Goal: Task Accomplishment & Management: Manage account settings

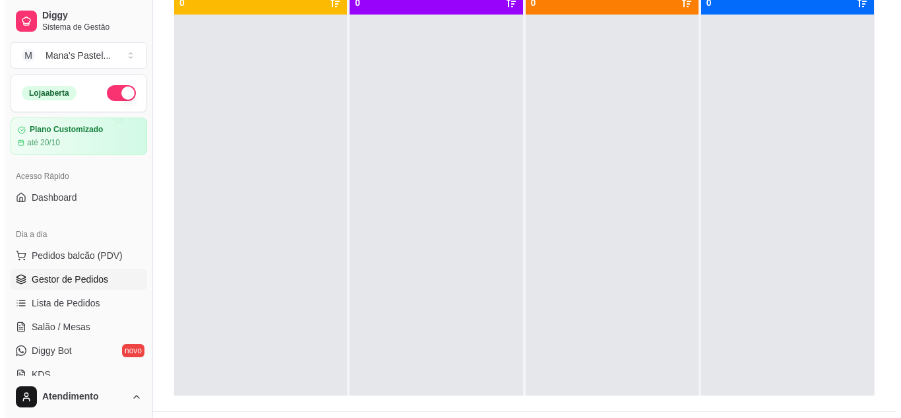
scroll to position [48, 0]
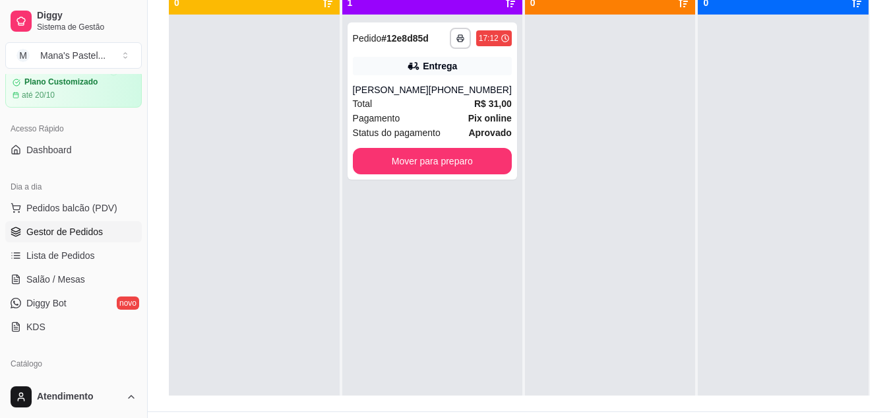
click at [320, 205] on div at bounding box center [254, 224] width 171 height 418
click at [435, 80] on div "**********" at bounding box center [433, 100] width 170 height 157
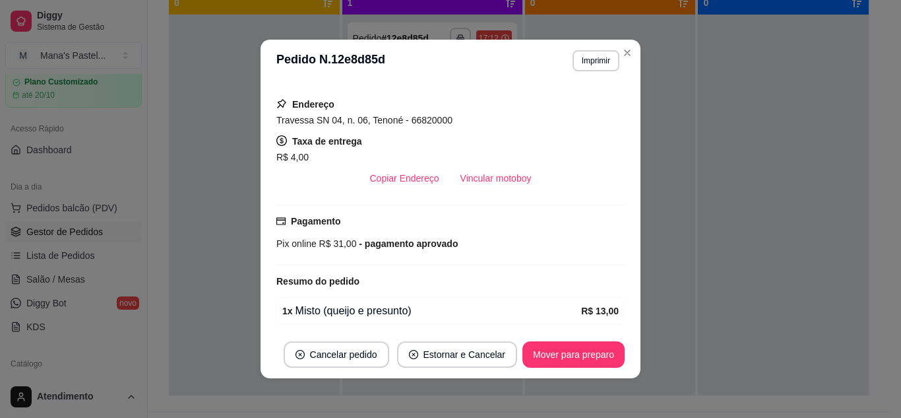
scroll to position [380, 0]
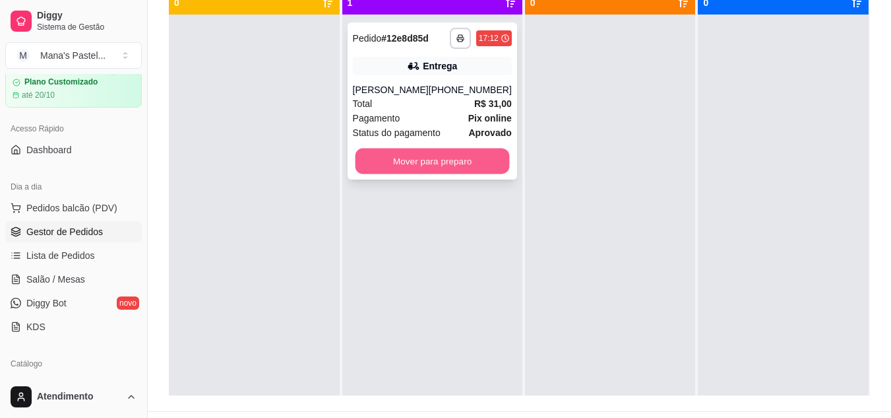
click at [466, 154] on button "Mover para preparo" at bounding box center [432, 161] width 154 height 26
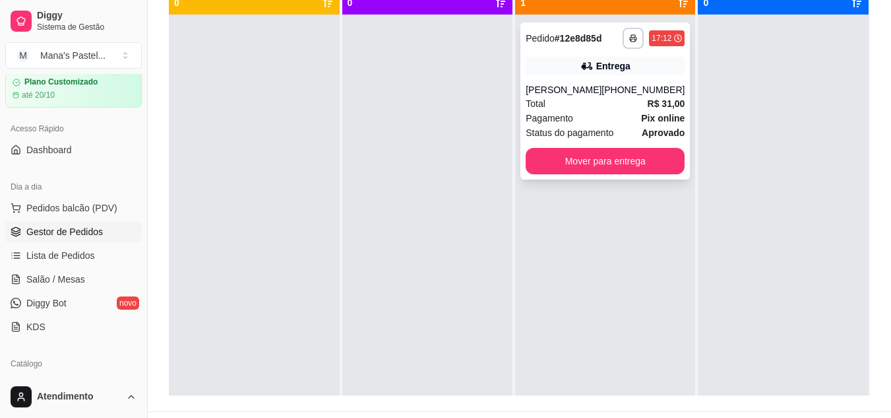
click at [623, 35] on button "button" at bounding box center [633, 38] width 21 height 21
click at [630, 37] on icon "button" at bounding box center [634, 38] width 8 height 8
click at [609, 77] on button "IMPRESSORA" at bounding box center [589, 84] width 96 height 21
click at [612, 85] on button "IMPRESSORA" at bounding box center [589, 84] width 96 height 21
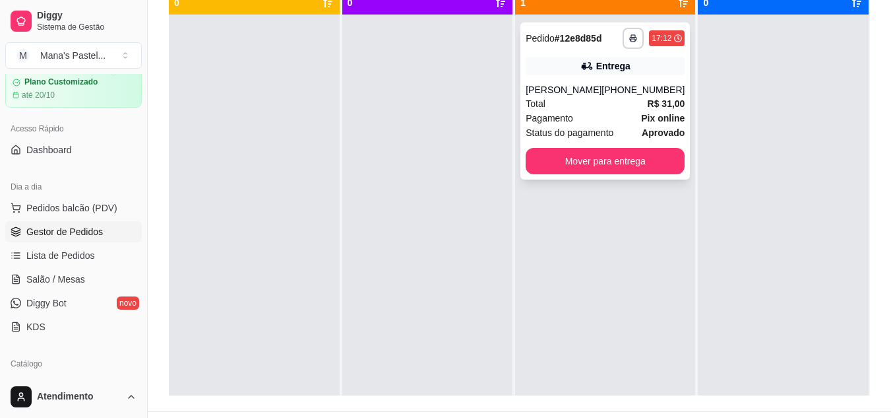
click at [622, 111] on div "Pagamento Pix online" at bounding box center [605, 118] width 159 height 15
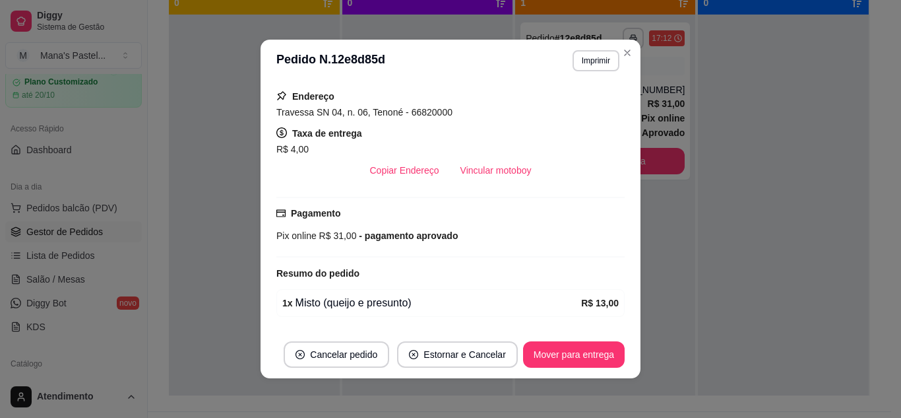
scroll to position [290, 0]
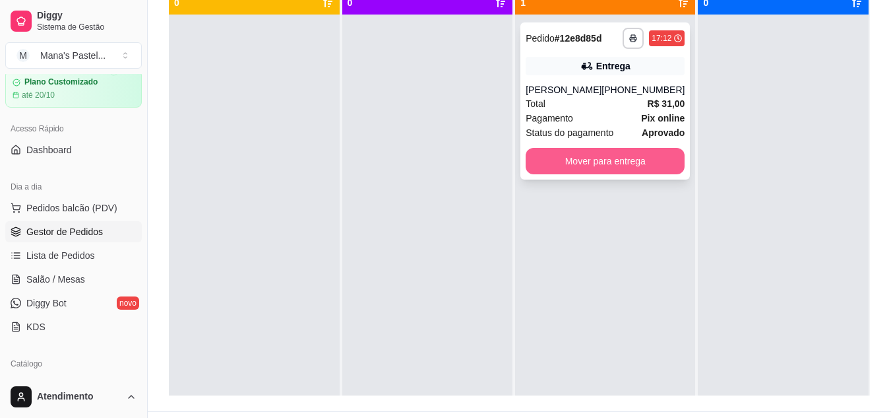
click at [585, 159] on button "Mover para entrega" at bounding box center [605, 161] width 159 height 26
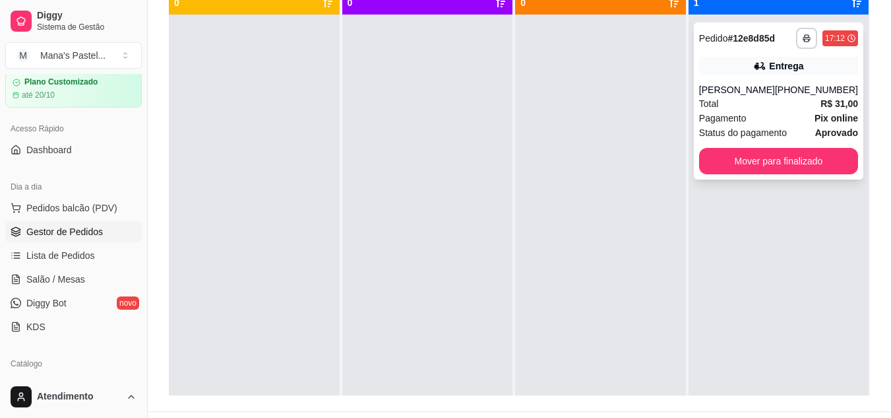
click at [725, 113] on span "Pagamento" at bounding box center [723, 118] width 48 height 15
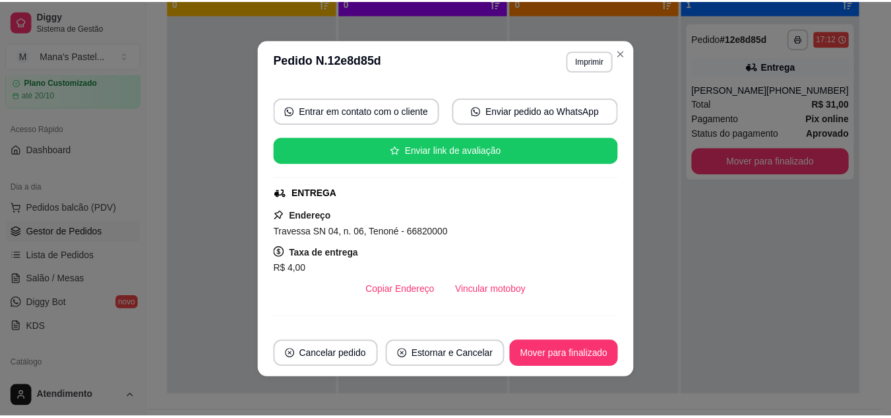
scroll to position [256, 0]
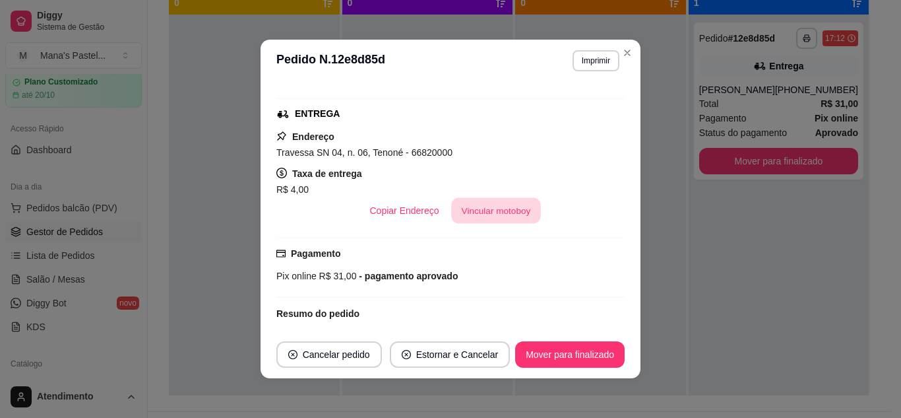
click at [488, 212] on button "Vincular motoboy" at bounding box center [496, 211] width 90 height 26
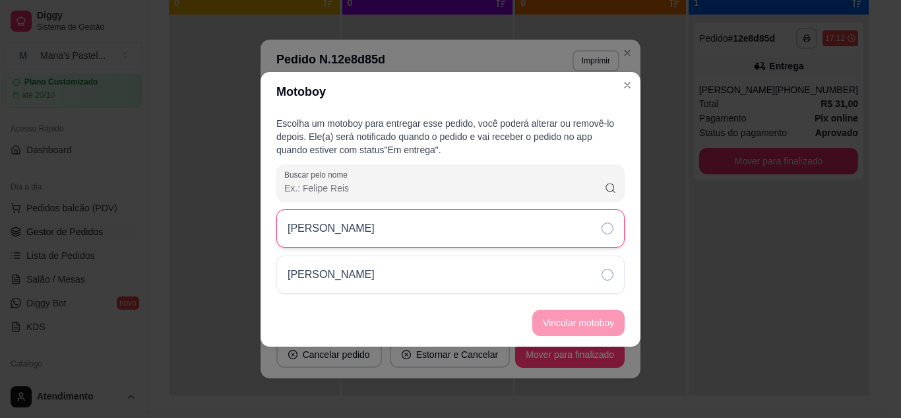
click at [487, 222] on div "[PERSON_NAME]" at bounding box center [450, 228] width 348 height 38
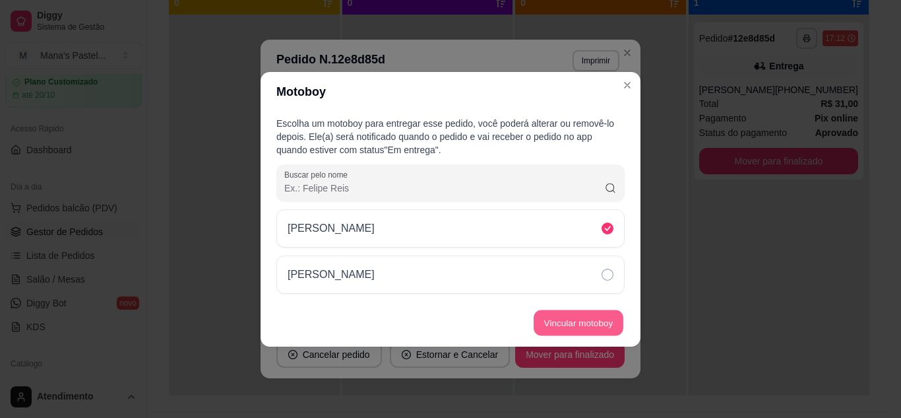
click at [566, 321] on button "Vincular motoboy" at bounding box center [579, 322] width 90 height 26
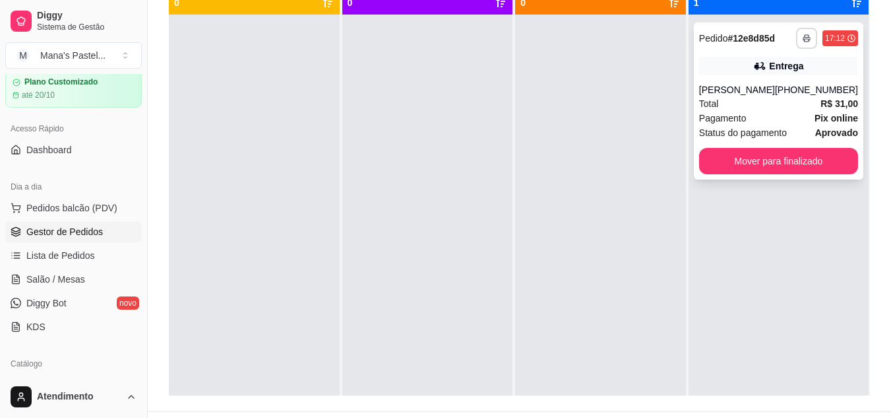
click at [805, 28] on button "button" at bounding box center [806, 38] width 21 height 21
click at [803, 38] on icon "button" at bounding box center [807, 38] width 8 height 8
click at [778, 82] on button "IMPRESSORA" at bounding box center [762, 84] width 92 height 20
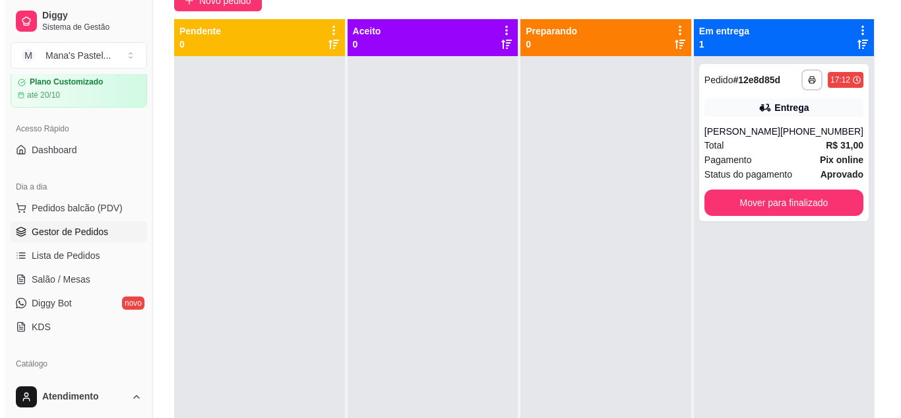
scroll to position [117, 0]
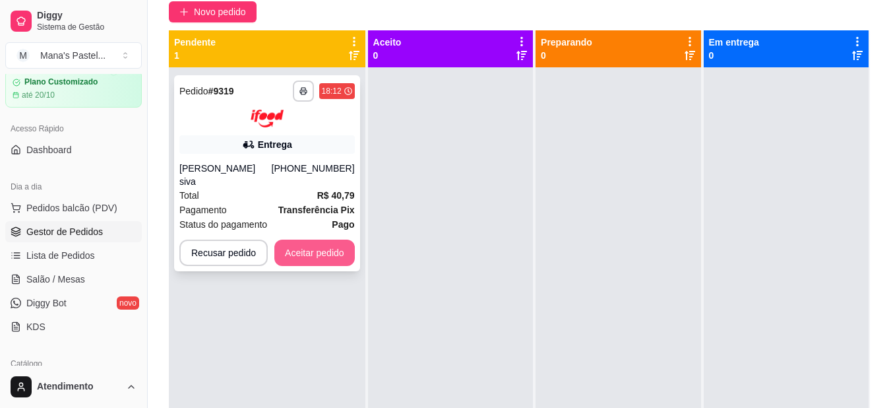
click at [337, 240] on button "Aceitar pedido" at bounding box center [314, 253] width 80 height 26
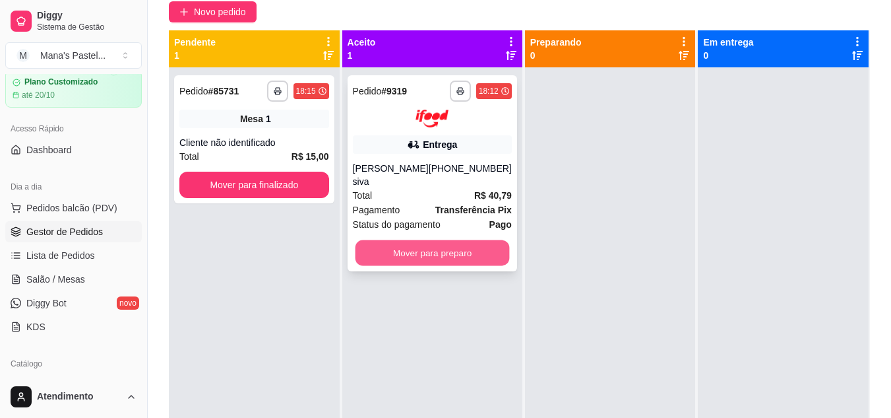
click at [420, 240] on button "Mover para preparo" at bounding box center [432, 253] width 154 height 26
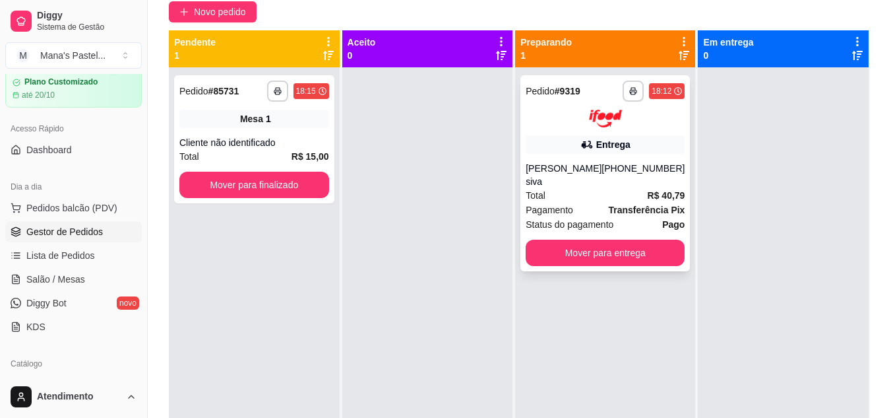
click at [560, 188] on div "Total R$ 40,79" at bounding box center [605, 195] width 159 height 15
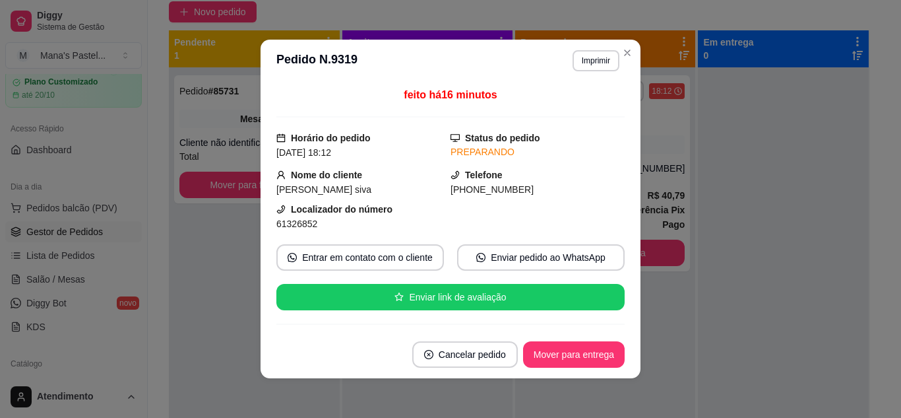
scroll to position [349, 0]
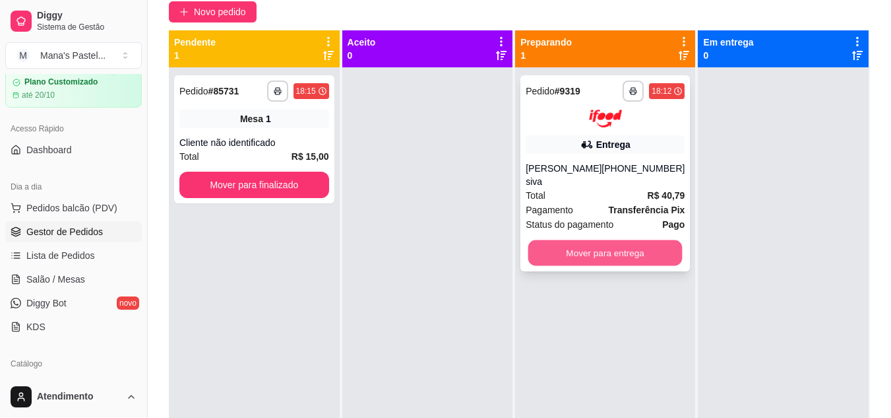
click at [587, 245] on button "Mover para entrega" at bounding box center [605, 253] width 154 height 26
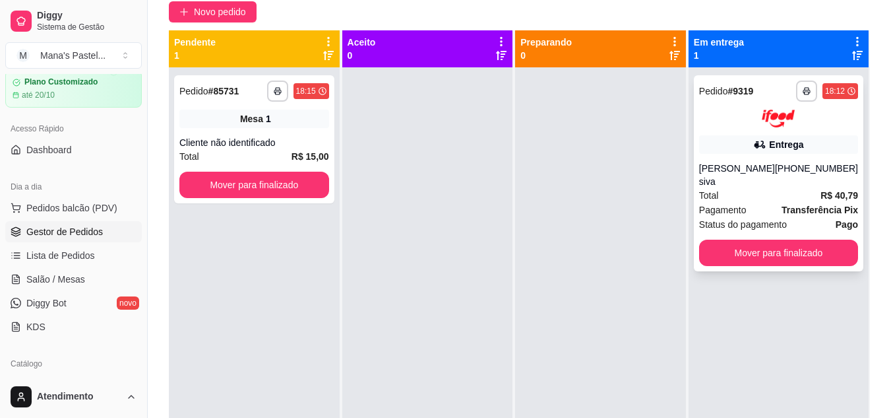
click at [722, 188] on div "Total R$ 40,79" at bounding box center [778, 195] width 159 height 15
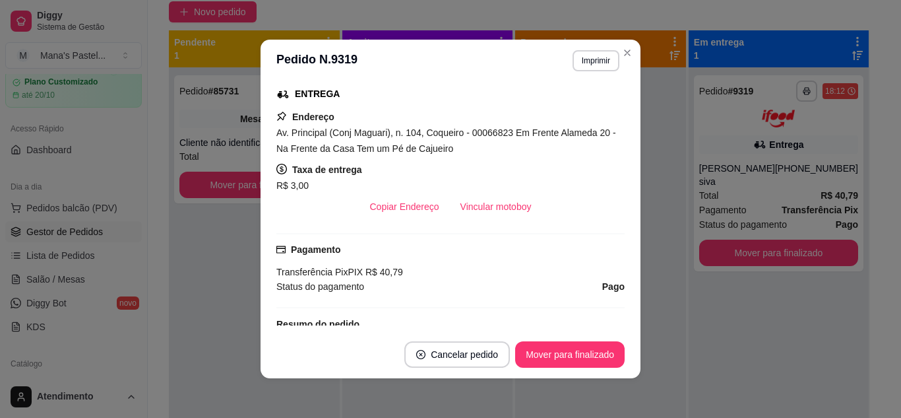
scroll to position [247, 0]
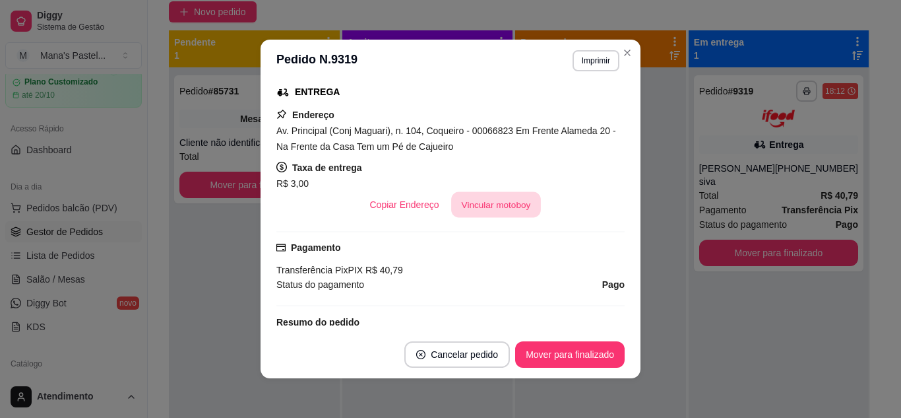
click at [469, 202] on button "Vincular motoboy" at bounding box center [496, 205] width 90 height 26
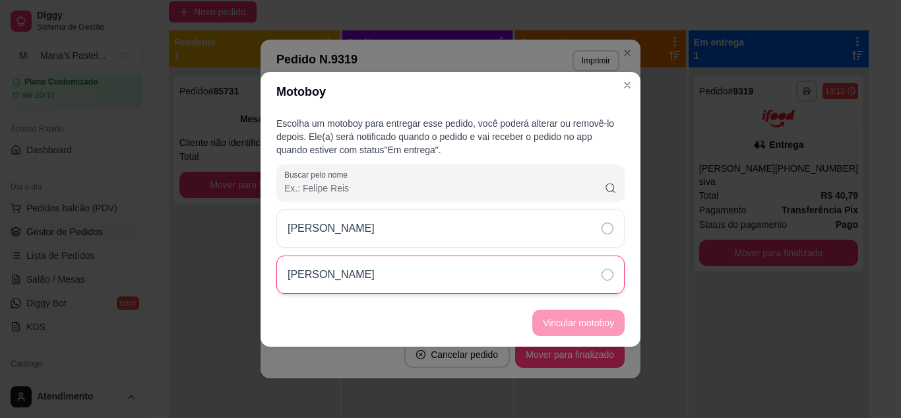
click at [585, 273] on div "[PERSON_NAME]" at bounding box center [450, 274] width 348 height 38
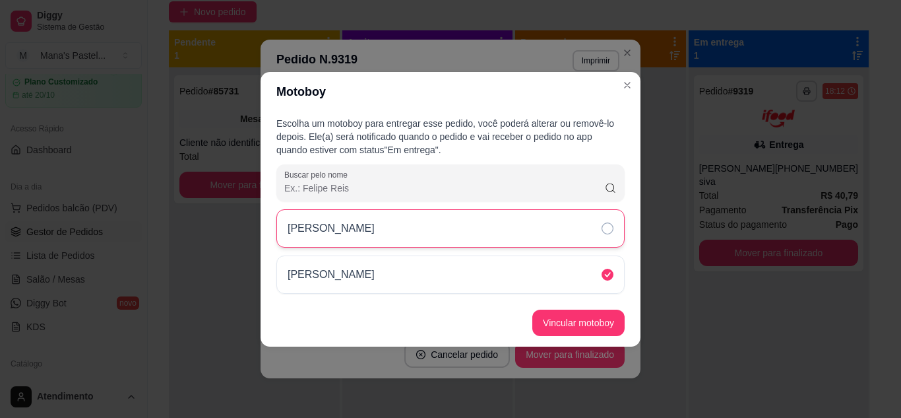
click at [583, 225] on div "[PERSON_NAME]" at bounding box center [450, 228] width 348 height 38
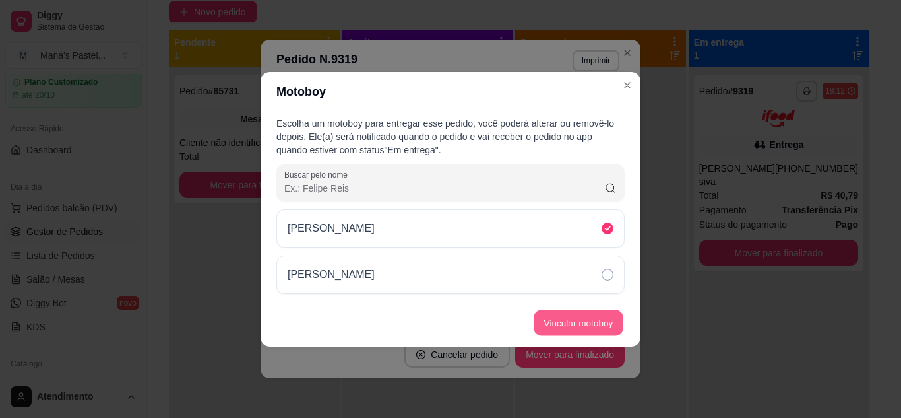
click at [582, 314] on button "Vincular motoboy" at bounding box center [579, 322] width 90 height 26
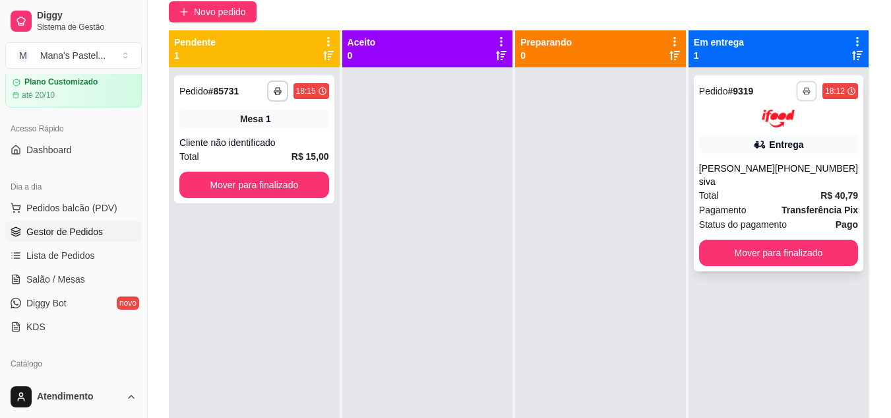
click at [798, 86] on button "button" at bounding box center [806, 90] width 20 height 20
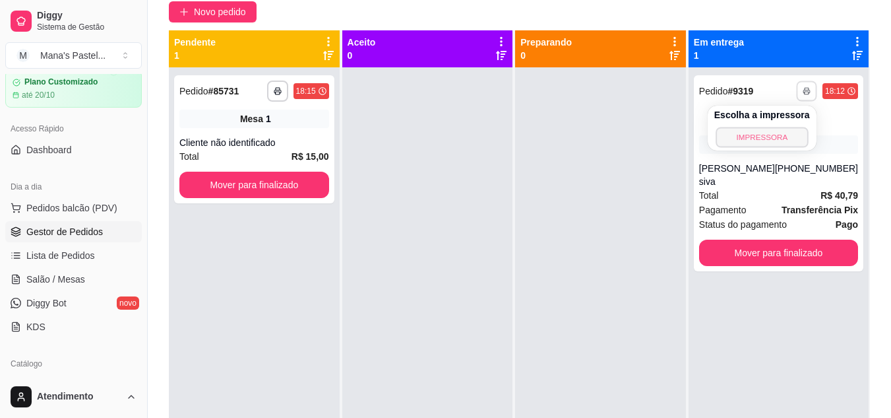
click at [772, 134] on button "IMPRESSORA" at bounding box center [762, 137] width 92 height 20
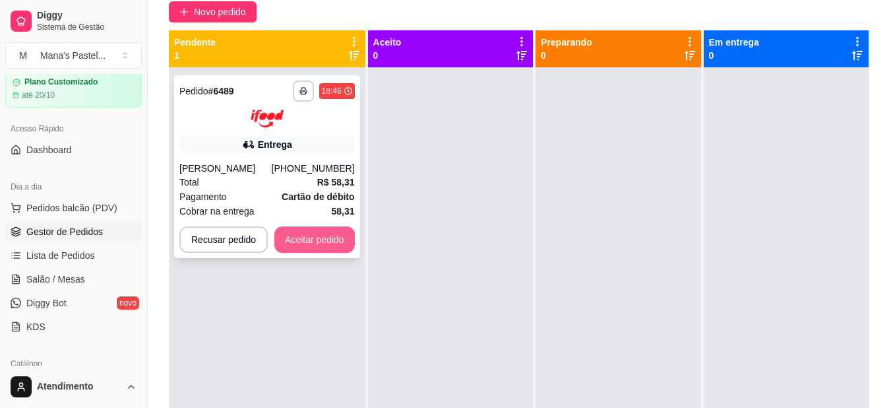
click at [309, 236] on button "Aceitar pedido" at bounding box center [314, 239] width 80 height 26
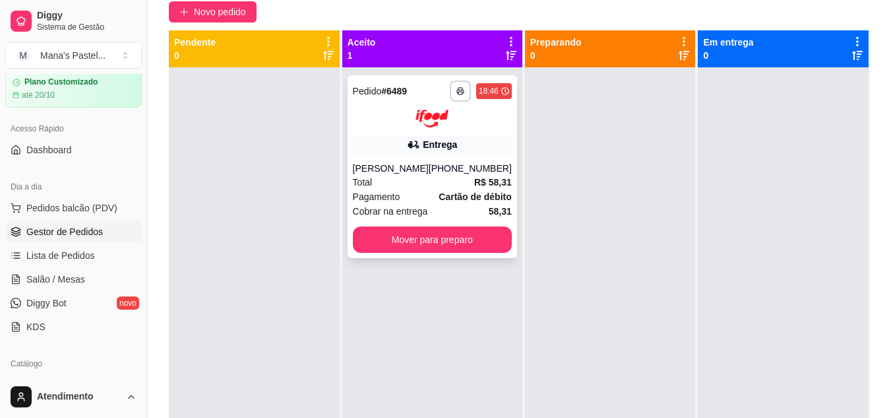
click at [392, 143] on div "Entrega" at bounding box center [432, 144] width 159 height 18
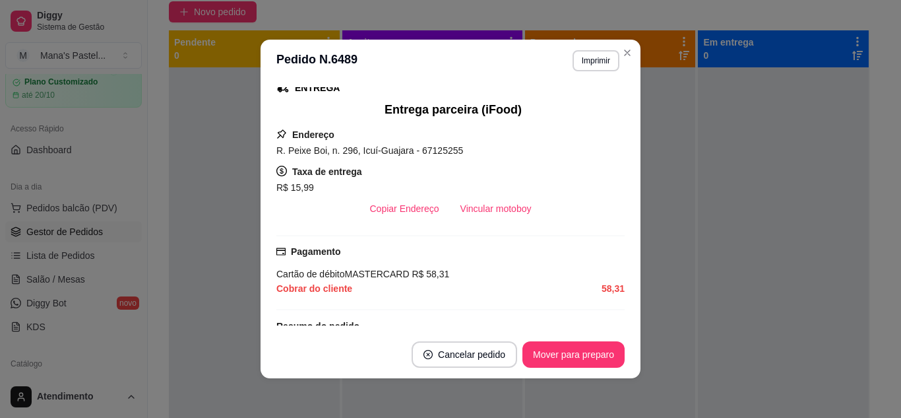
scroll to position [228, 0]
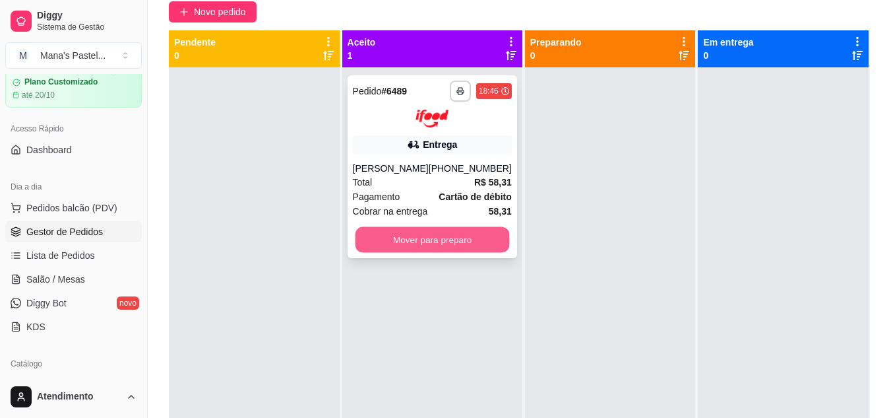
click at [478, 234] on button "Mover para preparo" at bounding box center [432, 239] width 154 height 26
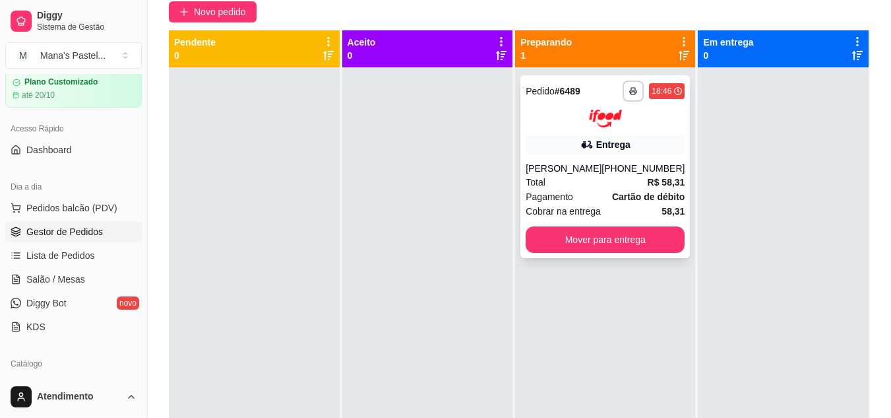
click at [552, 177] on div "Total R$ 58,31" at bounding box center [605, 182] width 159 height 15
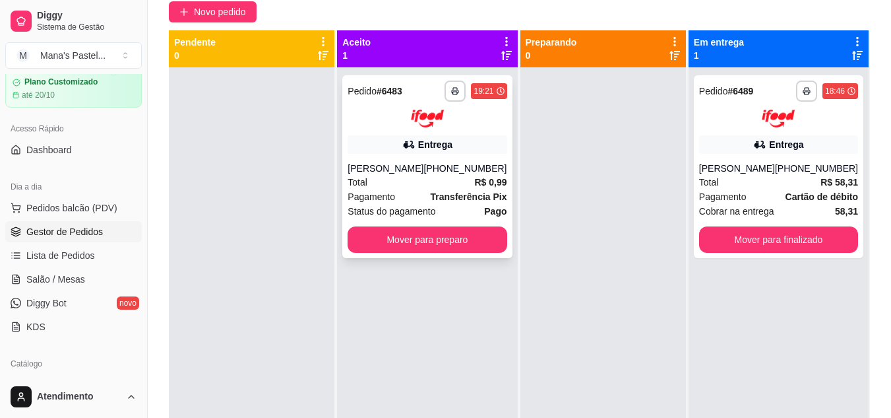
click at [402, 172] on div "[PERSON_NAME]" at bounding box center [386, 168] width 76 height 13
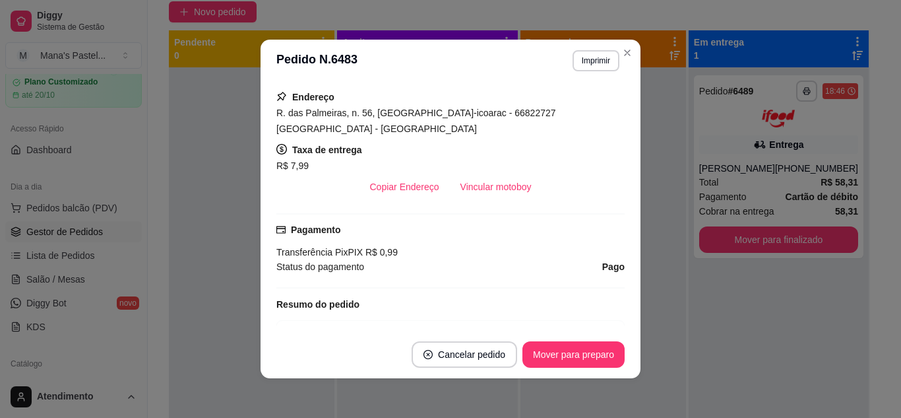
scroll to position [267, 0]
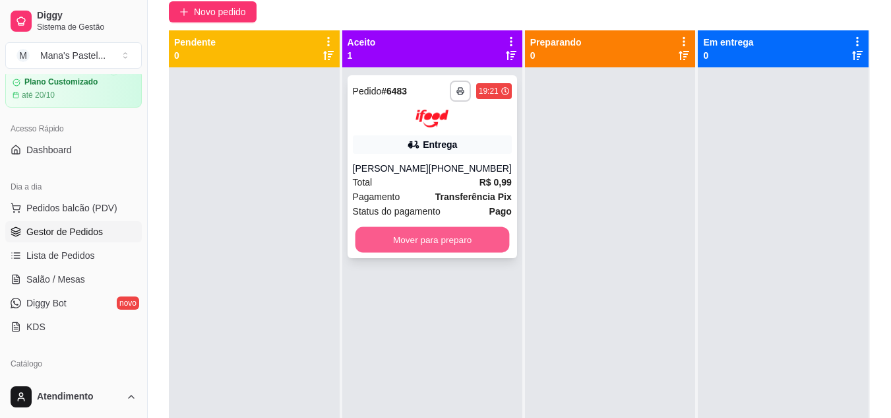
click at [445, 228] on button "Mover para preparo" at bounding box center [432, 239] width 154 height 26
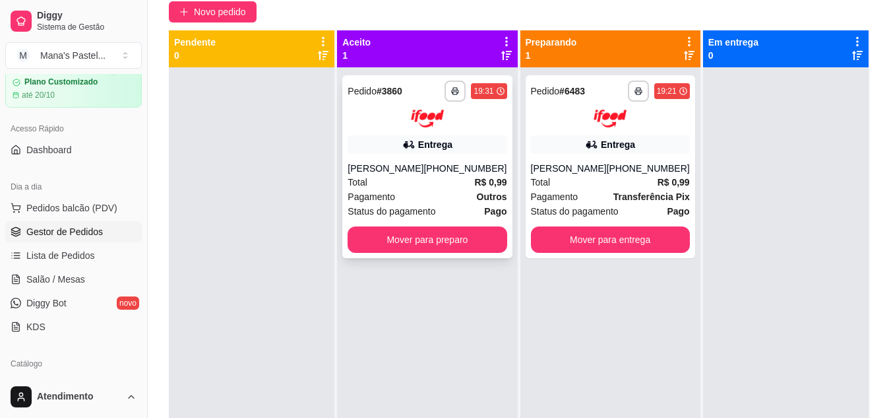
click at [453, 148] on div "Entrega" at bounding box center [427, 144] width 159 height 18
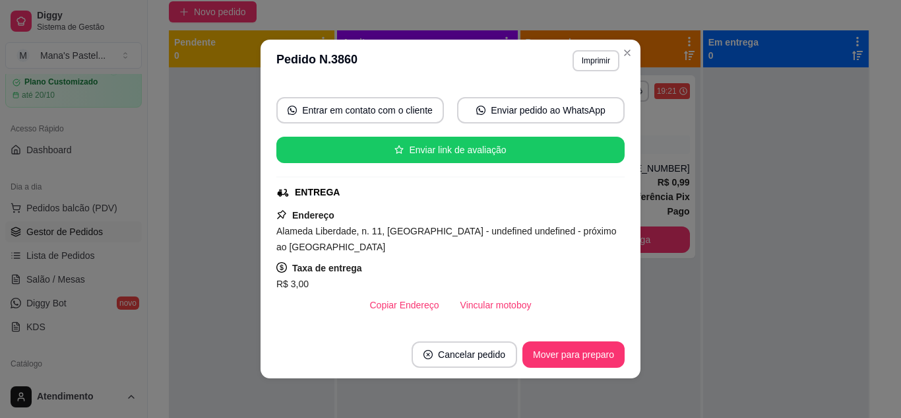
scroll to position [131, 0]
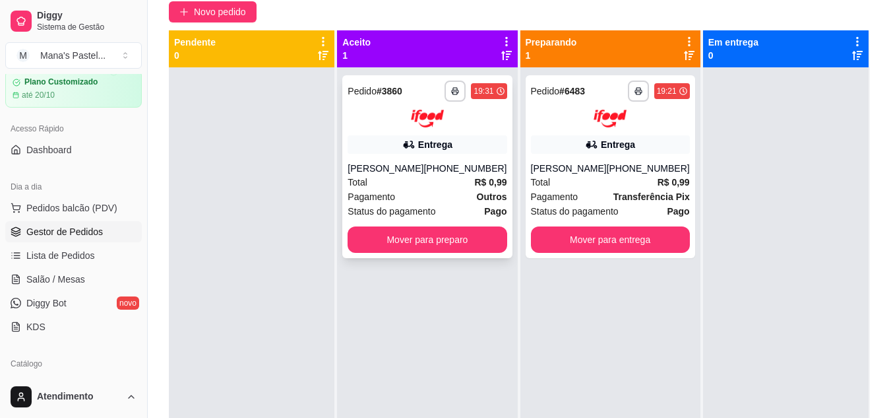
click at [385, 170] on div "[PERSON_NAME]" at bounding box center [386, 168] width 76 height 13
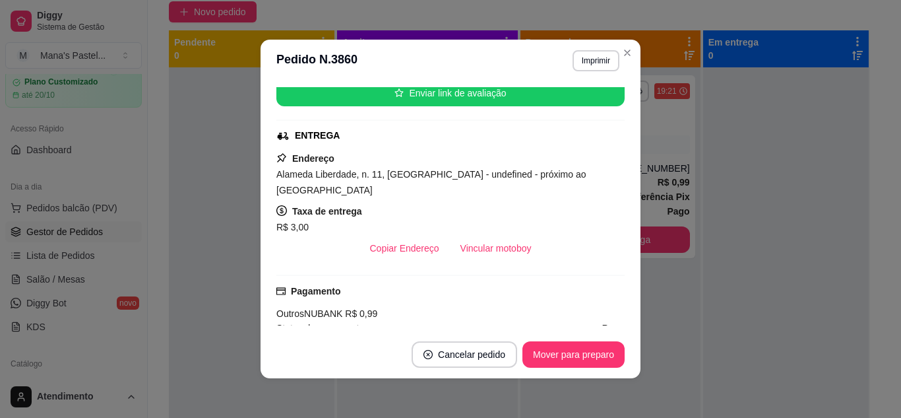
scroll to position [190, 0]
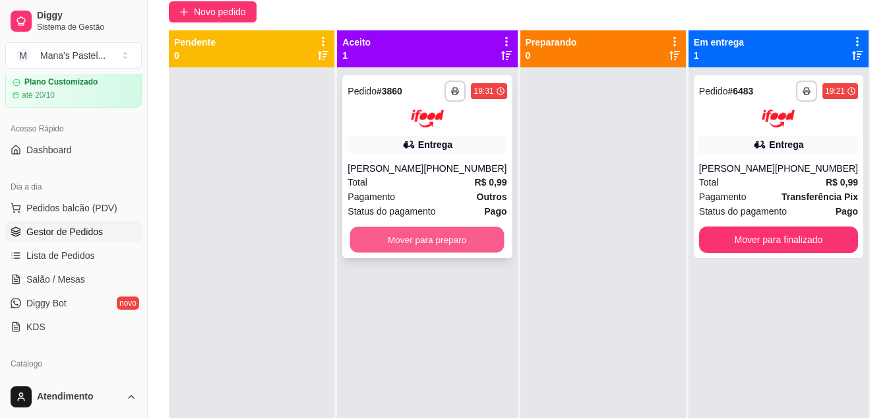
click at [442, 237] on button "Mover para preparo" at bounding box center [427, 239] width 154 height 26
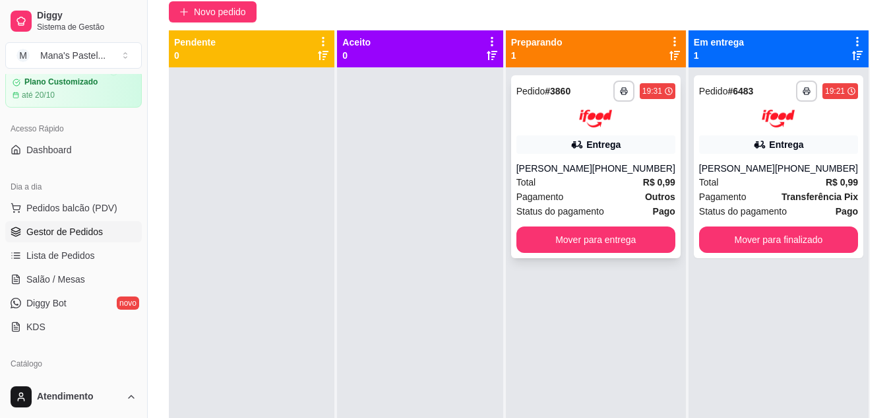
click at [648, 163] on div "[PHONE_NUMBER]" at bounding box center [633, 168] width 83 height 13
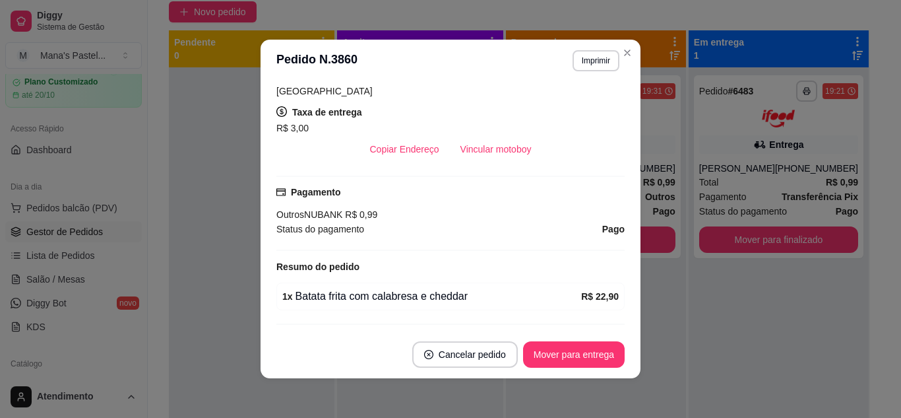
scroll to position [217, 0]
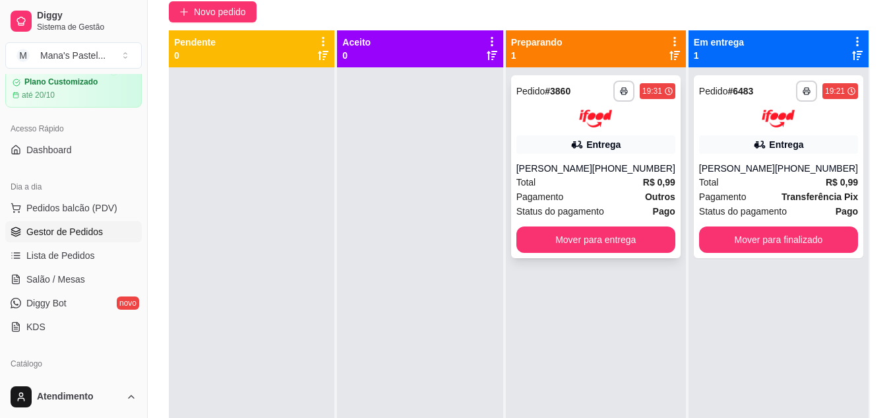
click at [622, 181] on div "Total R$ 0,99" at bounding box center [596, 182] width 159 height 15
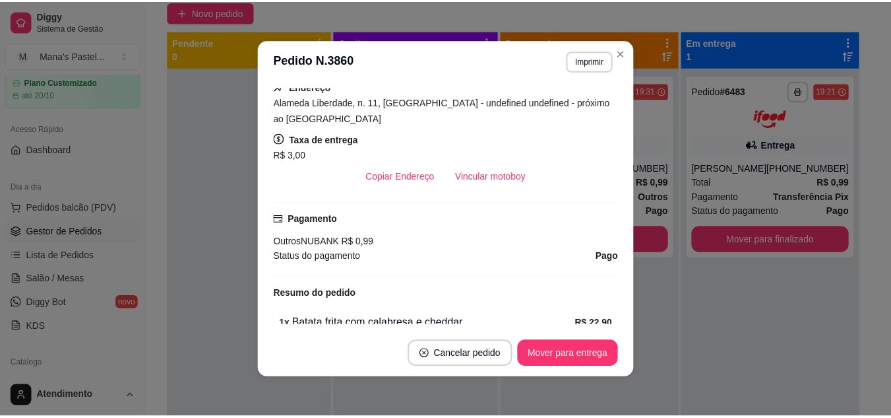
scroll to position [271, 0]
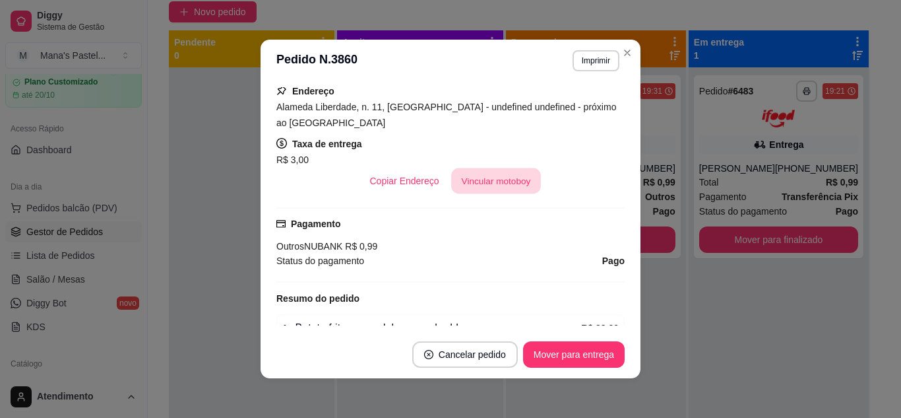
click at [502, 168] on button "Vincular motoboy" at bounding box center [496, 181] width 90 height 26
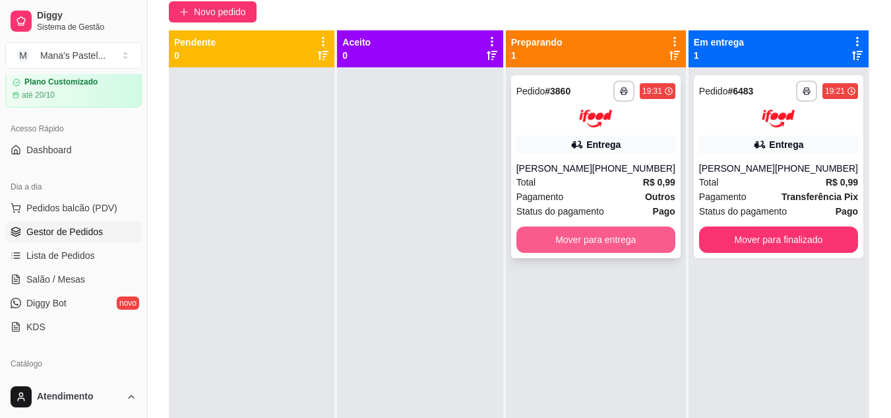
click at [552, 243] on button "Mover para entrega" at bounding box center [596, 239] width 159 height 26
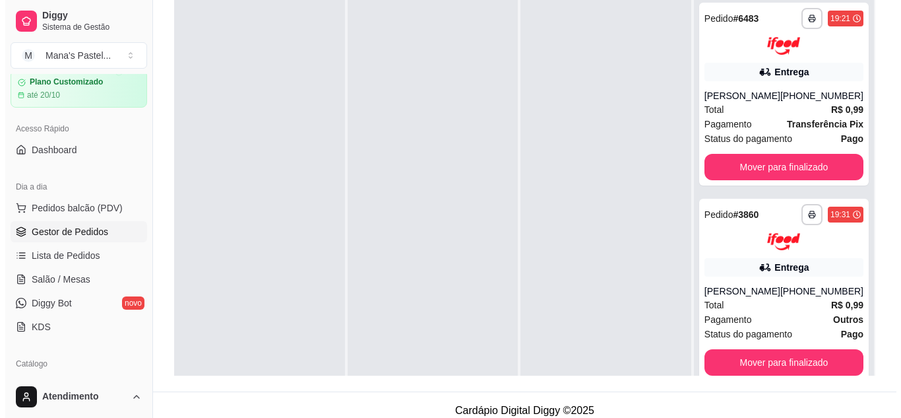
scroll to position [201, 0]
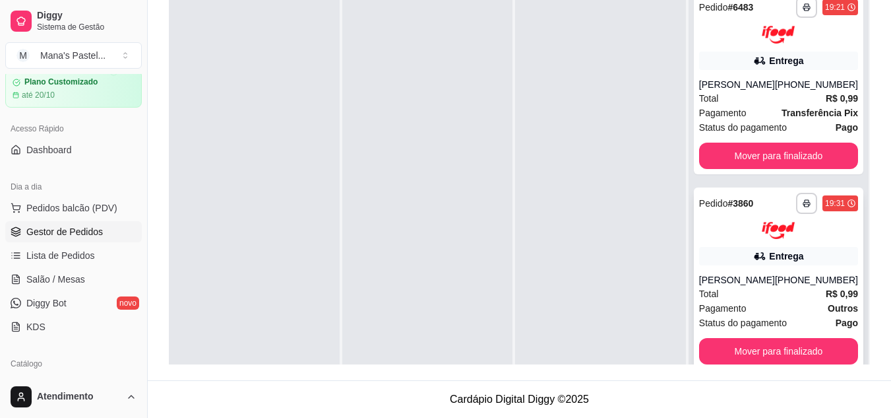
click at [786, 274] on div "[PHONE_NUMBER]" at bounding box center [816, 279] width 83 height 13
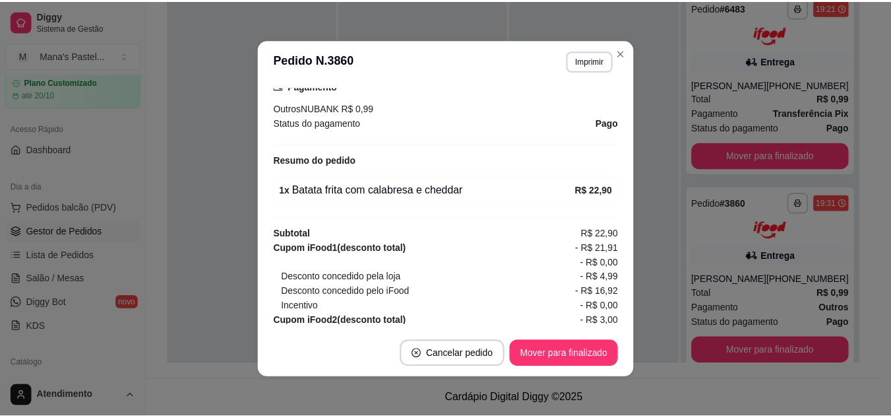
scroll to position [253, 0]
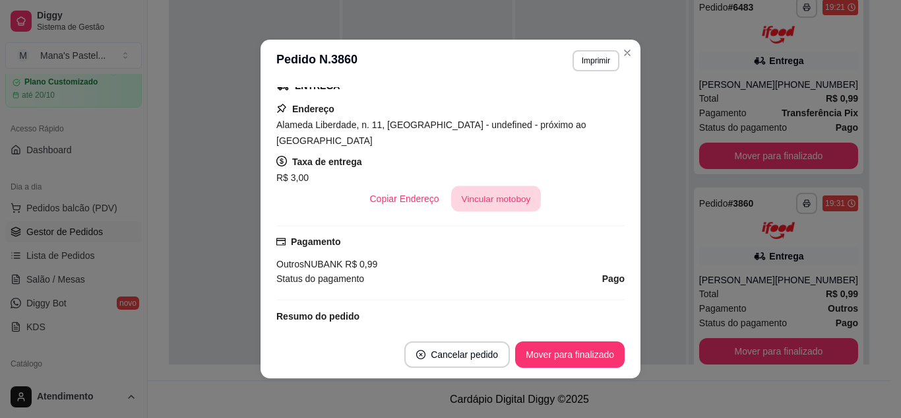
click at [478, 186] on button "Vincular motoboy" at bounding box center [496, 199] width 90 height 26
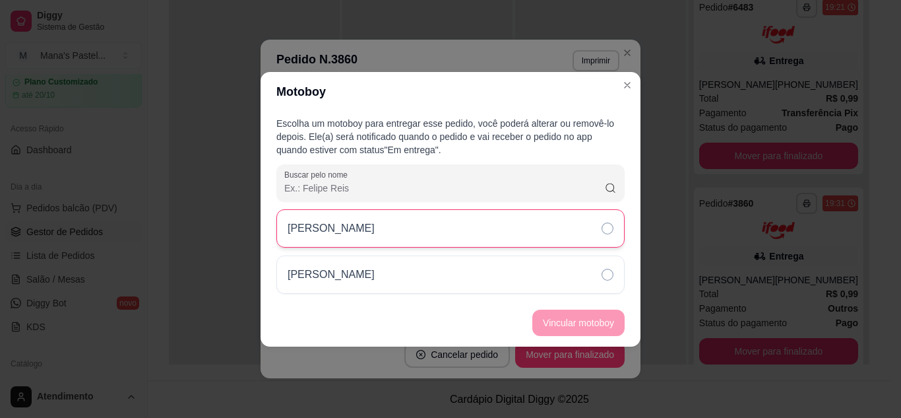
click at [503, 232] on div "[PERSON_NAME]" at bounding box center [450, 228] width 348 height 38
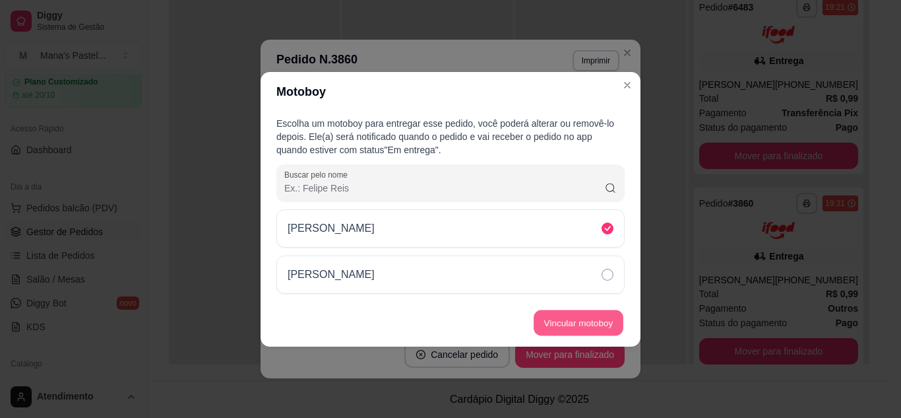
click at [587, 322] on button "Vincular motoboy" at bounding box center [579, 322] width 90 height 26
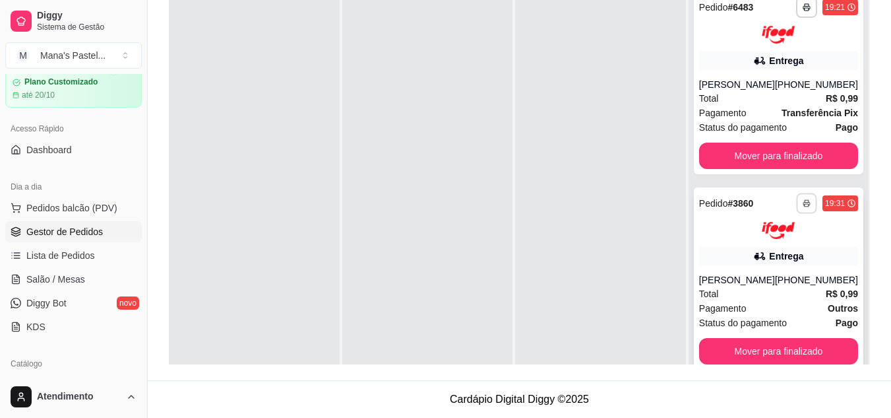
click at [802, 212] on button "button" at bounding box center [806, 203] width 20 height 20
click at [780, 259] on button "IMPRESSORA" at bounding box center [762, 249] width 92 height 20
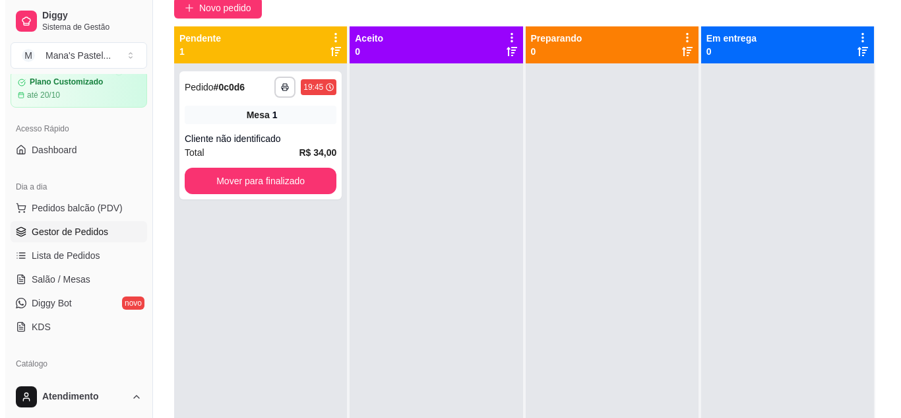
scroll to position [112, 0]
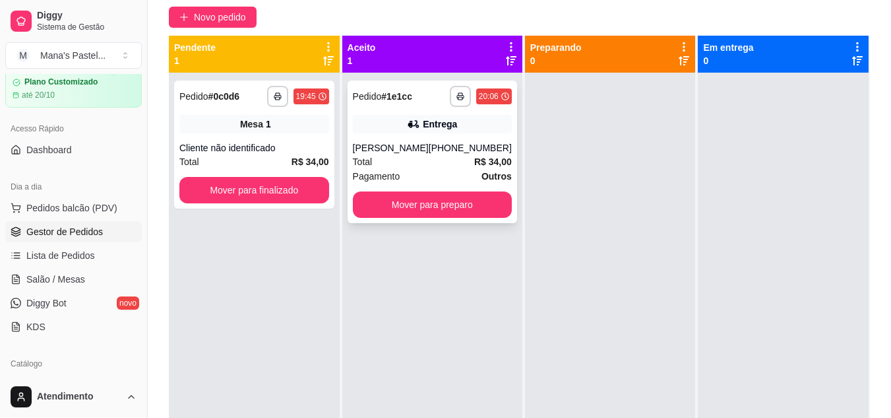
click at [475, 154] on span "R$ 34,00" at bounding box center [493, 161] width 38 height 15
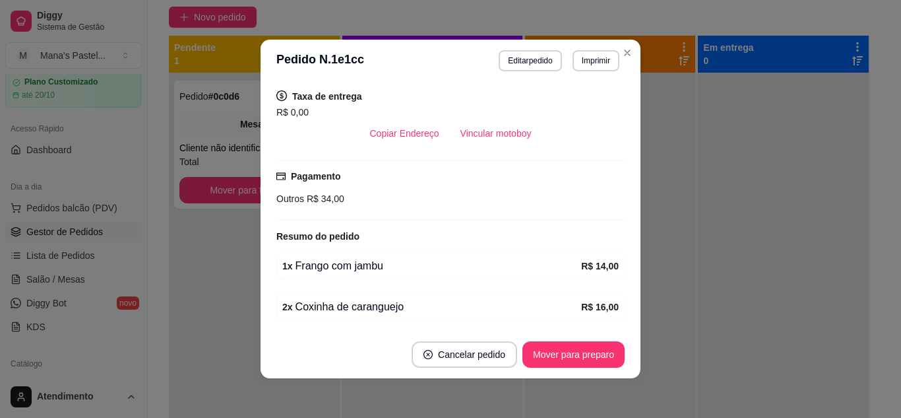
scroll to position [17, 0]
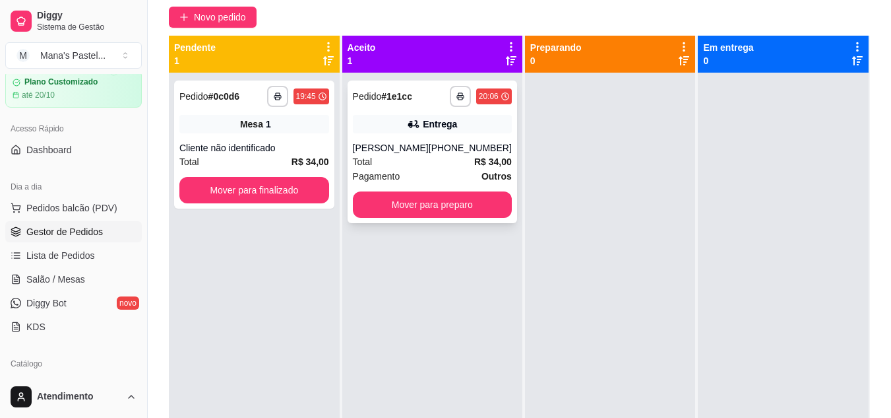
click at [444, 163] on div "Total R$ 34,00" at bounding box center [432, 161] width 159 height 15
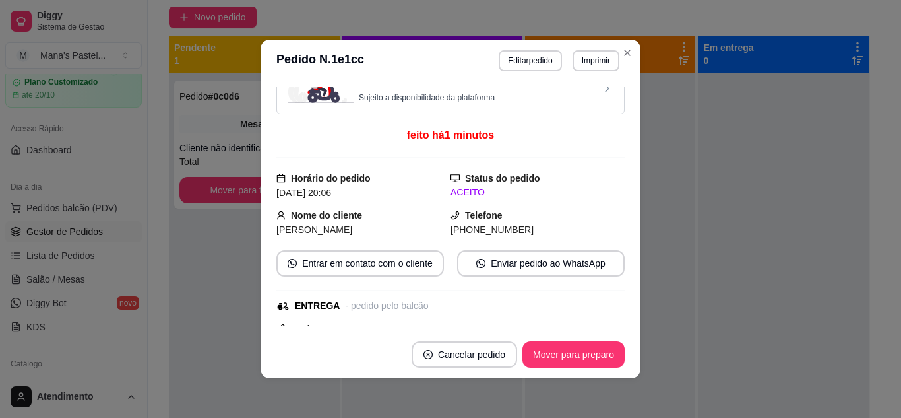
scroll to position [0, 0]
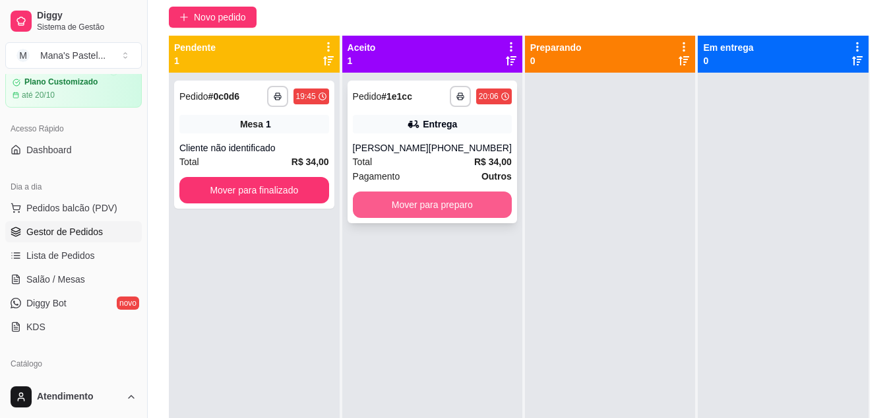
click at [460, 201] on button "Mover para preparo" at bounding box center [432, 204] width 159 height 26
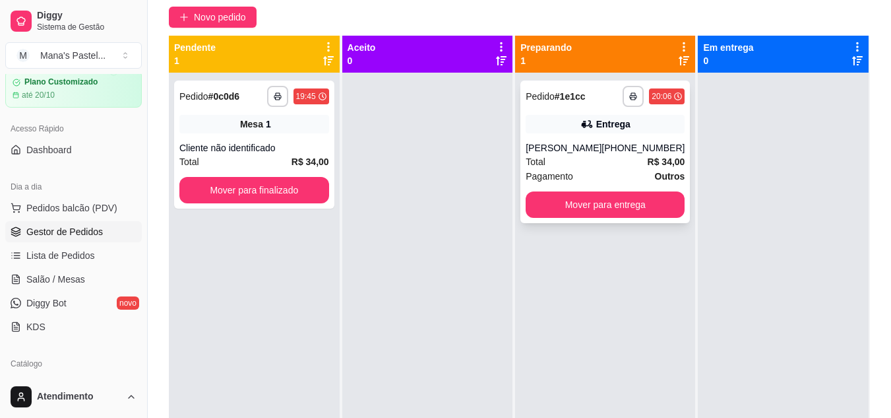
click at [629, 121] on div "Entrega" at bounding box center [605, 124] width 159 height 18
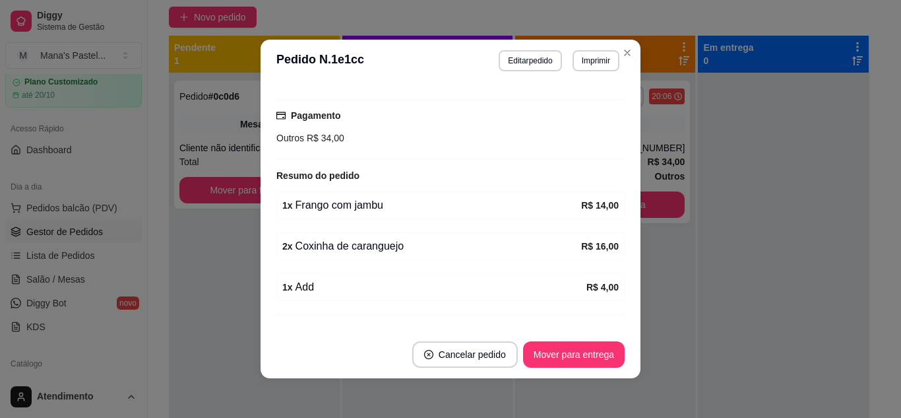
scroll to position [362, 0]
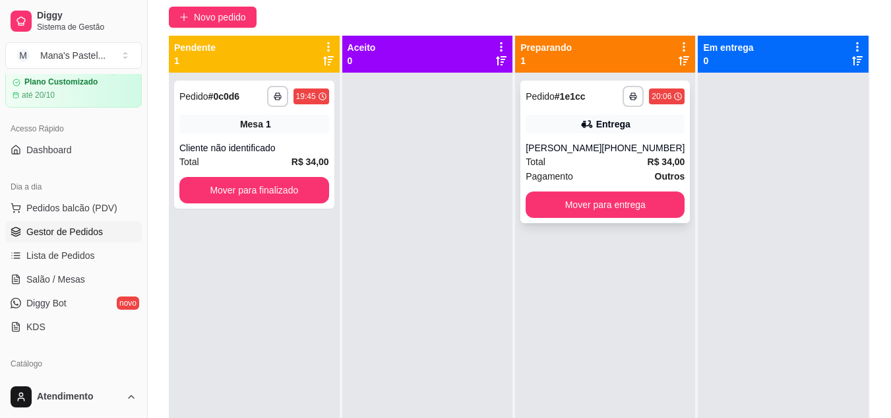
click at [590, 172] on div "Pagamento Outros" at bounding box center [605, 176] width 159 height 15
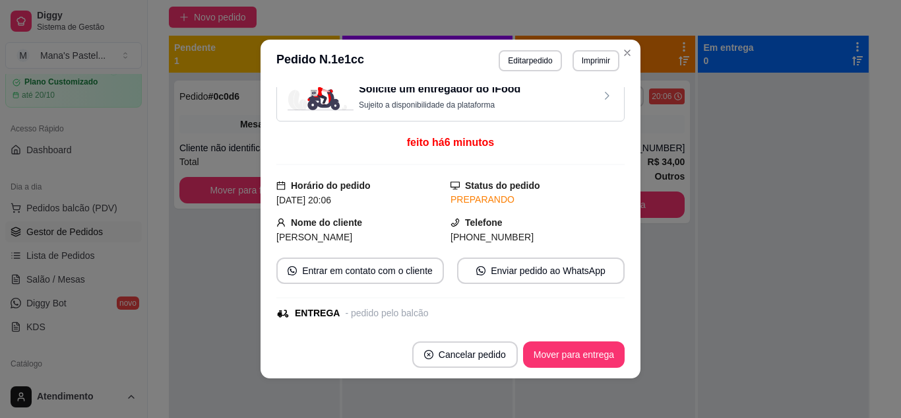
scroll to position [0, 0]
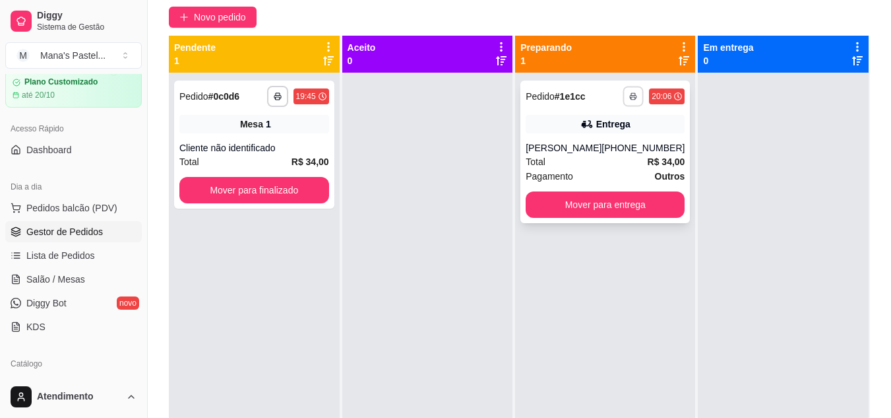
click at [623, 100] on button "button" at bounding box center [633, 96] width 20 height 20
click at [615, 138] on button "IMPRESSORA" at bounding box center [588, 142] width 92 height 20
click at [615, 138] on div "**********" at bounding box center [606, 151] width 170 height 143
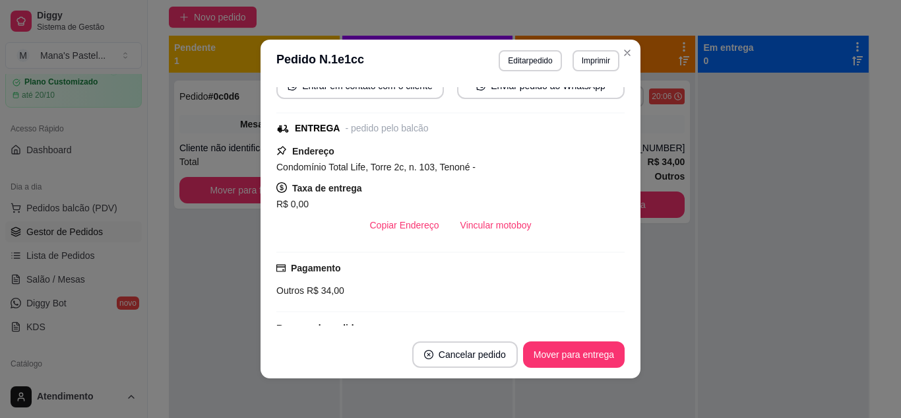
scroll to position [199, 0]
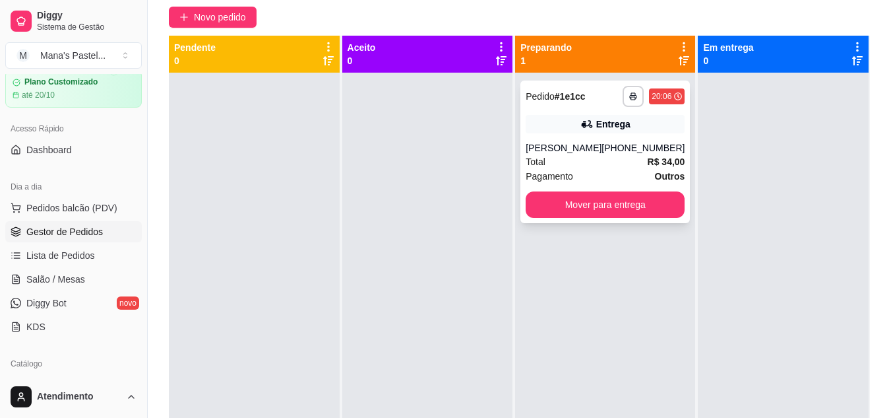
click at [536, 120] on div "Entrega" at bounding box center [605, 124] width 159 height 18
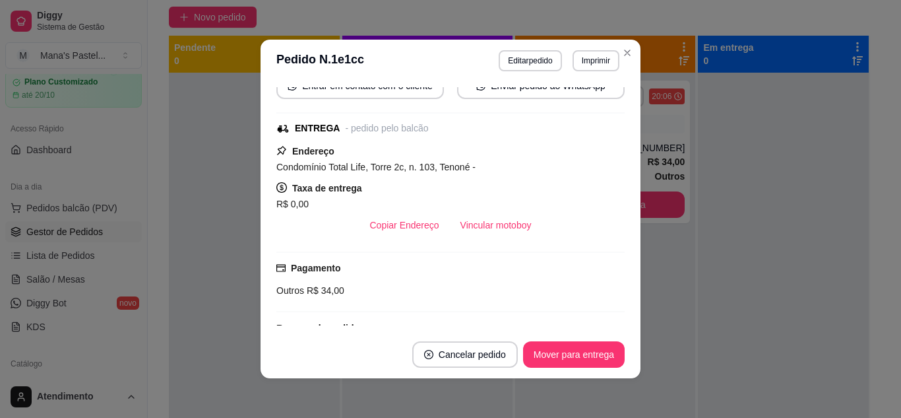
scroll to position [208, 0]
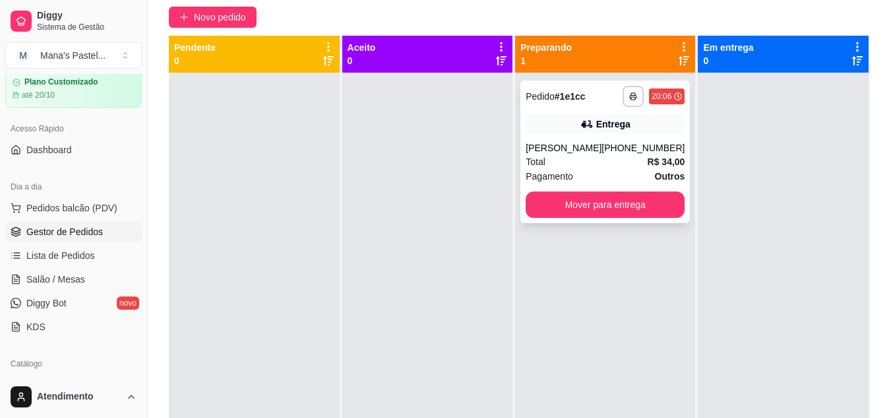
click at [547, 150] on div "[PERSON_NAME]" at bounding box center [564, 147] width 76 height 13
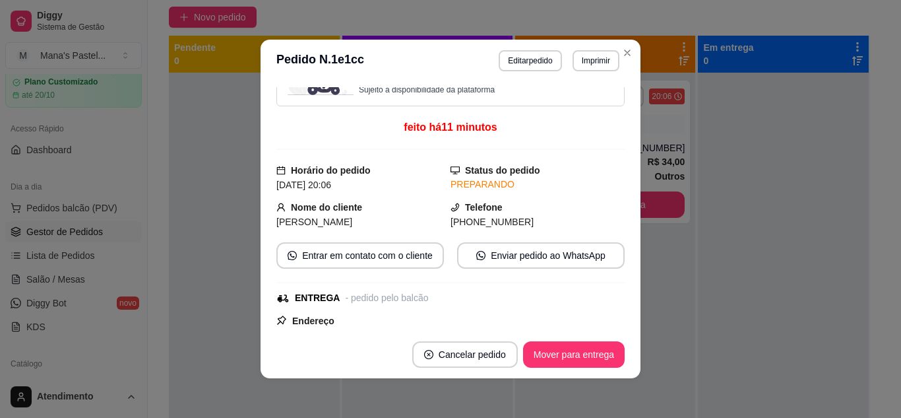
scroll to position [0, 0]
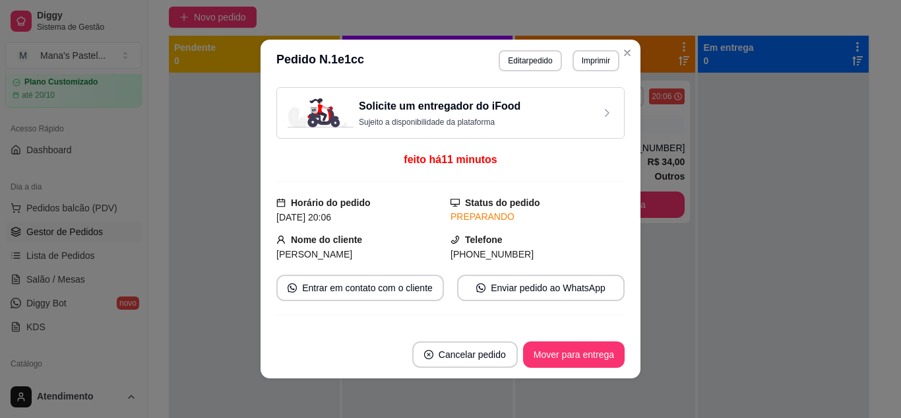
drag, startPoint x: 620, startPoint y: 62, endPoint x: 592, endPoint y: 84, distance: 35.2
click at [592, 84] on div "Solicite um entregador do iFood Sujeito a disponibilidade da plataforma feito h…" at bounding box center [451, 206] width 380 height 249
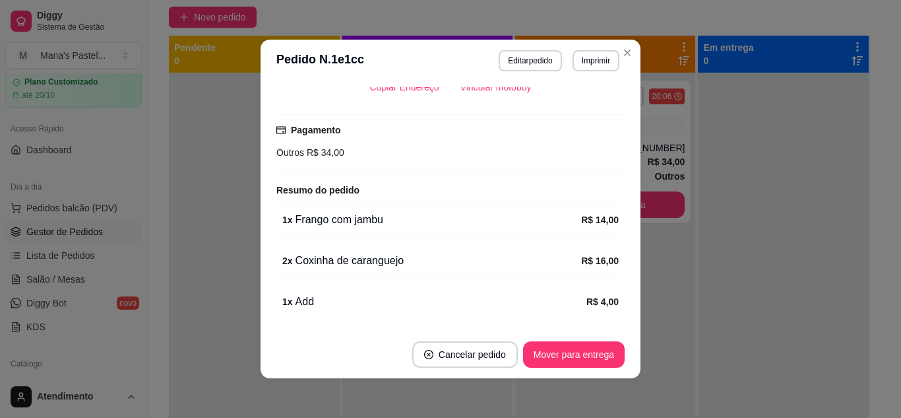
scroll to position [189, 0]
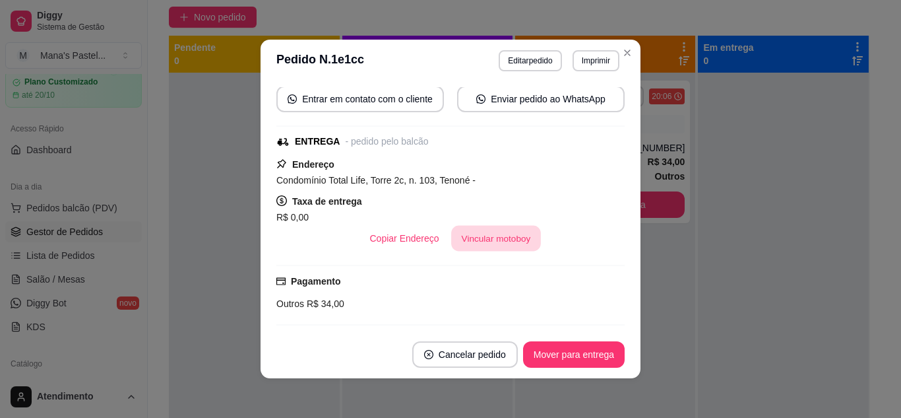
click at [491, 236] on button "Vincular motoboy" at bounding box center [496, 239] width 90 height 26
click at [622, 47] on div "Preparando 1" at bounding box center [606, 54] width 170 height 26
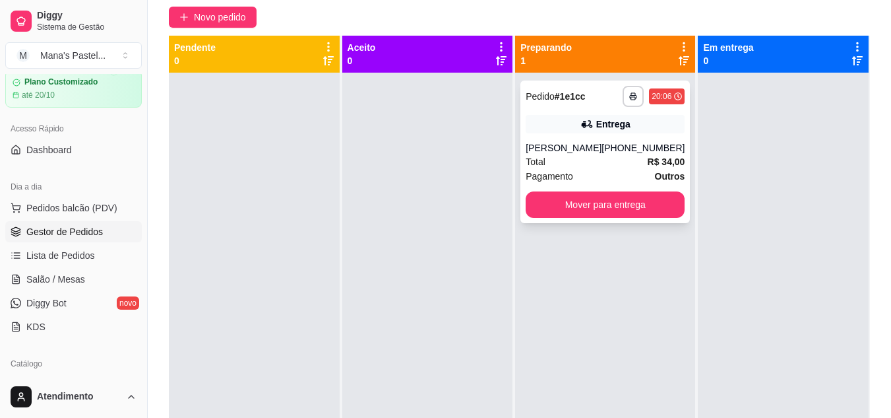
click at [648, 160] on strong "R$ 34,00" at bounding box center [667, 161] width 38 height 11
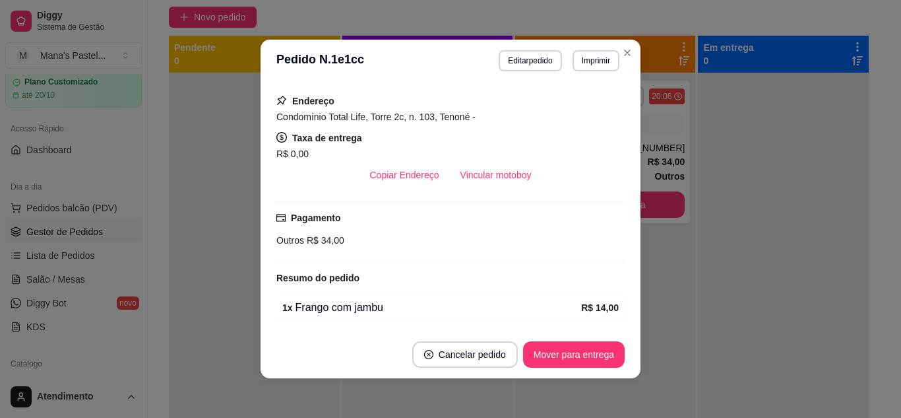
scroll to position [0, 0]
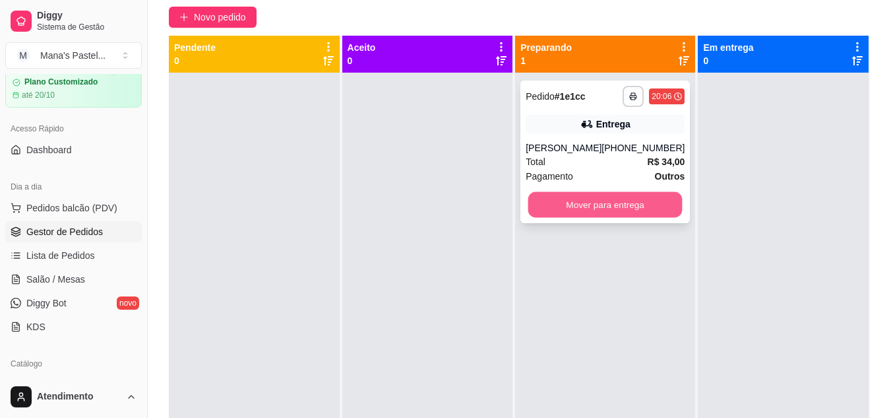
click at [650, 196] on button "Mover para entrega" at bounding box center [605, 205] width 154 height 26
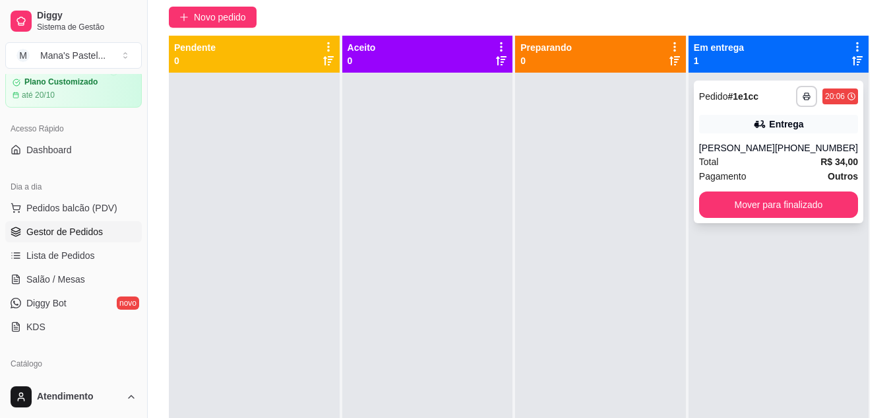
click at [717, 167] on span "Total" at bounding box center [709, 161] width 20 height 15
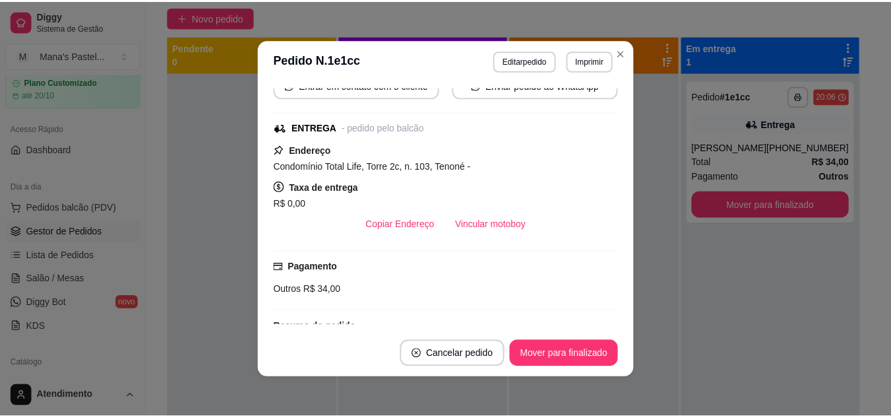
scroll to position [229, 0]
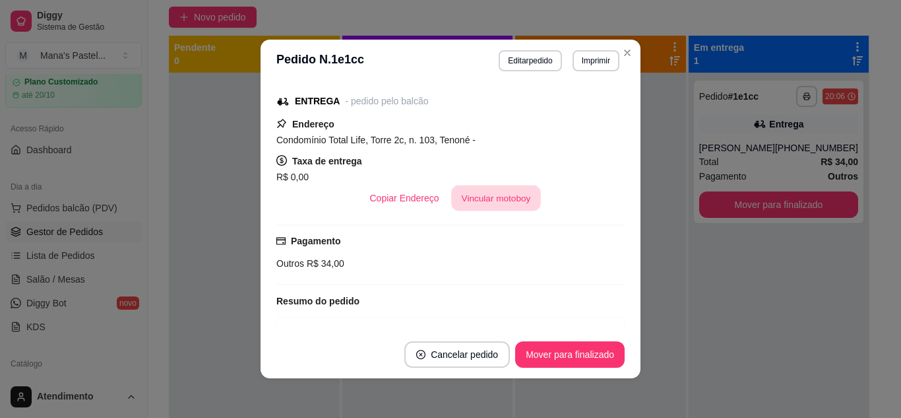
click at [489, 199] on button "Vincular motoboy" at bounding box center [496, 198] width 90 height 26
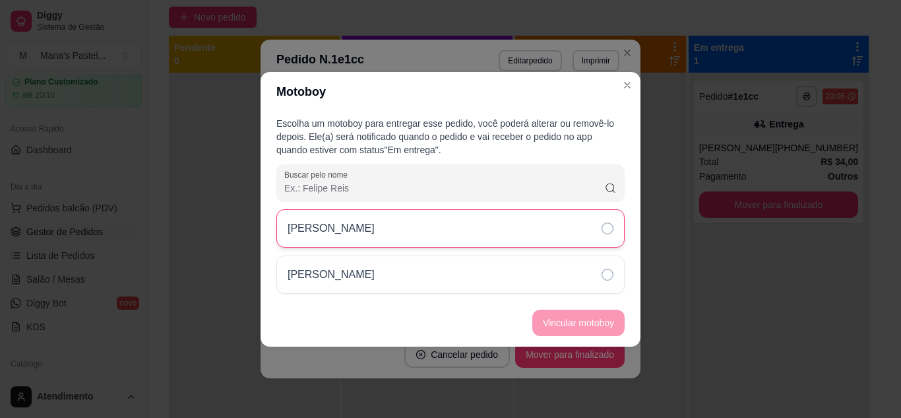
click at [488, 245] on div "[PERSON_NAME]" at bounding box center [450, 228] width 348 height 38
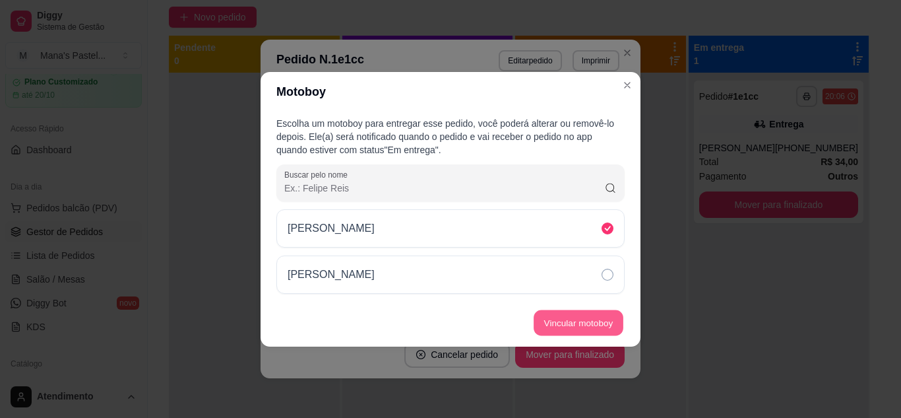
click at [567, 322] on button "Vincular motoboy" at bounding box center [579, 322] width 90 height 26
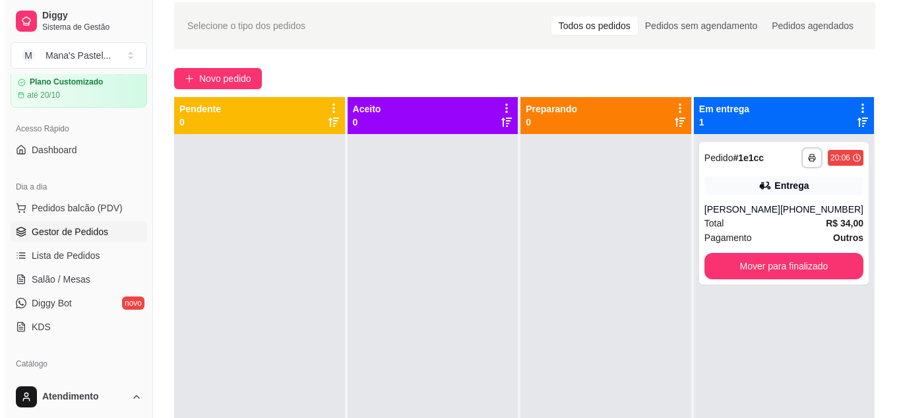
scroll to position [82, 0]
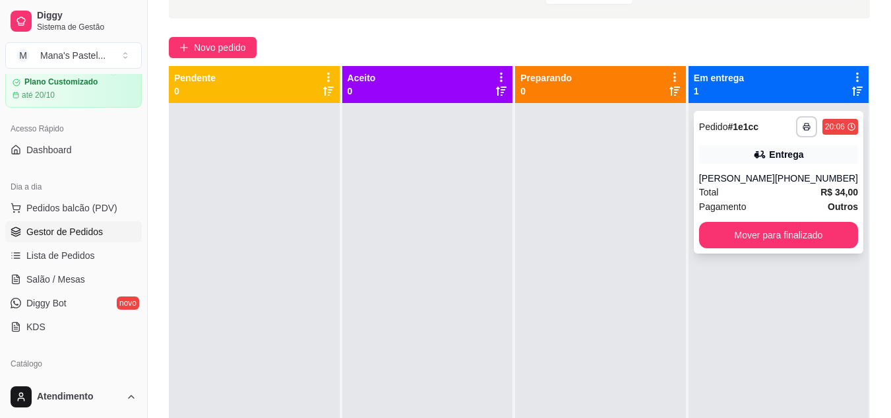
click at [730, 185] on div "Total R$ 34,00" at bounding box center [778, 192] width 159 height 15
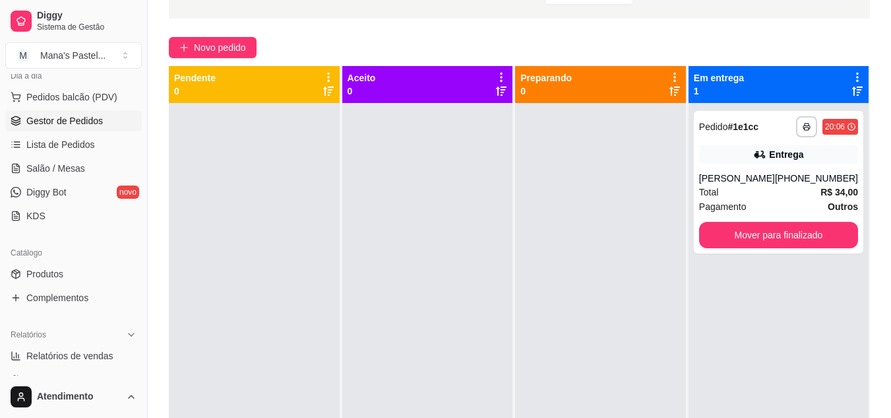
scroll to position [154, 0]
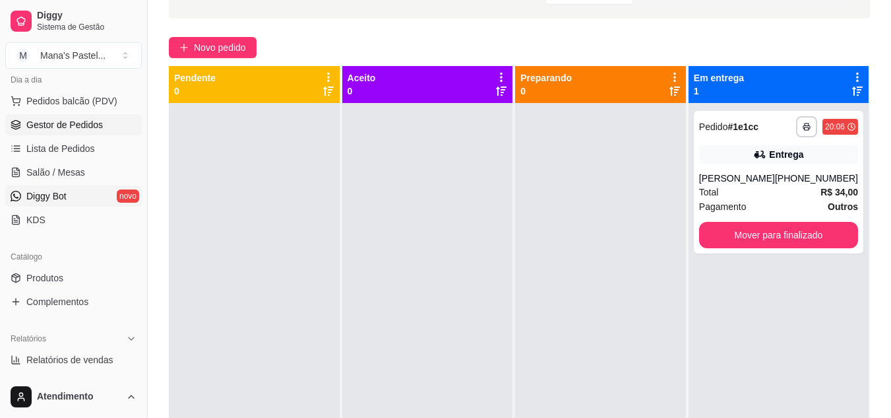
click at [84, 201] on link "Diggy Bot novo" at bounding box center [73, 195] width 137 height 21
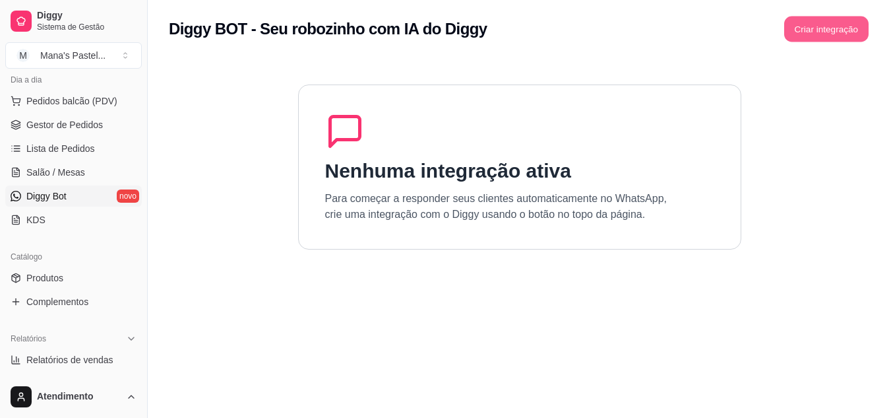
click at [825, 35] on button "Criar integração" at bounding box center [826, 29] width 84 height 26
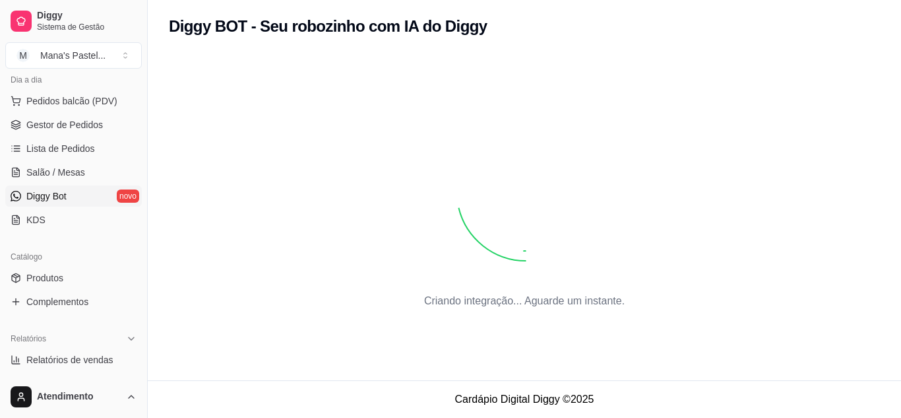
drag, startPoint x: 901, startPoint y: 153, endPoint x: 901, endPoint y: 123, distance: 30.4
click at [891, 123] on div "Criando integração... Aguarde um instante." at bounding box center [524, 212] width 753 height 334
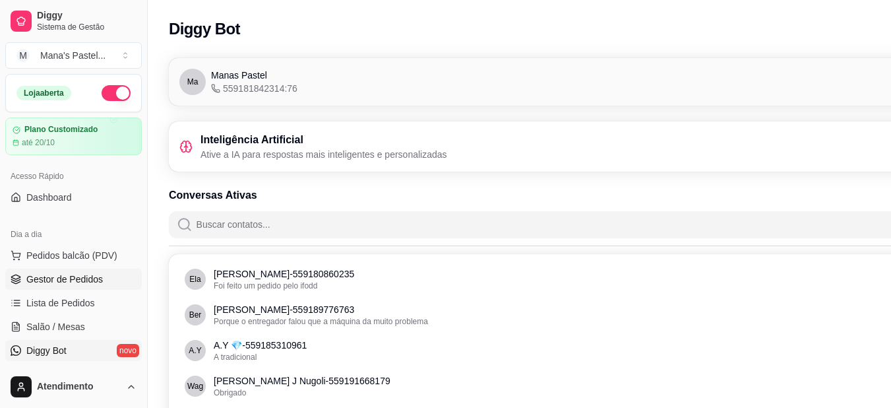
click at [26, 283] on span "Gestor de Pedidos" at bounding box center [64, 278] width 77 height 13
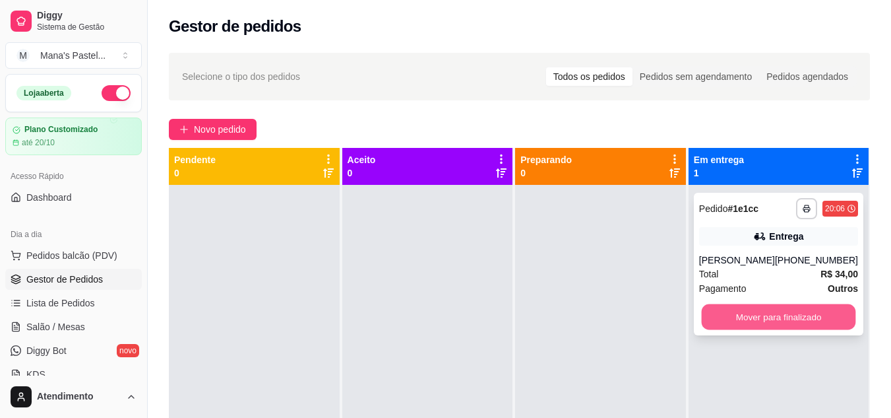
click at [739, 313] on button "Mover para finalizado" at bounding box center [778, 317] width 154 height 26
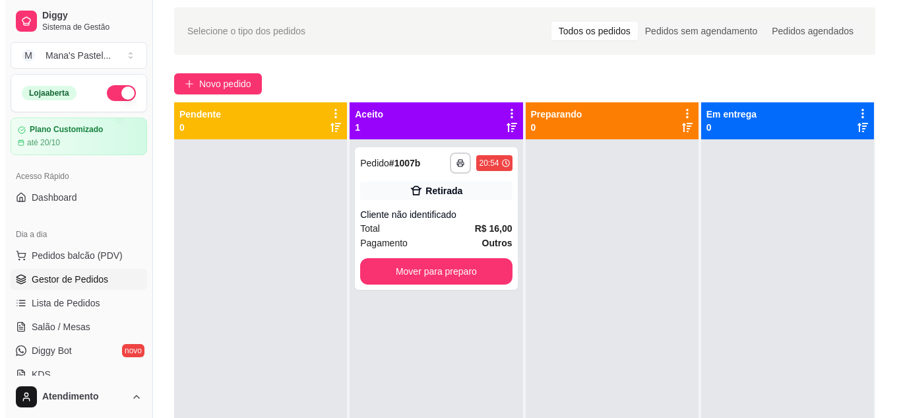
scroll to position [28, 0]
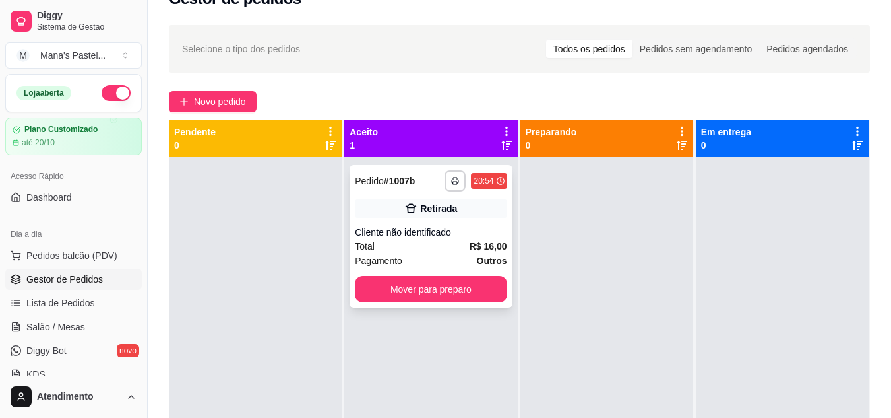
click at [435, 241] on div "Total R$ 16,00" at bounding box center [431, 246] width 152 height 15
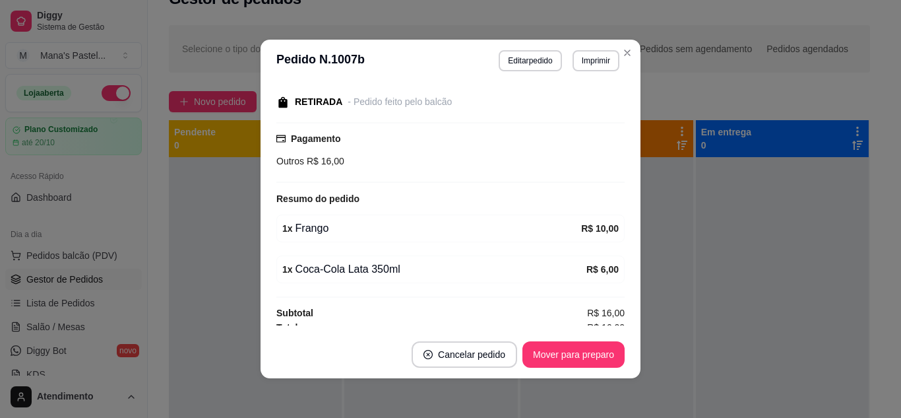
scroll to position [136, 0]
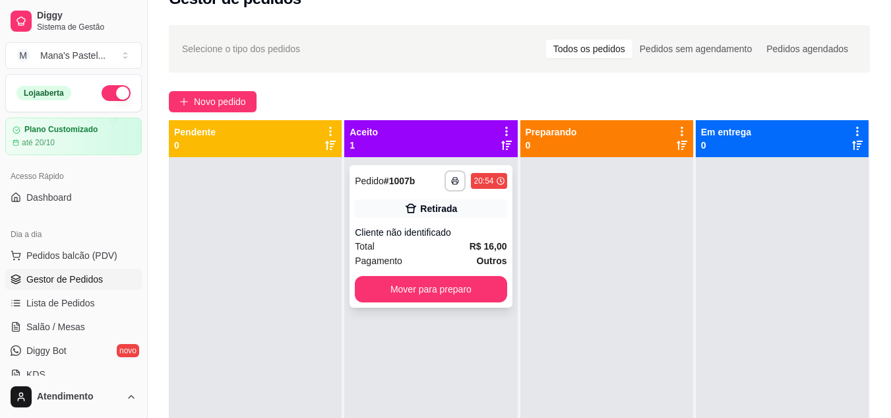
click at [395, 223] on div "**********" at bounding box center [431, 236] width 162 height 143
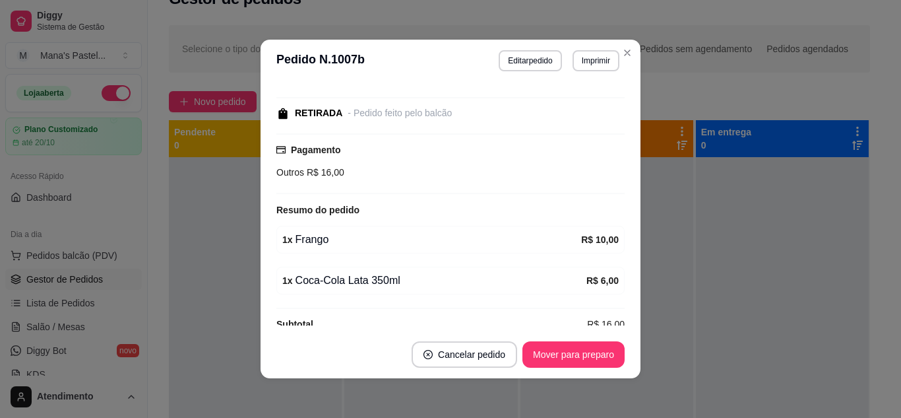
scroll to position [144, 0]
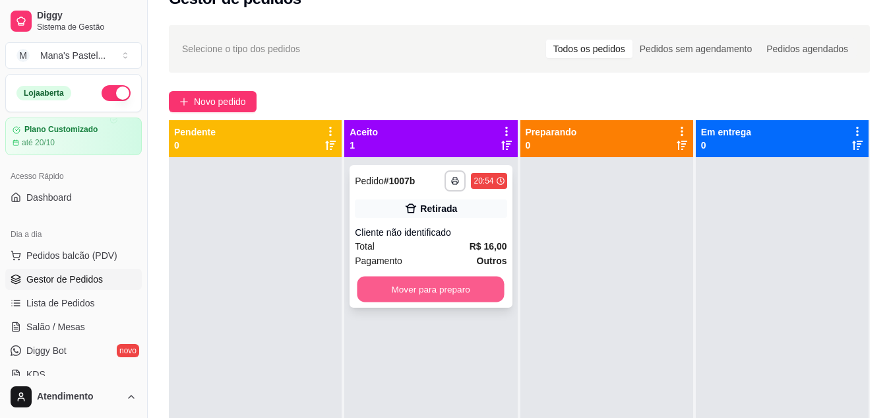
click at [404, 300] on button "Mover para preparo" at bounding box center [431, 289] width 147 height 26
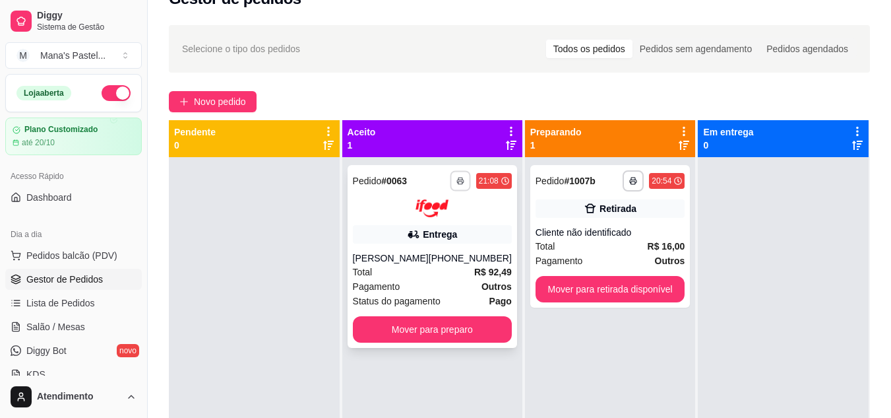
click at [457, 182] on icon "button" at bounding box center [461, 181] width 8 height 8
click at [415, 227] on button "IMPRESSORA" at bounding box center [415, 226] width 92 height 20
click at [379, 232] on div "Entrega" at bounding box center [432, 234] width 159 height 18
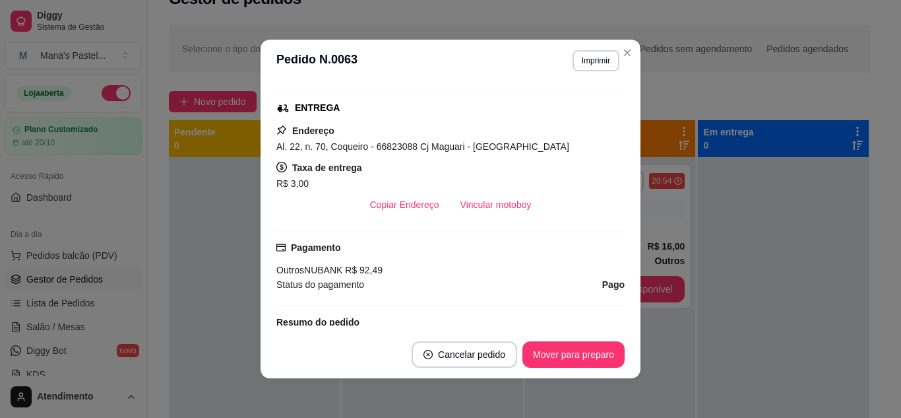
scroll to position [228, 0]
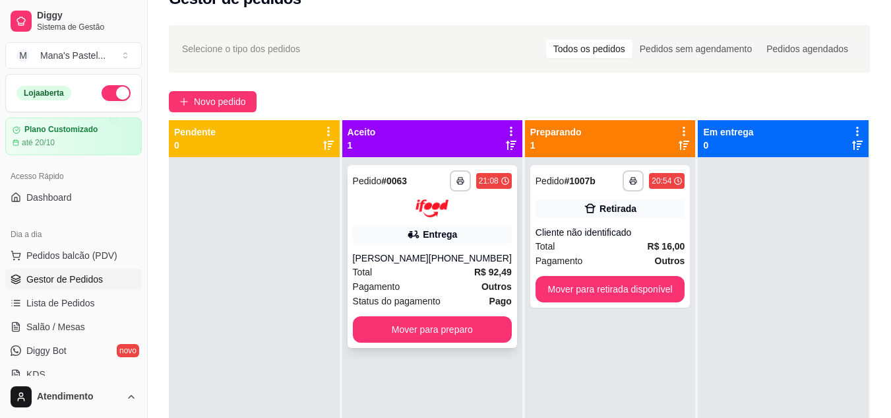
click at [456, 284] on div "Pagamento Outros" at bounding box center [432, 286] width 159 height 15
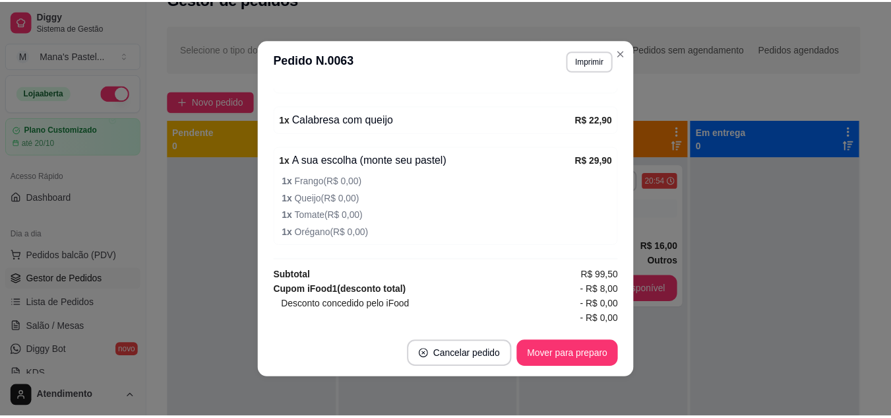
scroll to position [583, 0]
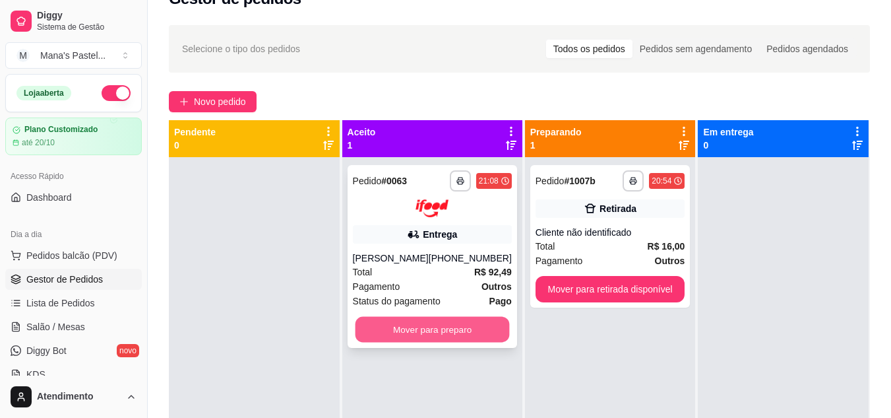
click at [378, 338] on button "Mover para preparo" at bounding box center [432, 329] width 154 height 26
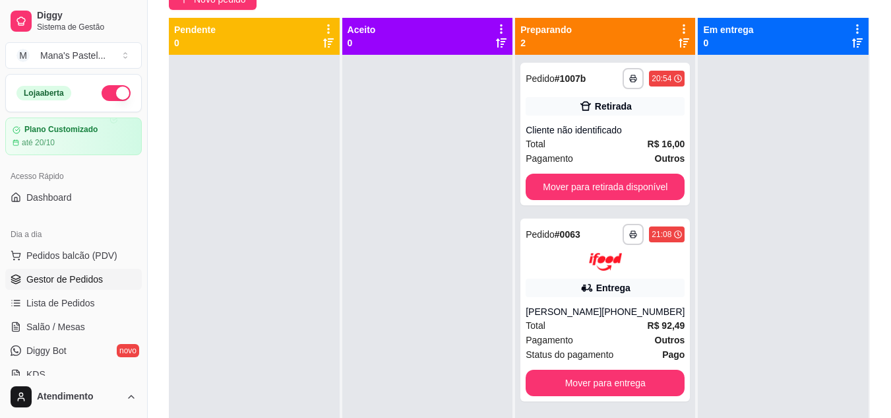
scroll to position [189, 0]
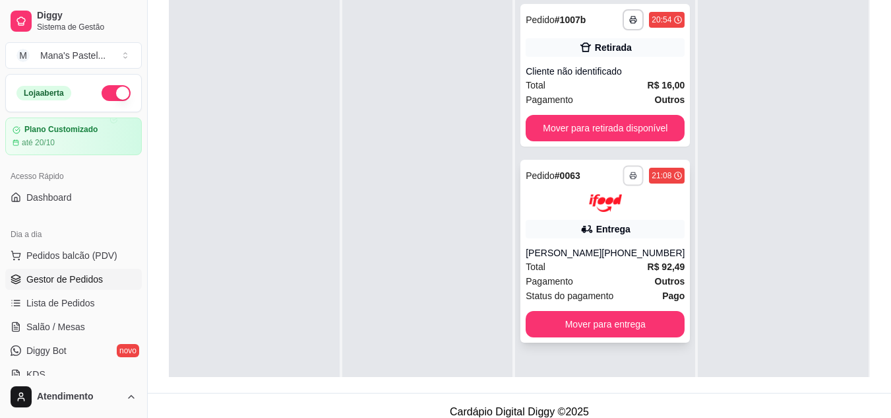
click at [630, 172] on icon "button" at bounding box center [634, 176] width 8 height 8
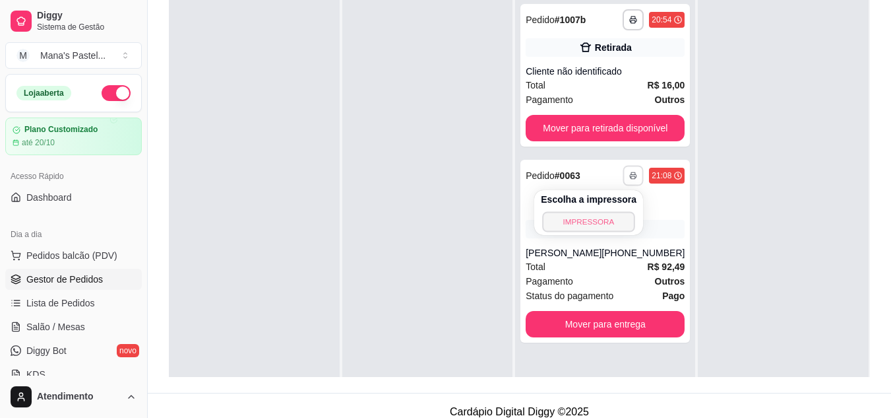
click at [613, 216] on button "IMPRESSORA" at bounding box center [588, 221] width 92 height 20
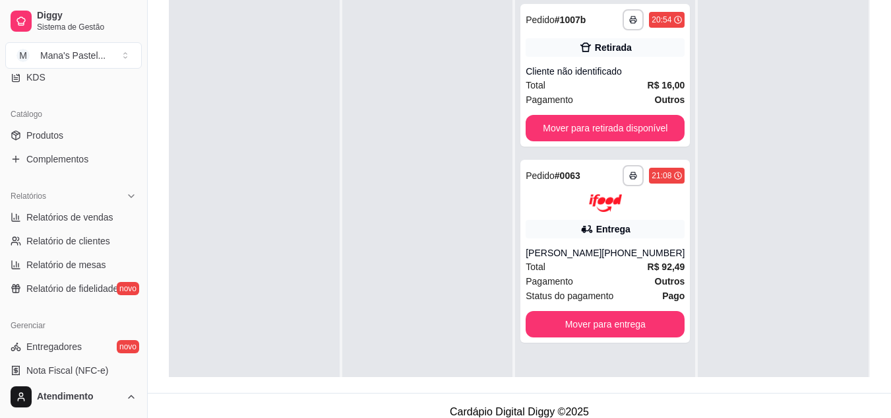
scroll to position [364, 0]
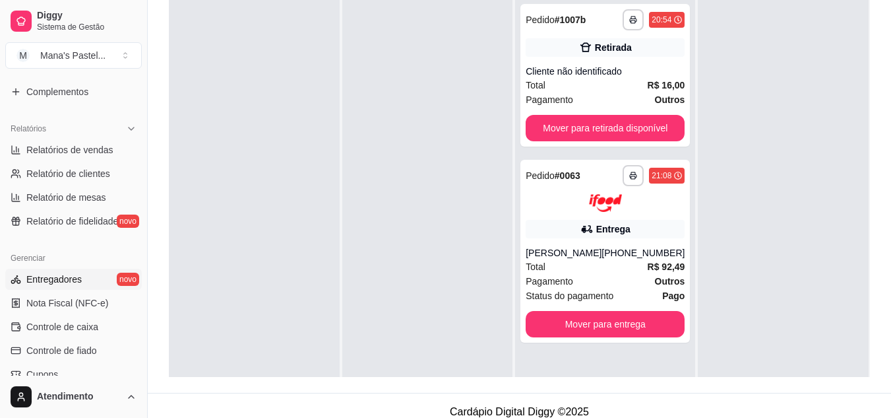
click at [69, 282] on span "Entregadores" at bounding box center [53, 278] width 55 height 13
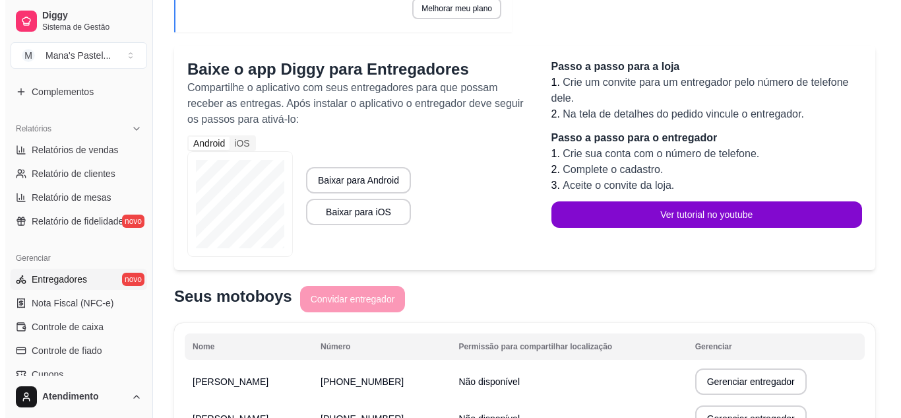
scroll to position [187, 0]
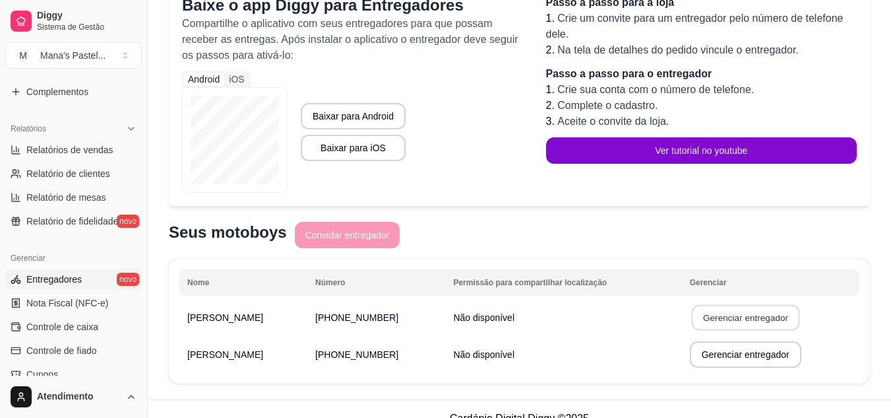
click at [743, 315] on button "Gerenciar entregador" at bounding box center [745, 318] width 108 height 26
select select "30"
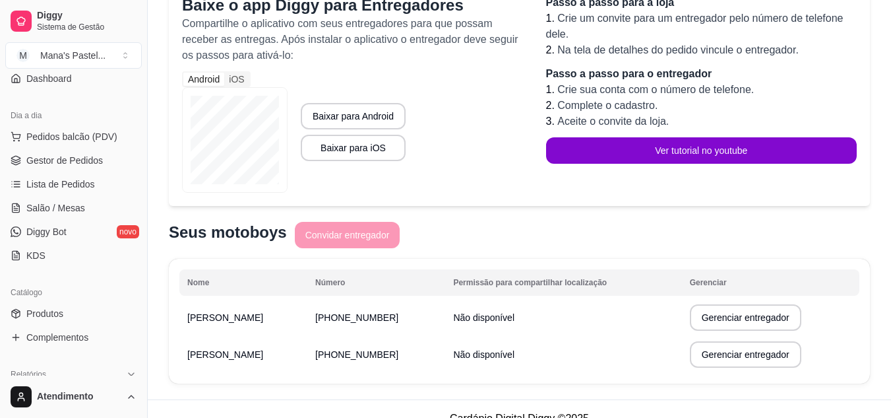
scroll to position [112, 0]
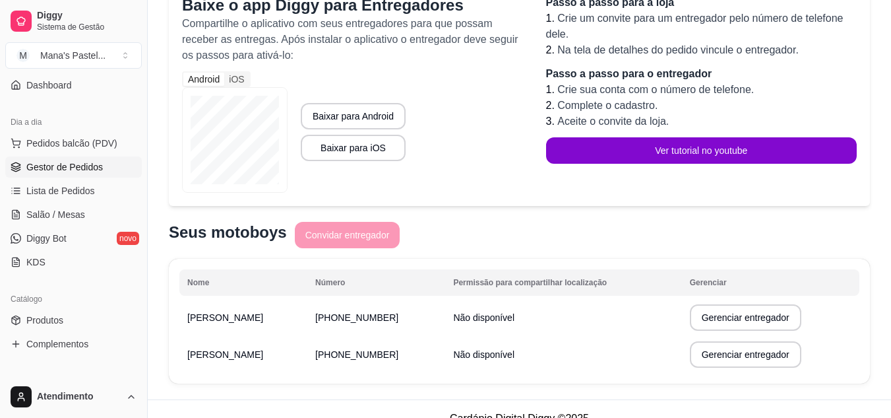
click at [106, 167] on link "Gestor de Pedidos" at bounding box center [73, 166] width 137 height 21
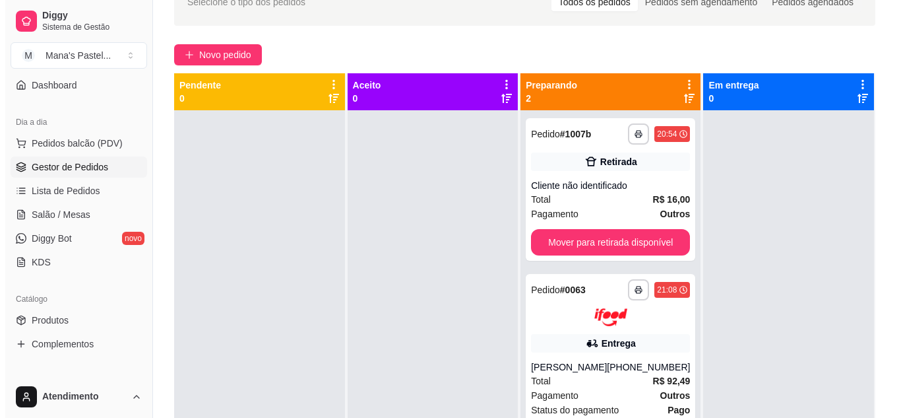
scroll to position [107, 0]
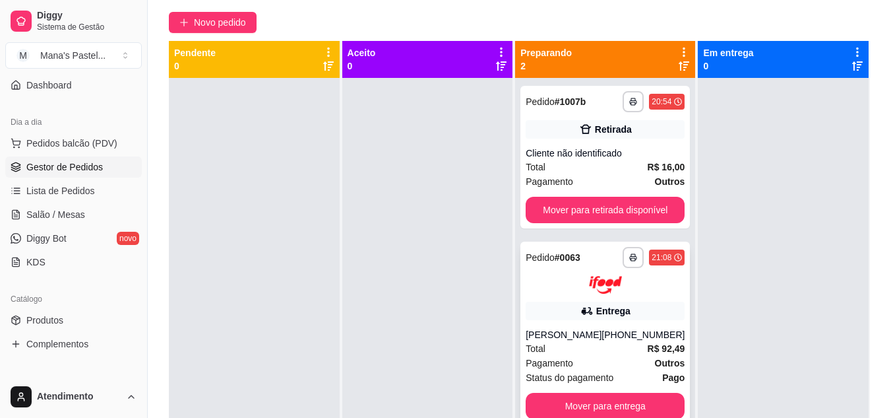
click at [602, 325] on div "**********" at bounding box center [606, 332] width 170 height 183
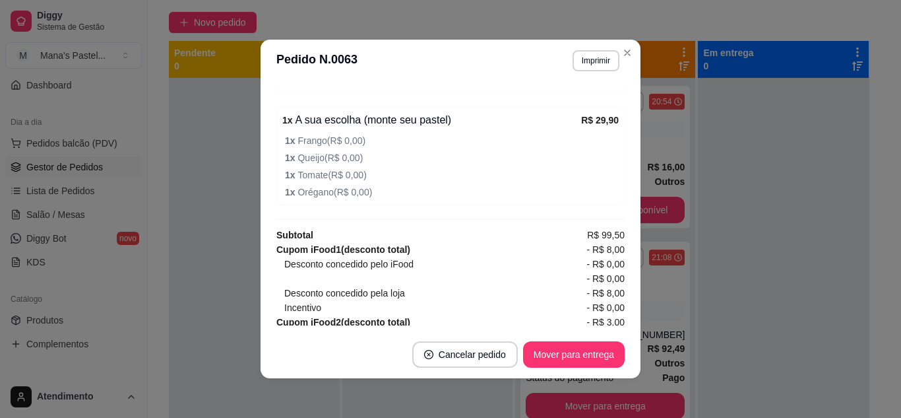
scroll to position [597, 0]
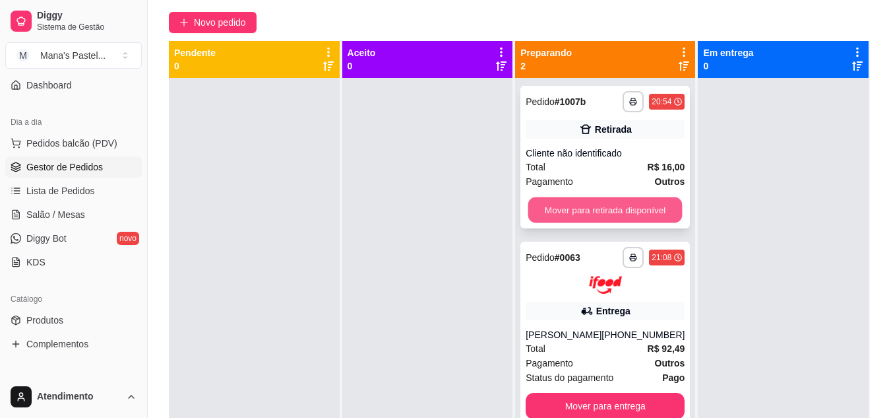
click at [577, 203] on button "Mover para retirada disponível" at bounding box center [605, 210] width 154 height 26
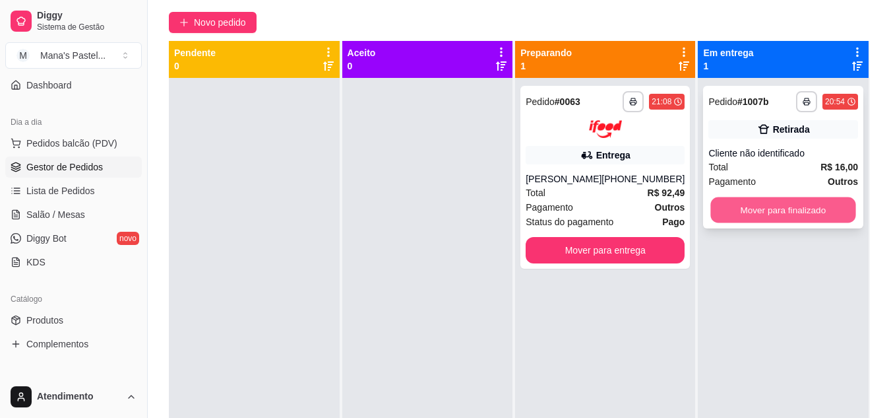
click at [797, 210] on button "Mover para finalizado" at bounding box center [783, 210] width 145 height 26
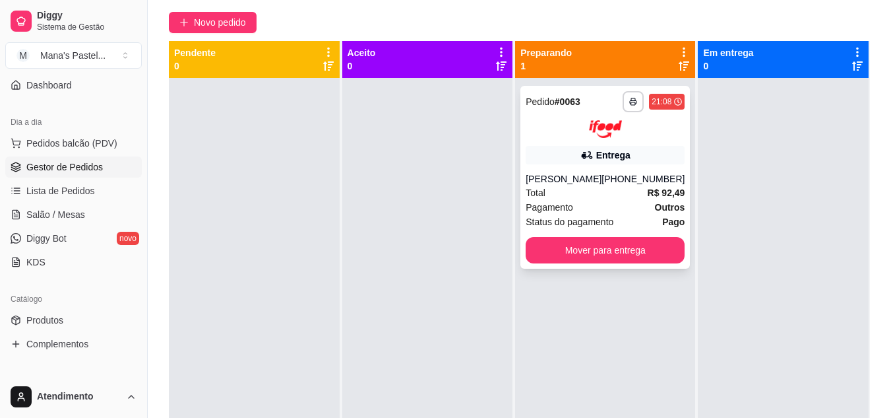
click at [602, 177] on div "[PERSON_NAME]" at bounding box center [564, 178] width 76 height 13
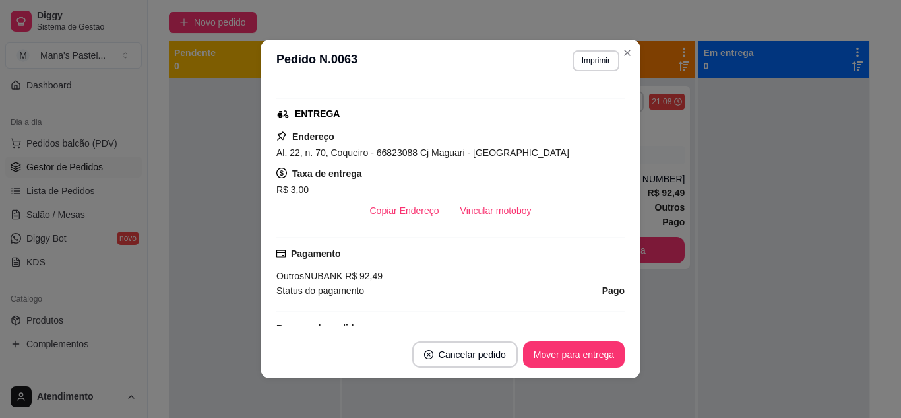
scroll to position [240, 0]
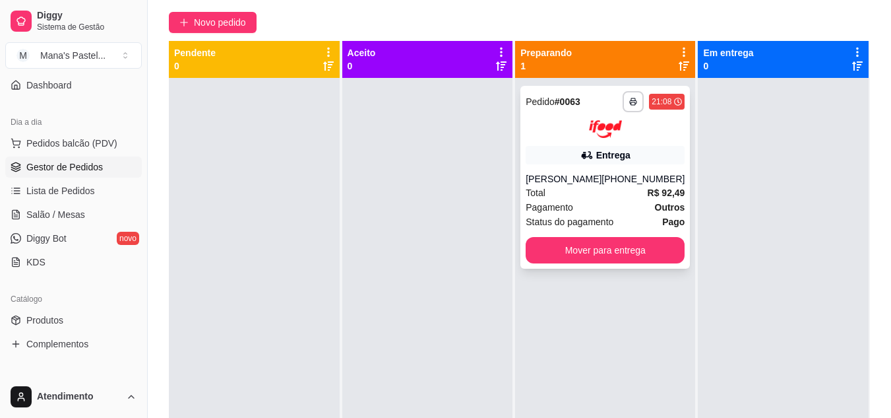
click at [670, 202] on strong "Outros" at bounding box center [670, 207] width 30 height 11
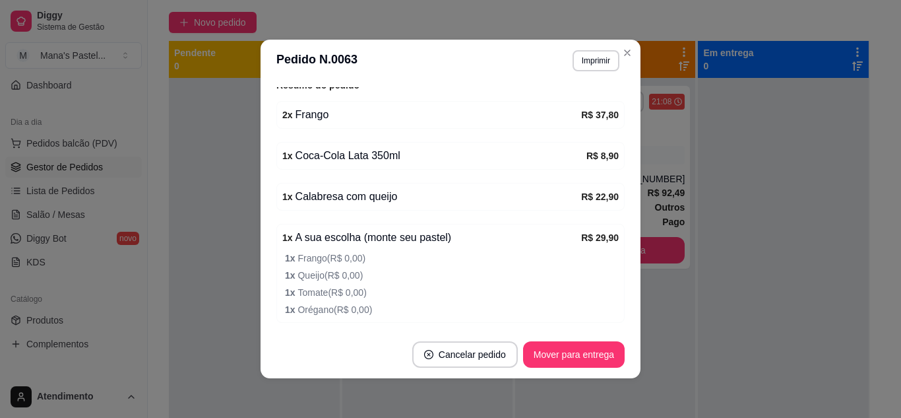
scroll to position [472, 0]
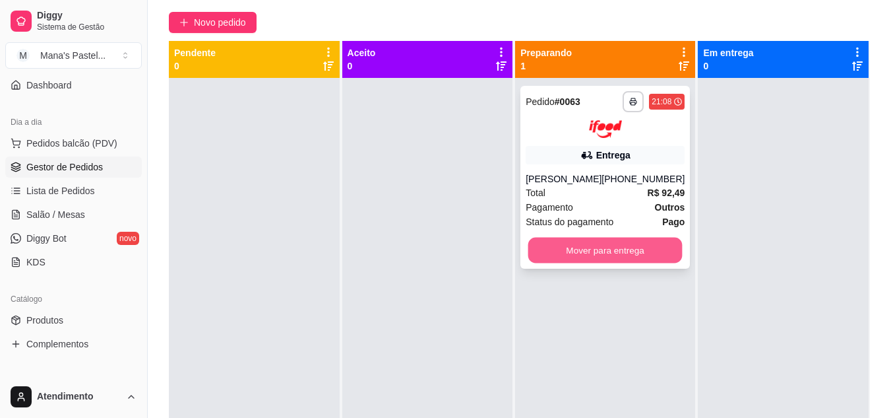
click at [610, 249] on button "Mover para entrega" at bounding box center [605, 250] width 154 height 26
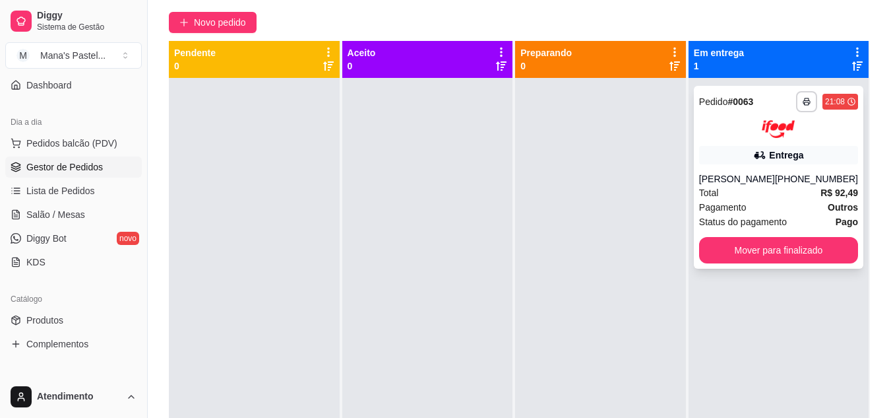
click at [732, 179] on div "[PERSON_NAME]" at bounding box center [737, 178] width 76 height 13
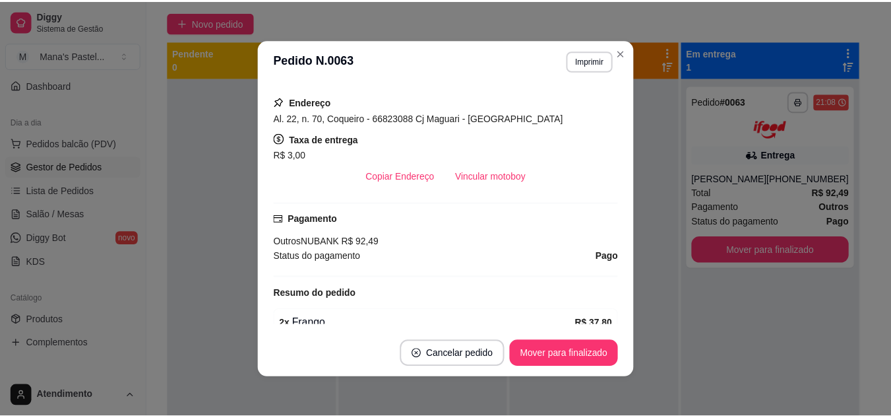
scroll to position [263, 0]
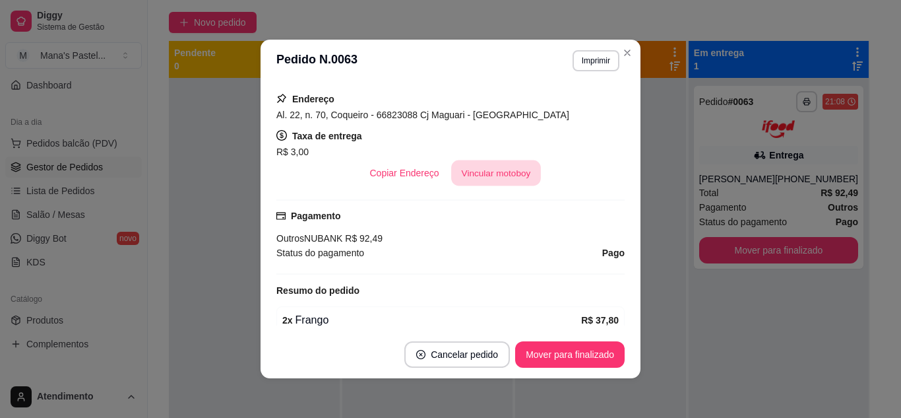
click at [496, 173] on button "Vincular motoboy" at bounding box center [496, 173] width 90 height 26
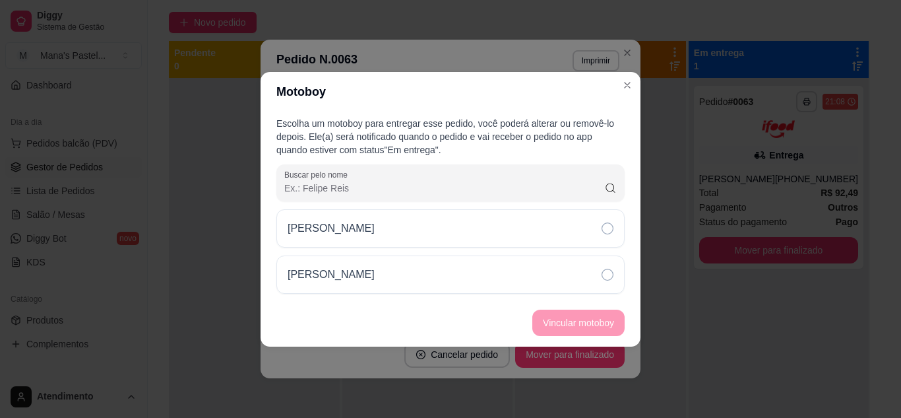
click at [502, 220] on div "[PERSON_NAME]" at bounding box center [450, 228] width 348 height 38
click at [564, 317] on button "Vincular motoboy" at bounding box center [579, 322] width 90 height 26
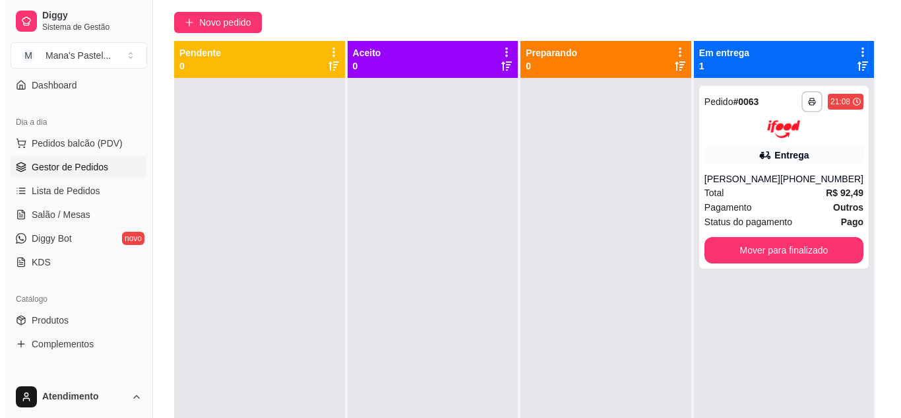
scroll to position [90, 0]
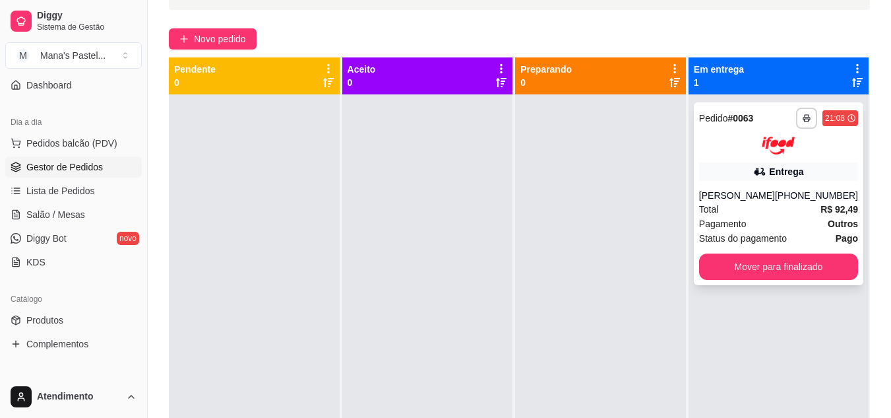
click at [745, 187] on div "**********" at bounding box center [779, 193] width 170 height 183
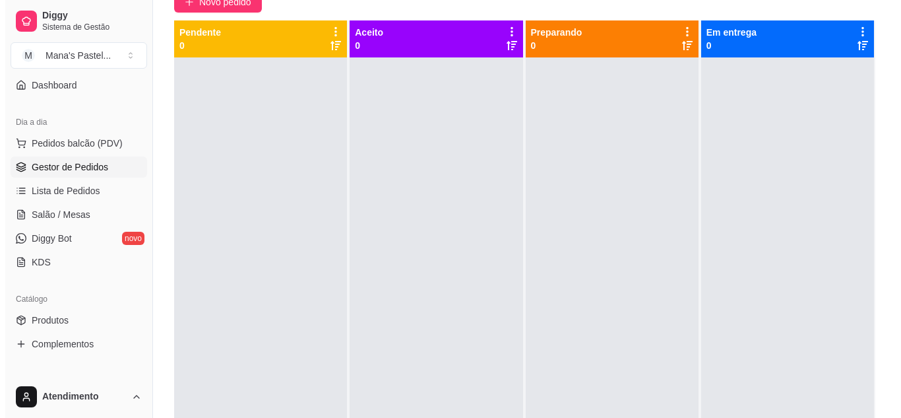
scroll to position [148, 0]
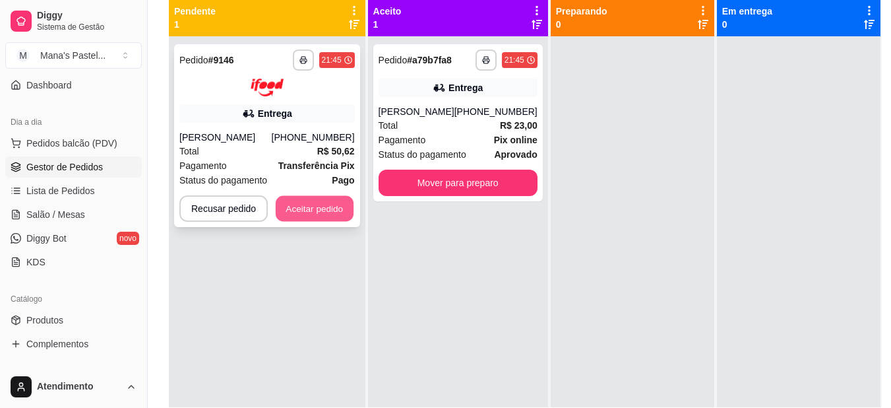
click at [298, 209] on button "Aceitar pedido" at bounding box center [315, 208] width 78 height 26
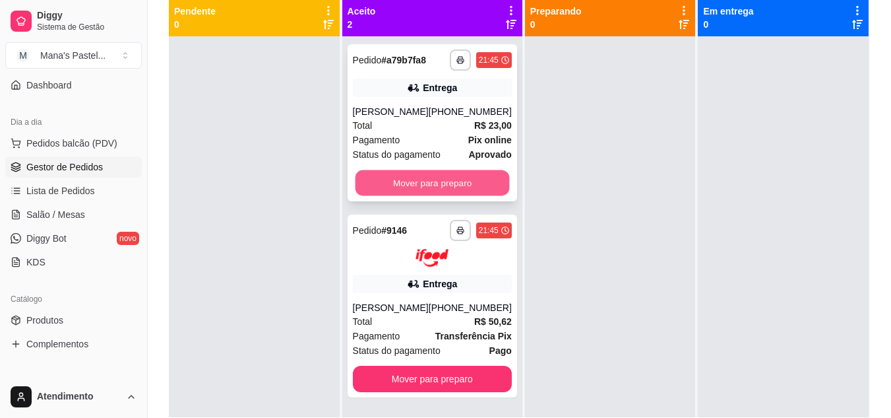
click at [463, 175] on button "Mover para preparo" at bounding box center [432, 183] width 154 height 26
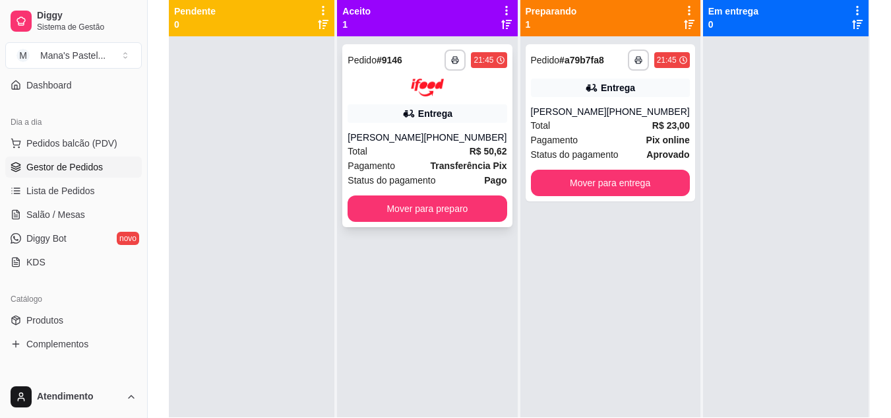
click at [417, 100] on div "**********" at bounding box center [427, 135] width 170 height 183
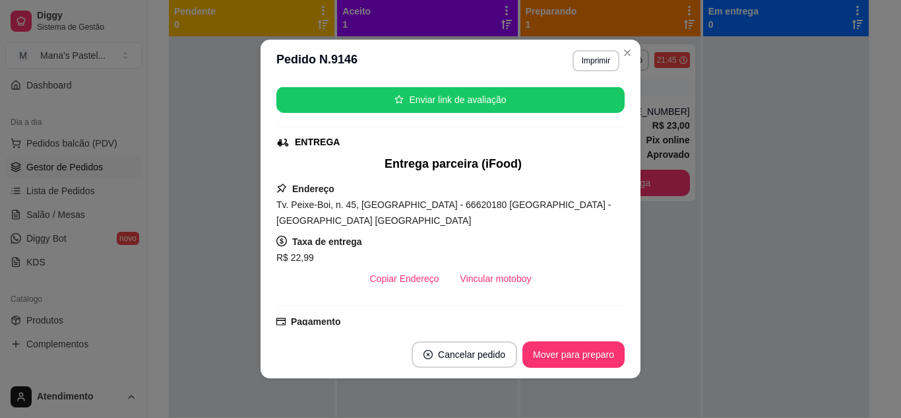
scroll to position [195, 0]
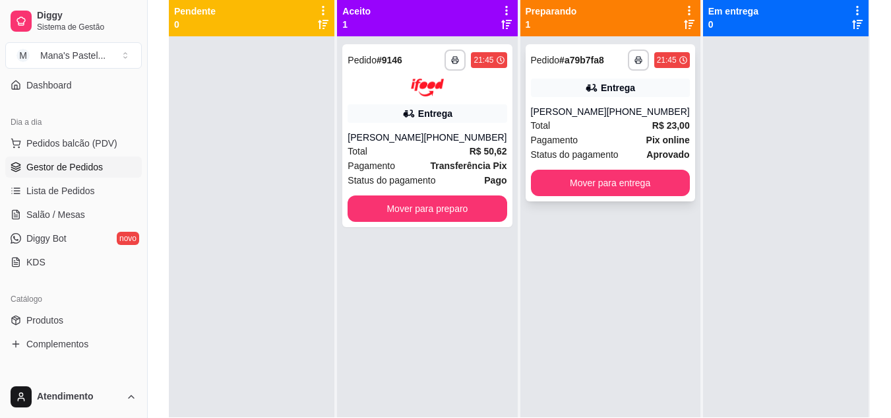
click at [568, 92] on div "Entrega" at bounding box center [610, 88] width 159 height 18
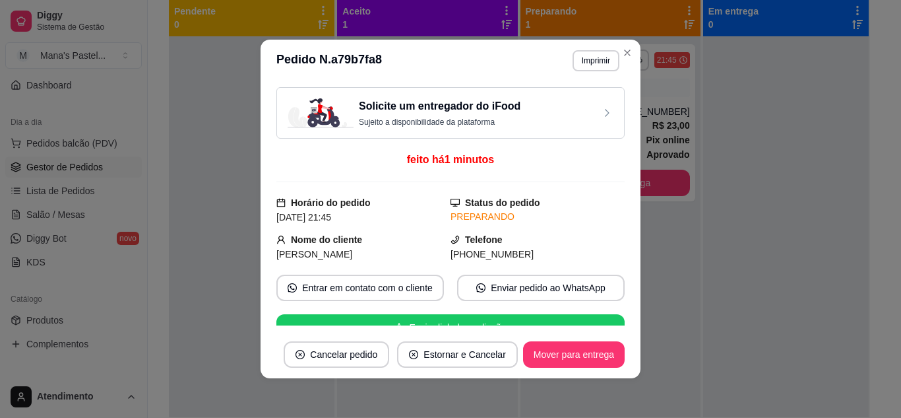
click at [616, 110] on div "Solicite um entregador do iFood Sujeito a disponibilidade da plataforma feito h…" at bounding box center [451, 206] width 380 height 249
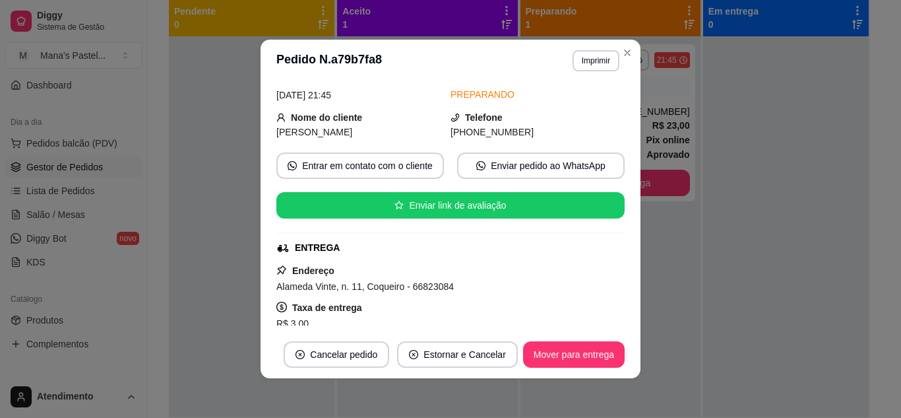
scroll to position [307, 0]
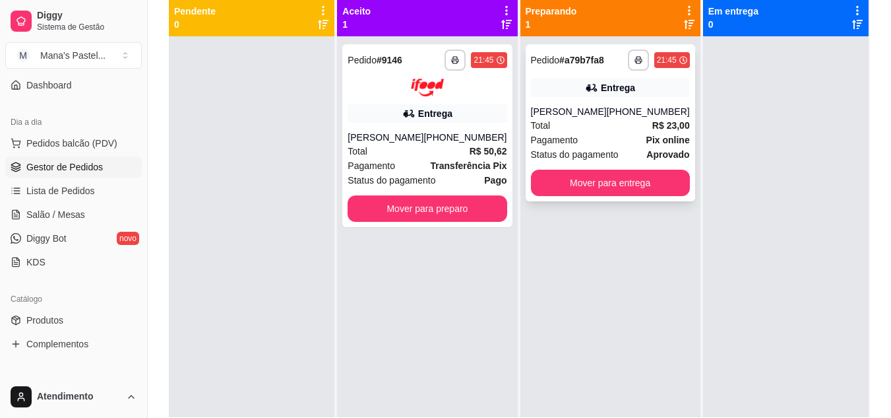
click at [637, 108] on div "[PHONE_NUMBER]" at bounding box center [648, 111] width 83 height 13
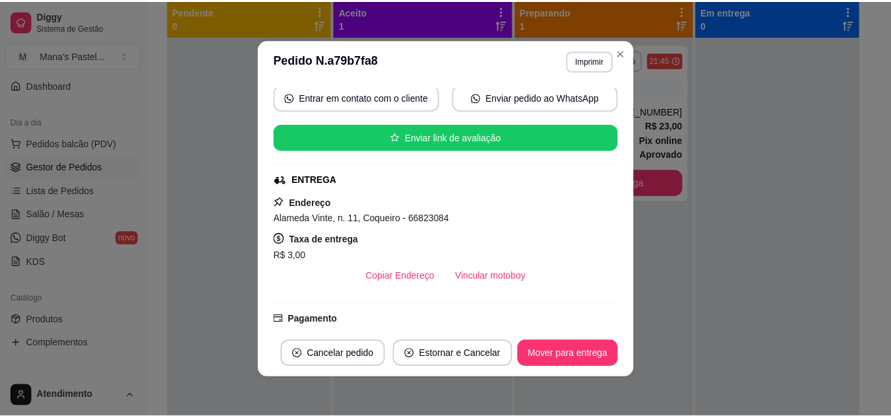
scroll to position [193, 0]
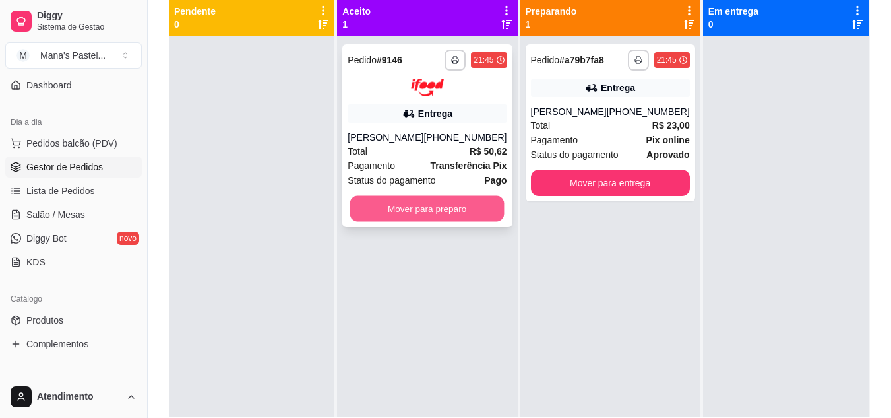
click at [443, 205] on button "Mover para preparo" at bounding box center [427, 208] width 154 height 26
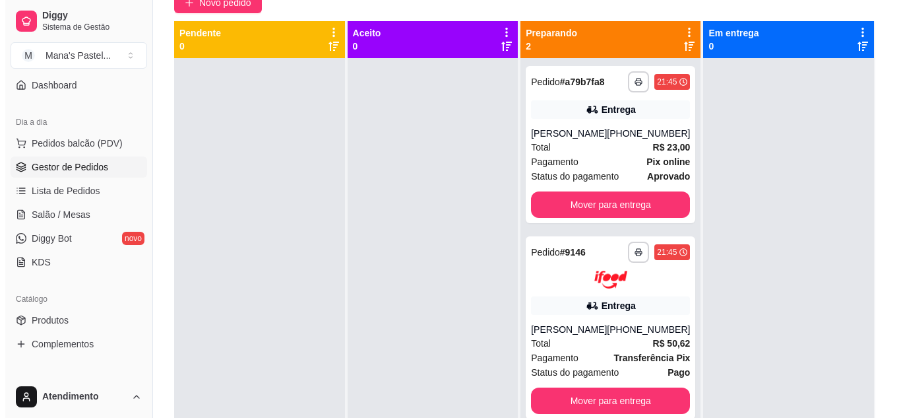
scroll to position [129, 0]
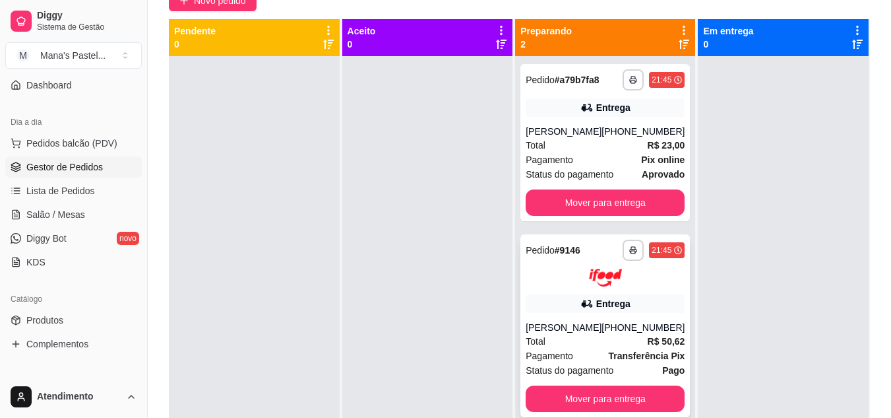
click at [562, 314] on div "**********" at bounding box center [606, 325] width 170 height 183
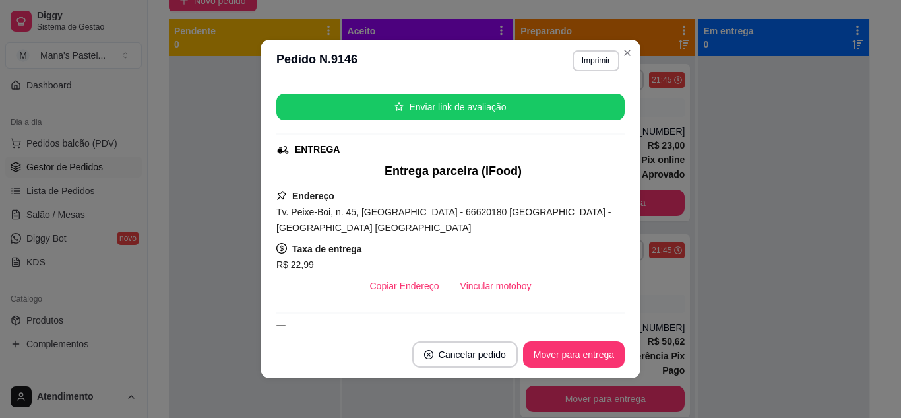
scroll to position [178, 0]
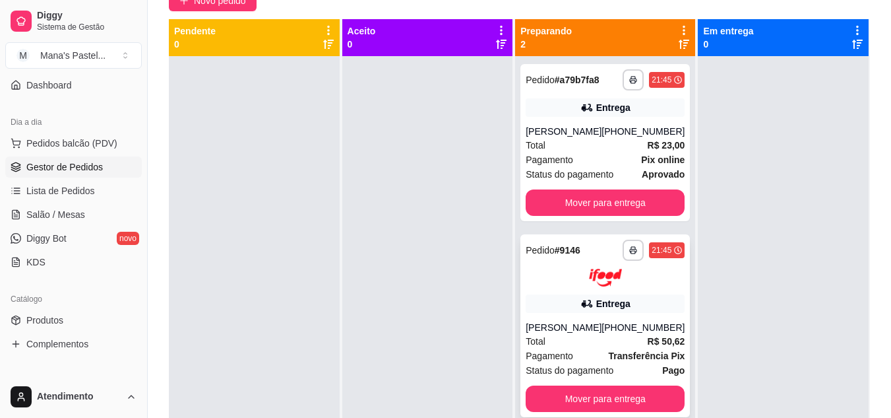
click at [595, 338] on div "Total R$ 50,62" at bounding box center [605, 341] width 159 height 15
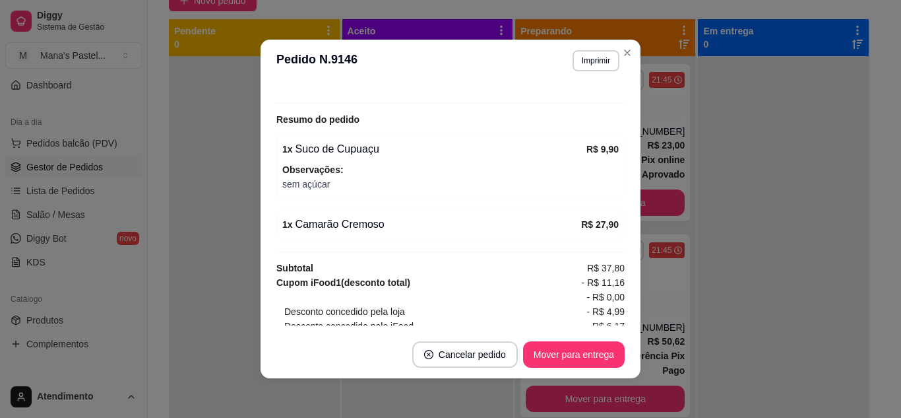
scroll to position [490, 0]
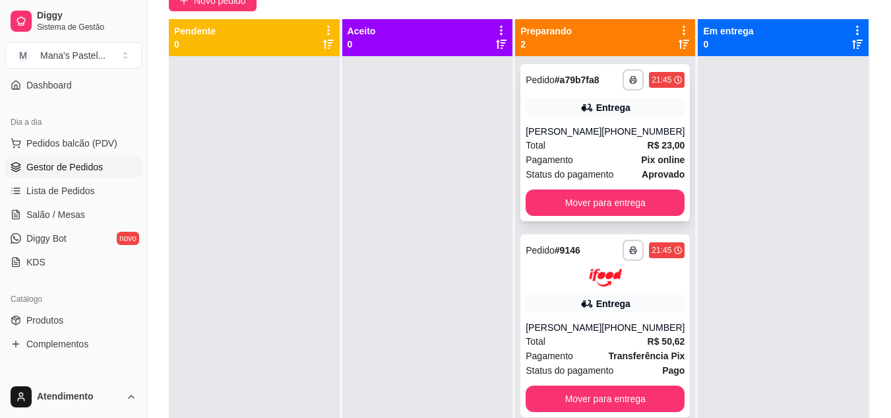
click at [578, 128] on div "[PERSON_NAME]" at bounding box center [564, 131] width 76 height 13
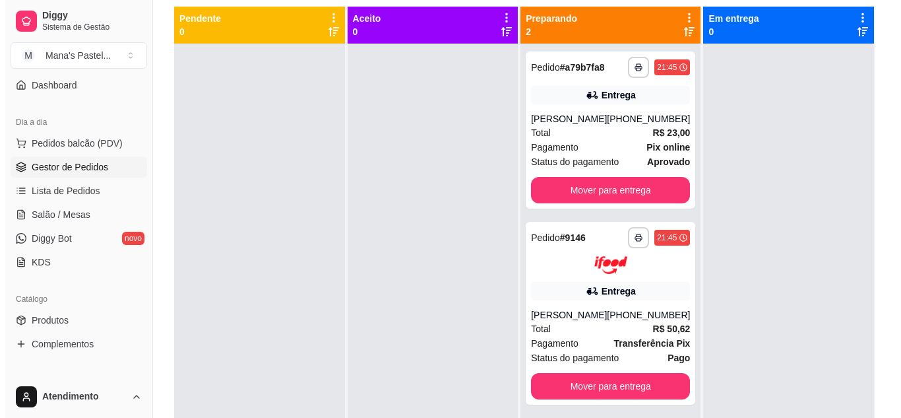
scroll to position [143, 0]
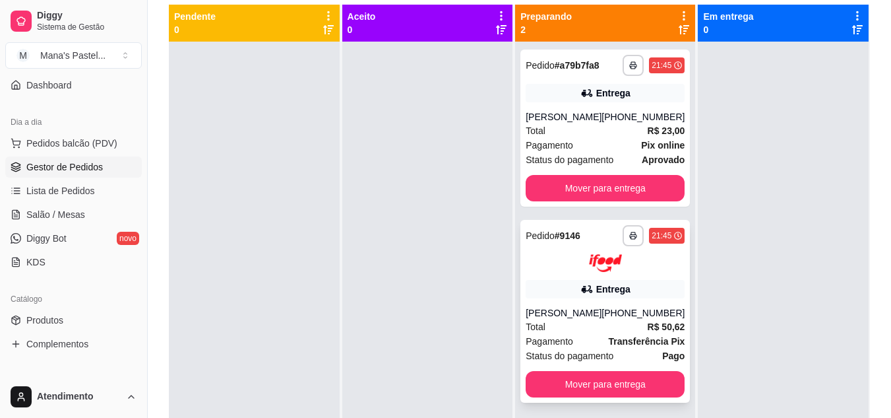
click at [592, 276] on div "**********" at bounding box center [606, 311] width 170 height 183
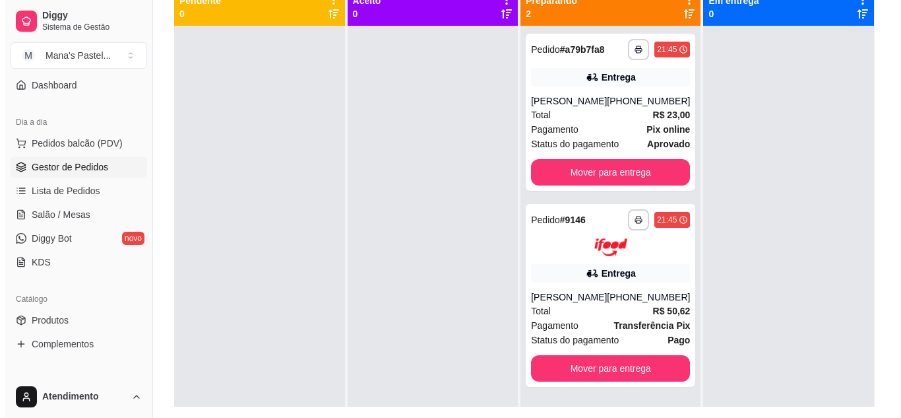
scroll to position [163, 0]
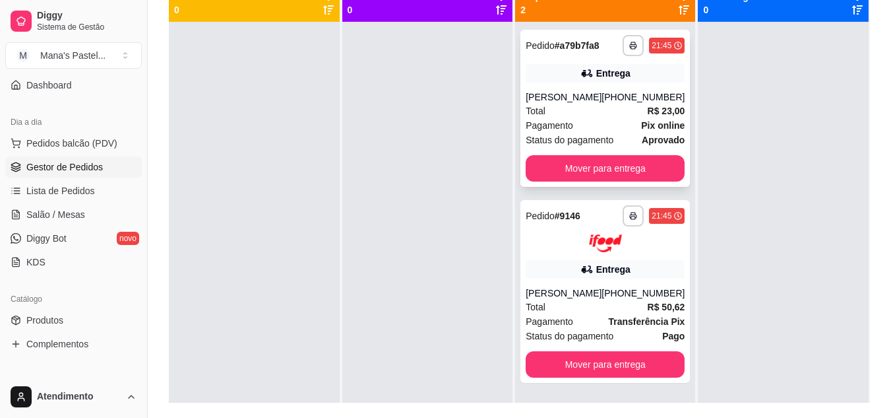
click at [636, 96] on div "[PHONE_NUMBER]" at bounding box center [643, 96] width 83 height 13
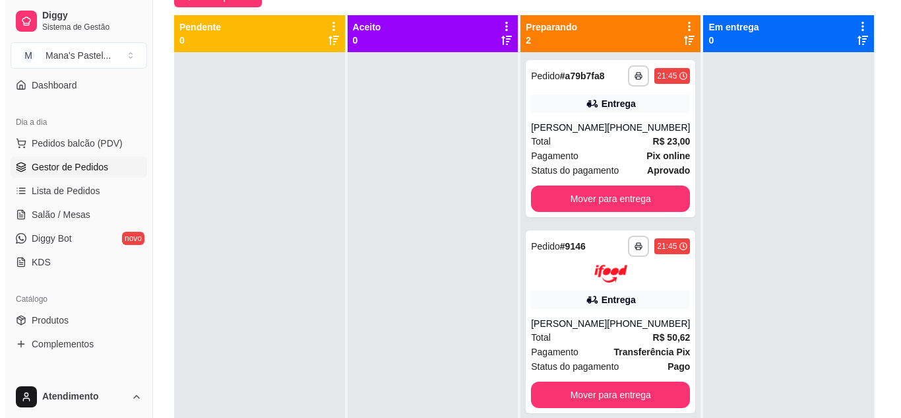
scroll to position [152, 0]
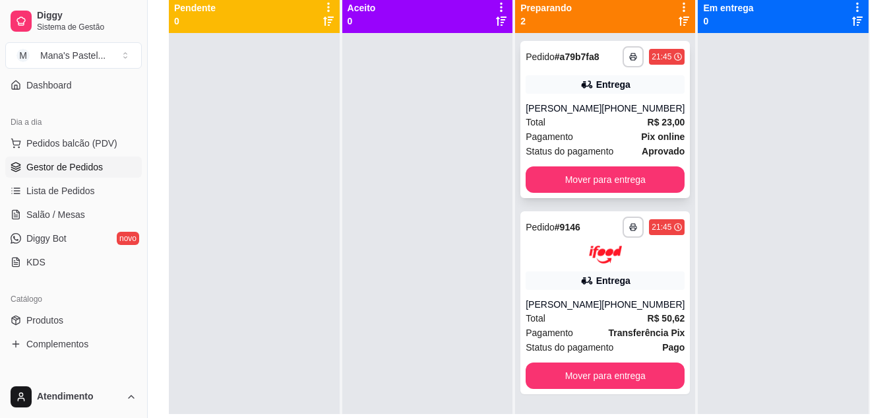
click at [664, 125] on strong "R$ 23,00" at bounding box center [667, 122] width 38 height 11
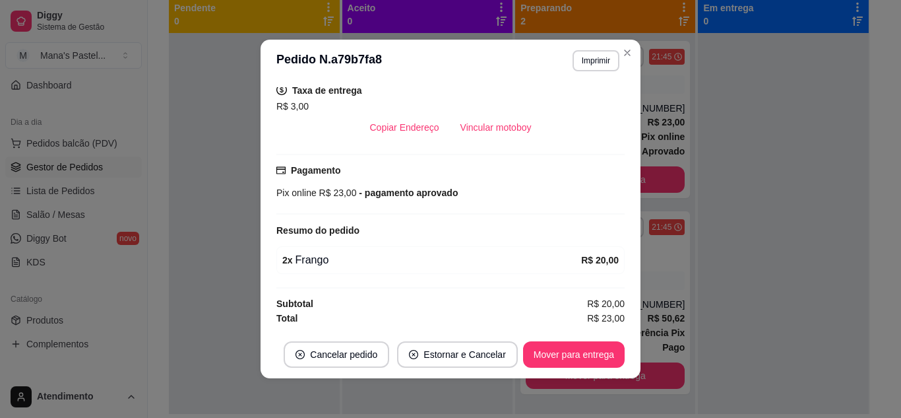
scroll to position [243, 0]
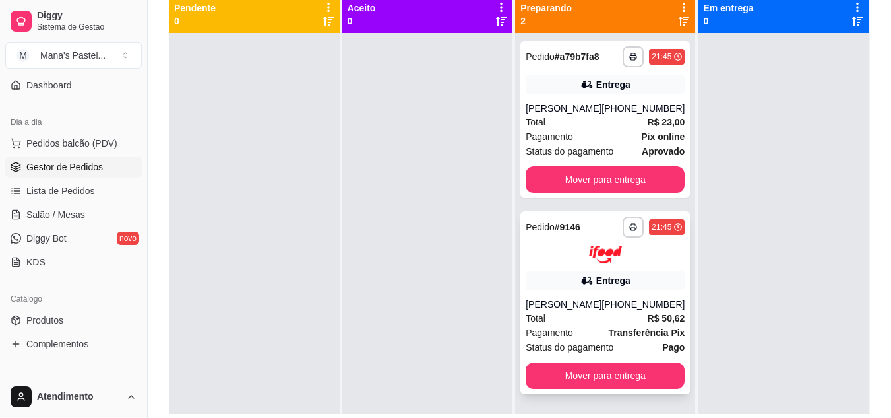
click at [559, 284] on div "Entrega" at bounding box center [605, 280] width 159 height 18
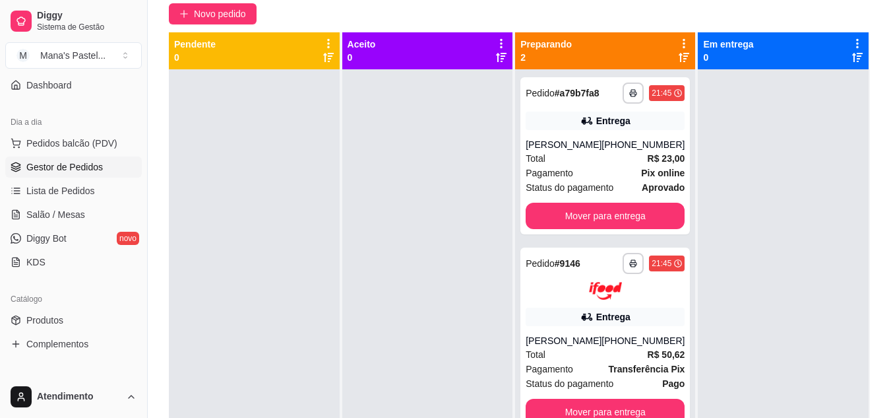
scroll to position [113, 0]
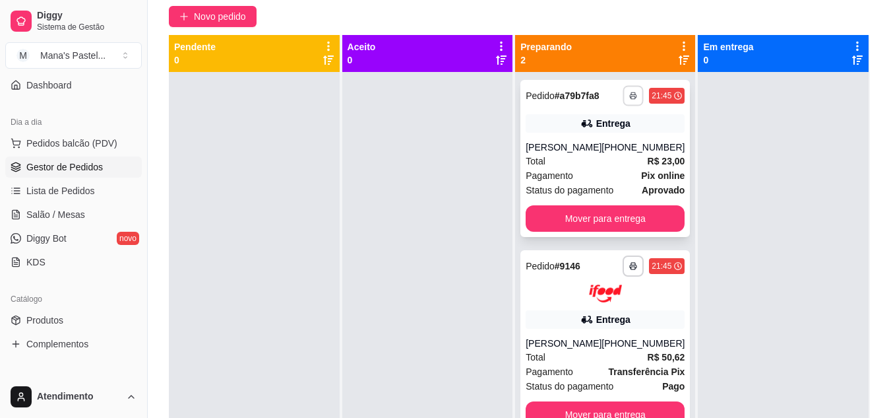
click at [627, 88] on button "button" at bounding box center [633, 95] width 20 height 20
click at [608, 146] on button "IMPRESSORA" at bounding box center [588, 141] width 92 height 20
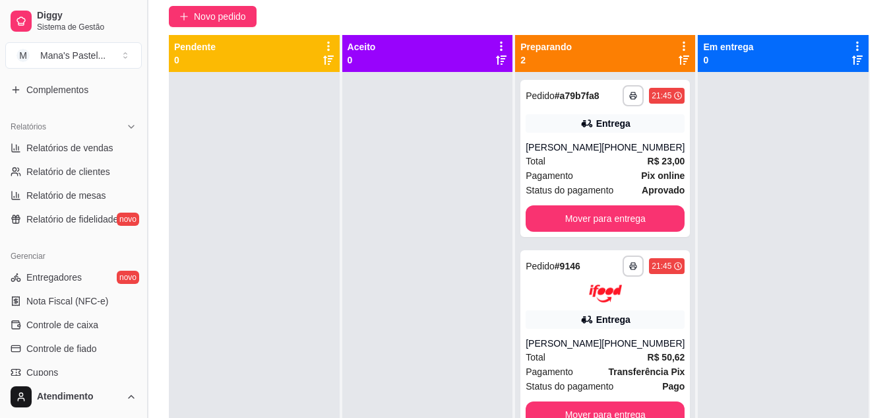
scroll to position [374, 0]
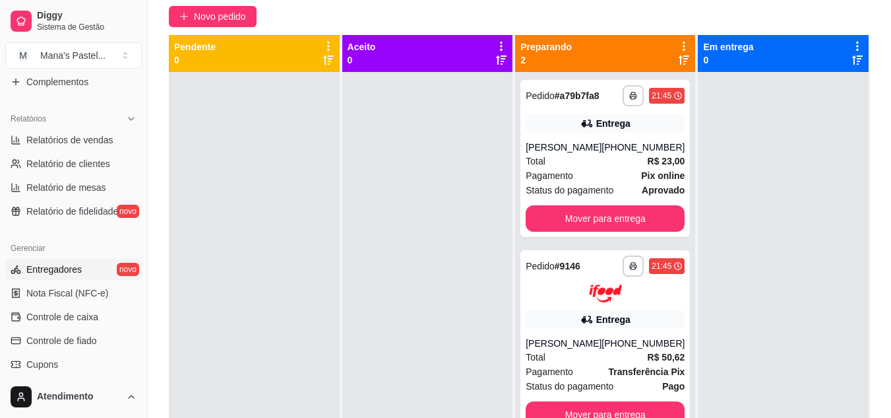
click at [112, 263] on link "Entregadores novo" at bounding box center [73, 269] width 137 height 21
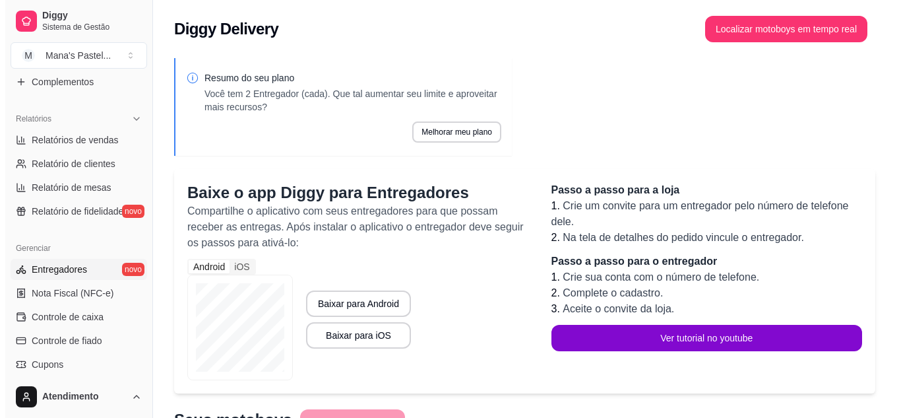
scroll to position [179, 0]
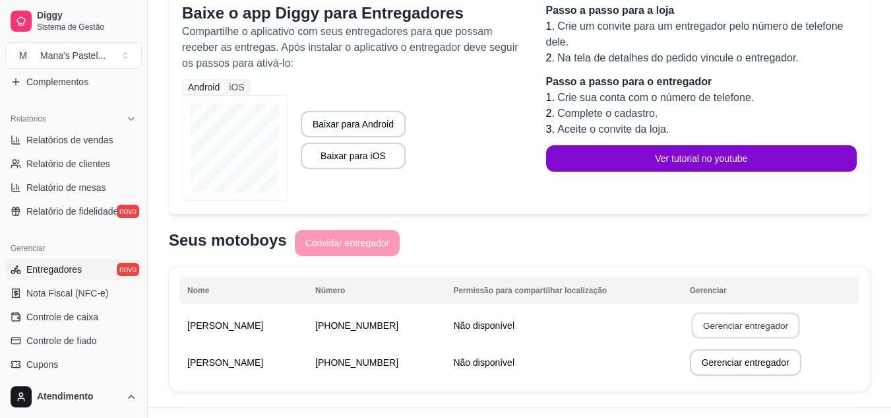
click at [733, 318] on button "Gerenciar entregador" at bounding box center [745, 326] width 108 height 26
select select "30"
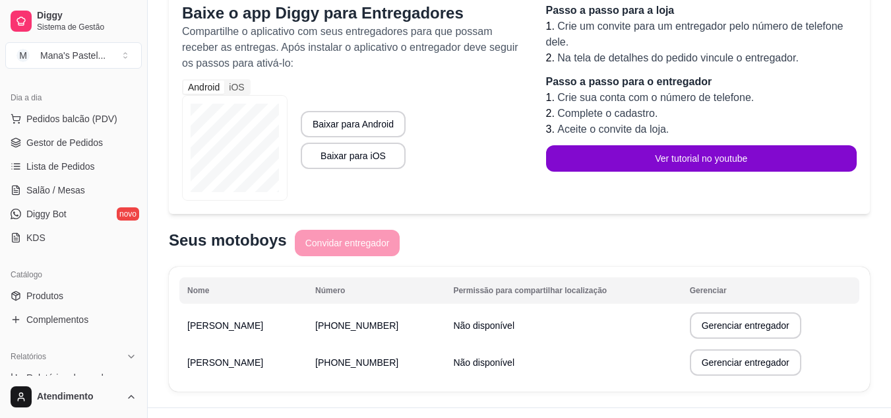
scroll to position [73, 0]
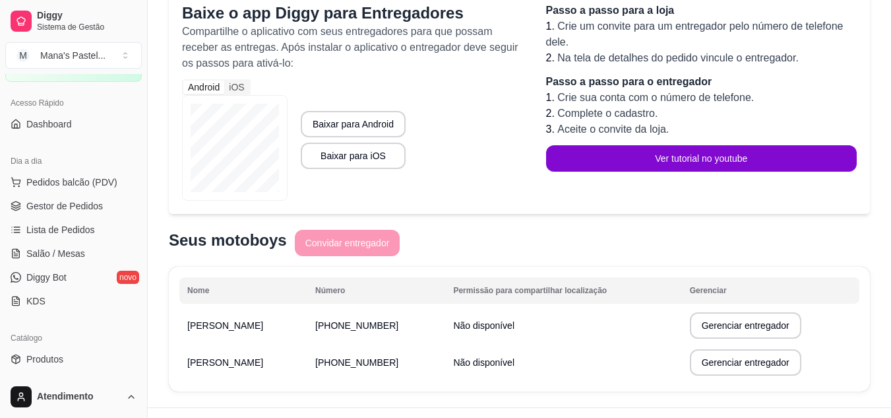
click at [141, 178] on div "Diggy Sistema de Gestão M Mana's Pastel ... Loja aberta Plano Customizado até 2…" at bounding box center [73, 209] width 147 height 418
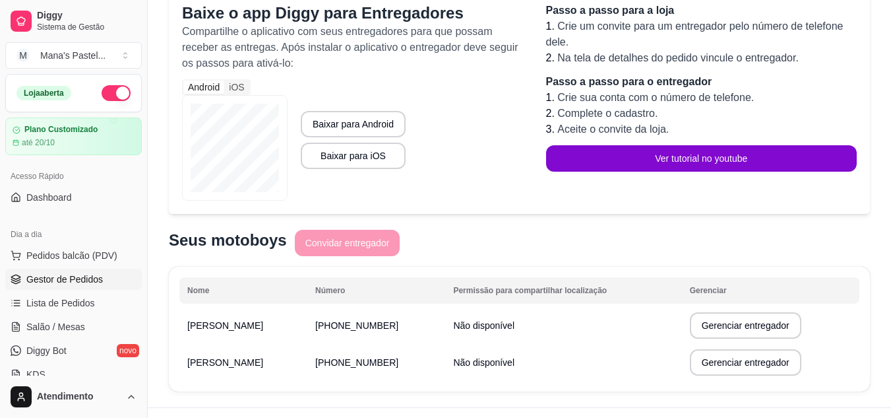
click at [78, 276] on span "Gestor de Pedidos" at bounding box center [64, 278] width 77 height 13
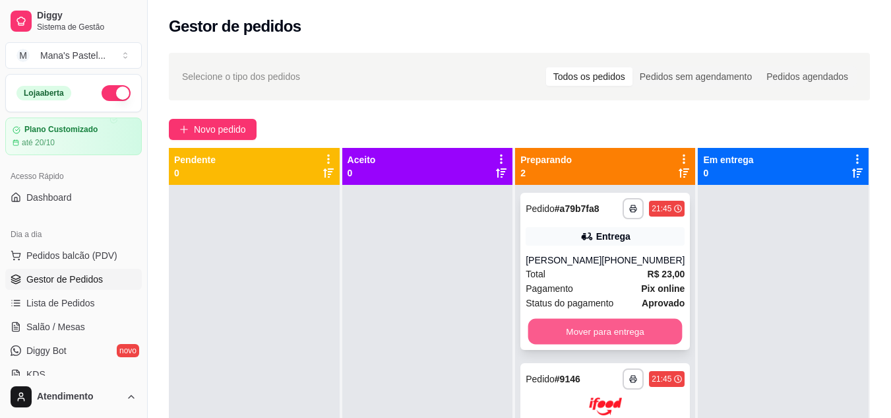
click at [600, 331] on button "Mover para entrega" at bounding box center [605, 332] width 154 height 26
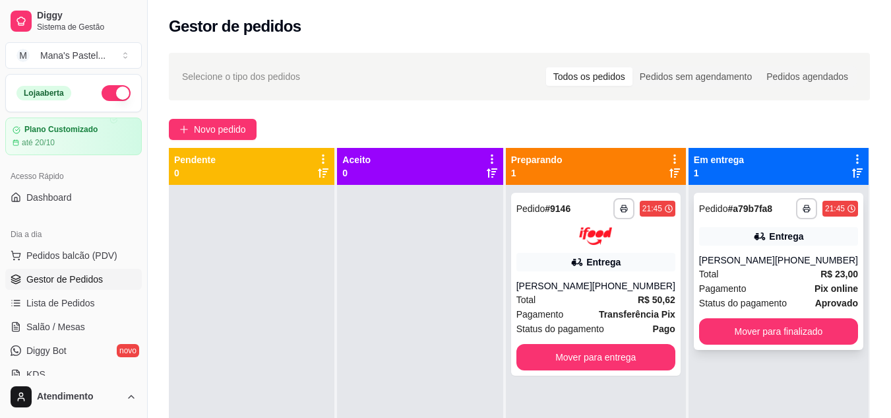
click at [711, 257] on div "[PERSON_NAME]" at bounding box center [737, 259] width 76 height 13
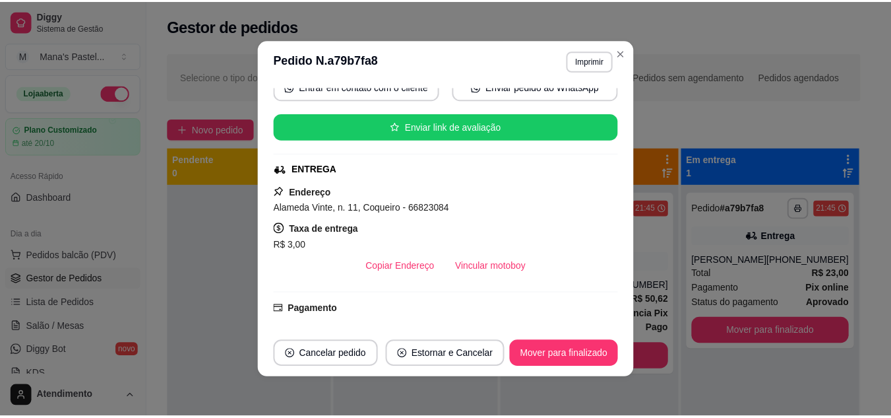
scroll to position [218, 0]
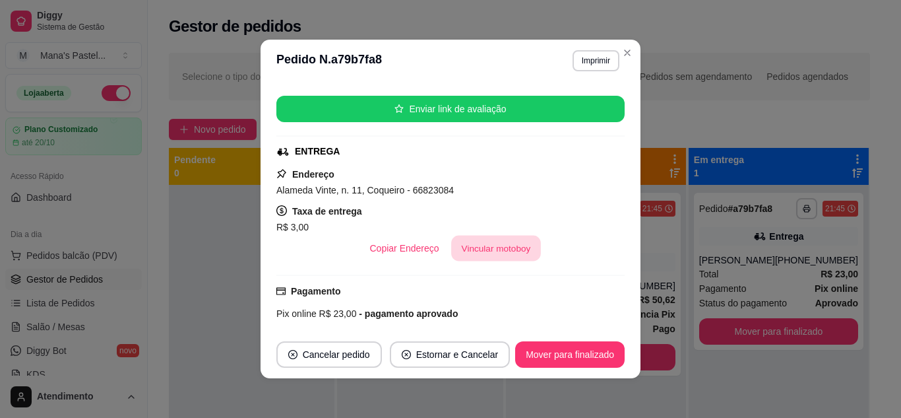
click at [505, 247] on button "Vincular motoboy" at bounding box center [496, 249] width 90 height 26
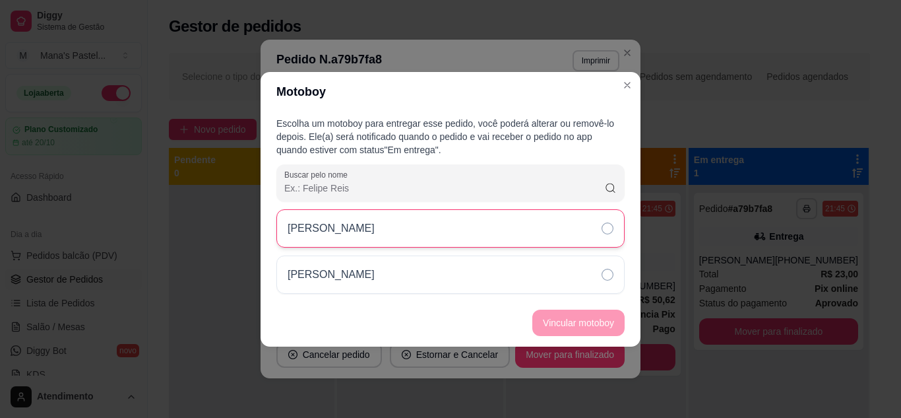
click at [501, 232] on div "[PERSON_NAME]" at bounding box center [450, 228] width 348 height 38
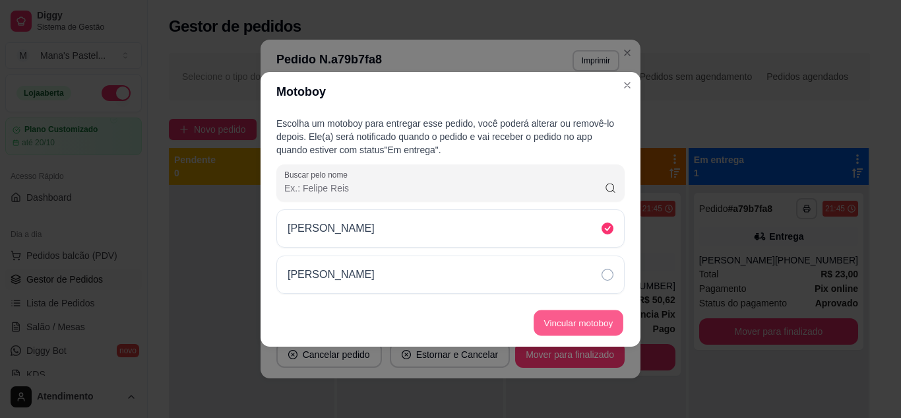
click at [556, 324] on button "Vincular motoboy" at bounding box center [579, 322] width 90 height 26
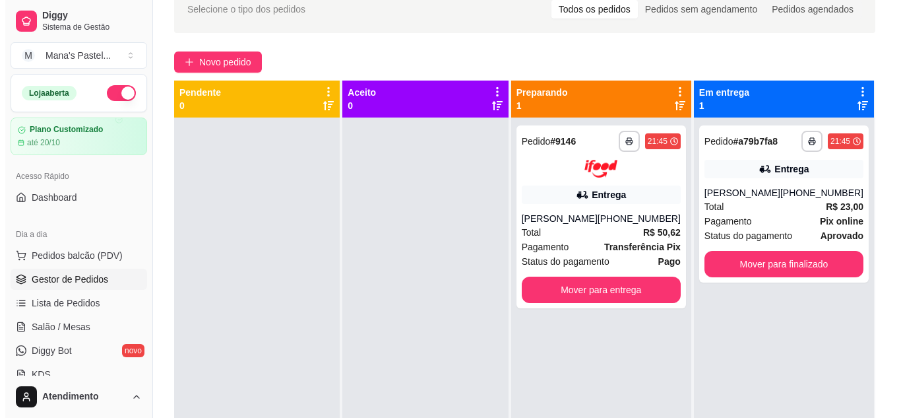
scroll to position [69, 0]
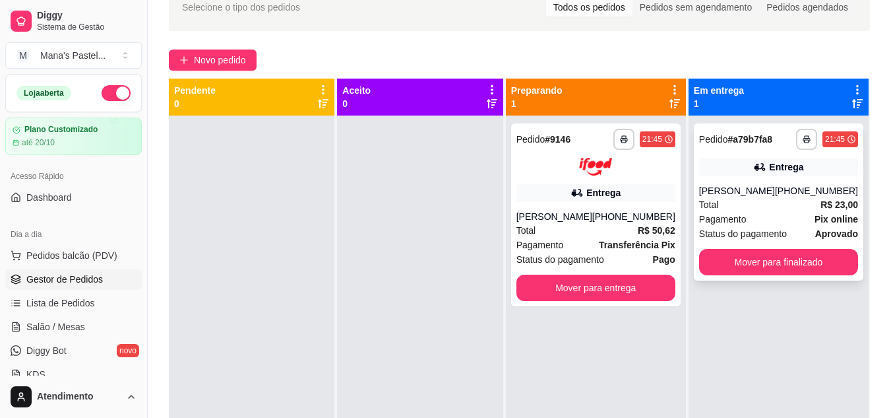
click at [821, 170] on div "Entrega" at bounding box center [778, 167] width 159 height 18
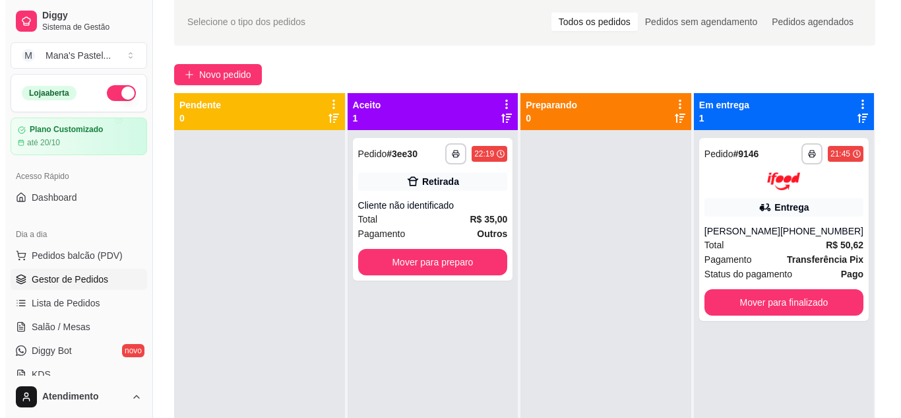
scroll to position [109, 0]
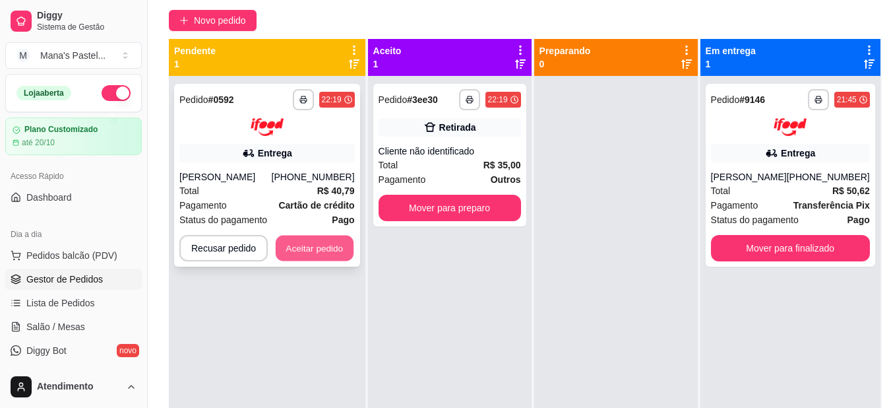
click at [290, 240] on button "Aceitar pedido" at bounding box center [315, 248] width 78 height 26
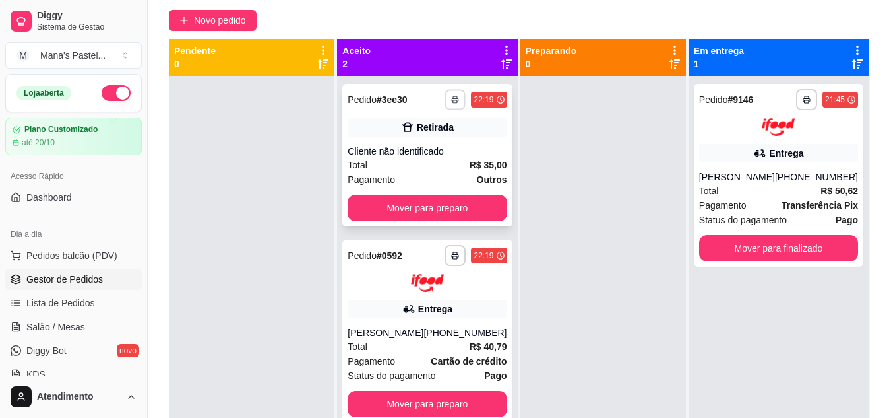
click at [445, 95] on button "button" at bounding box center [455, 99] width 20 height 20
click at [439, 144] on button "IMPRESSORA" at bounding box center [415, 145] width 92 height 20
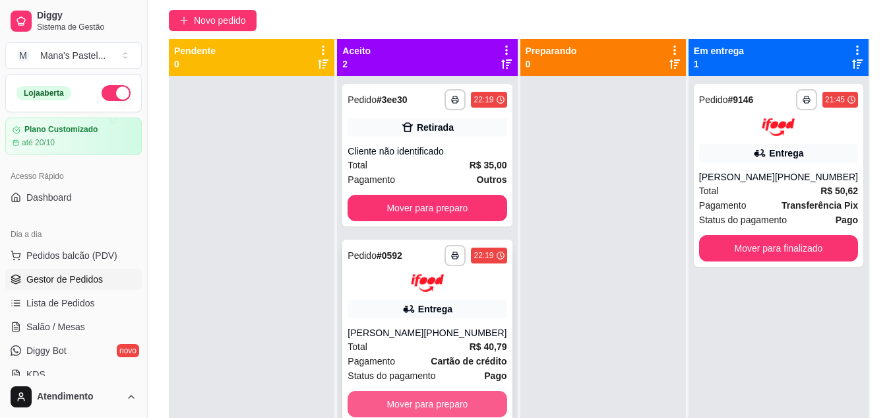
click at [468, 406] on button "Mover para preparo" at bounding box center [427, 404] width 159 height 26
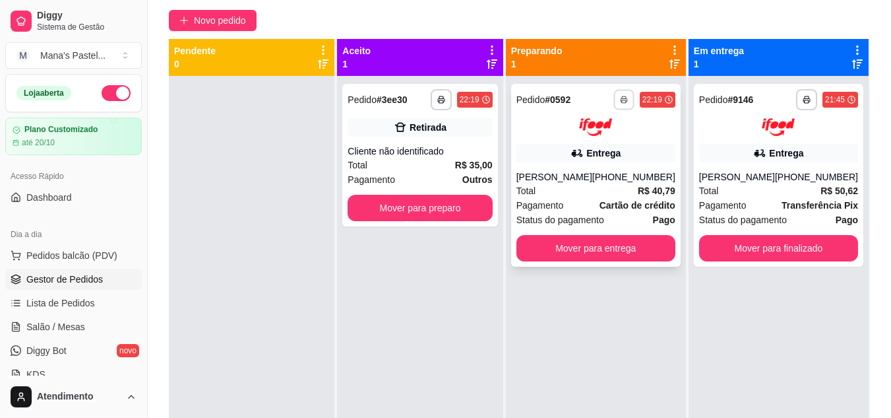
click at [625, 99] on icon "button" at bounding box center [624, 100] width 7 height 3
click at [592, 148] on button "IMPRESSORA" at bounding box center [588, 145] width 92 height 20
click at [637, 172] on div "[PHONE_NUMBER]" at bounding box center [633, 176] width 83 height 13
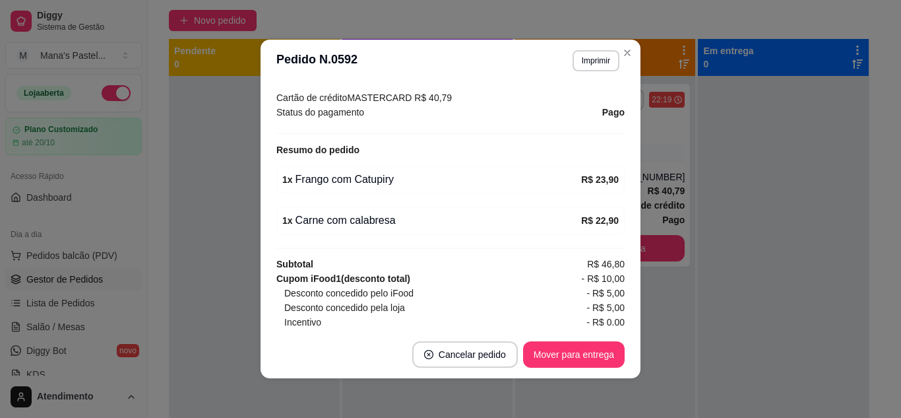
scroll to position [451, 0]
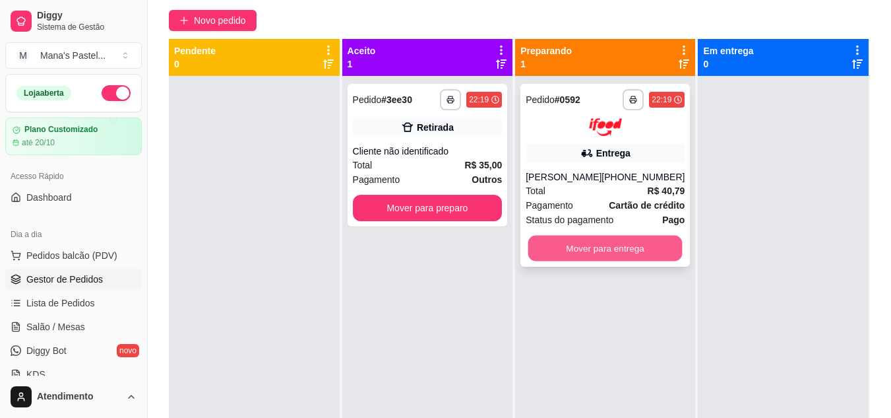
click at [612, 242] on button "Mover para entrega" at bounding box center [605, 248] width 154 height 26
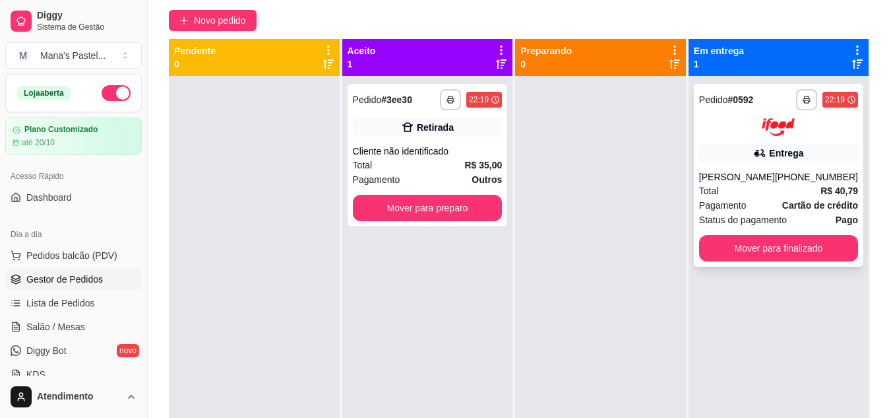
click at [713, 177] on div "[PERSON_NAME]" at bounding box center [737, 176] width 76 height 13
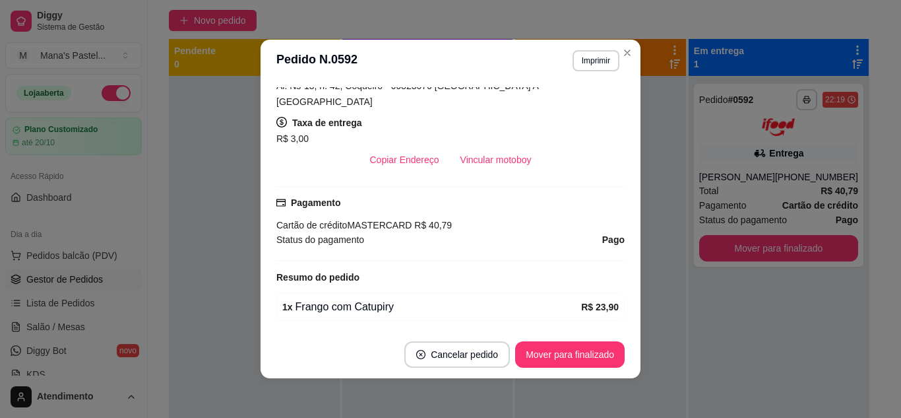
scroll to position [286, 0]
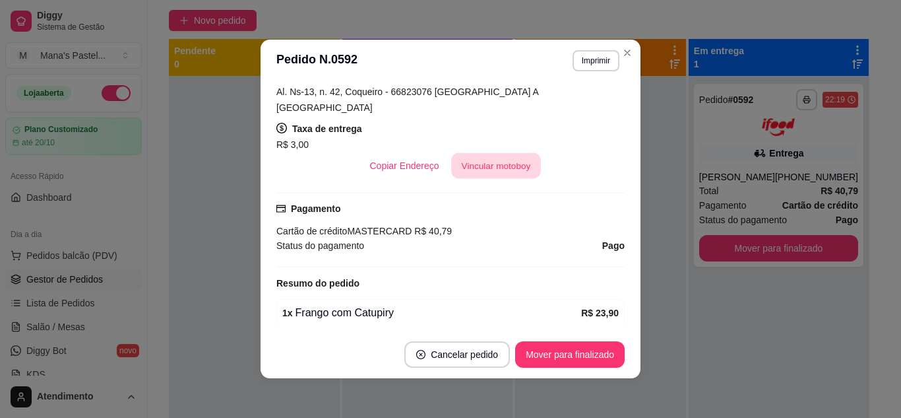
click at [500, 153] on button "Vincular motoboy" at bounding box center [496, 166] width 90 height 26
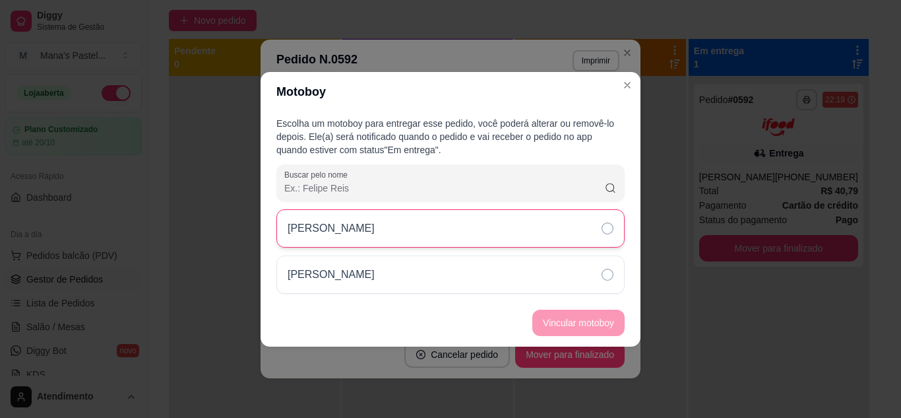
click at [472, 233] on div "[PERSON_NAME]" at bounding box center [450, 228] width 348 height 38
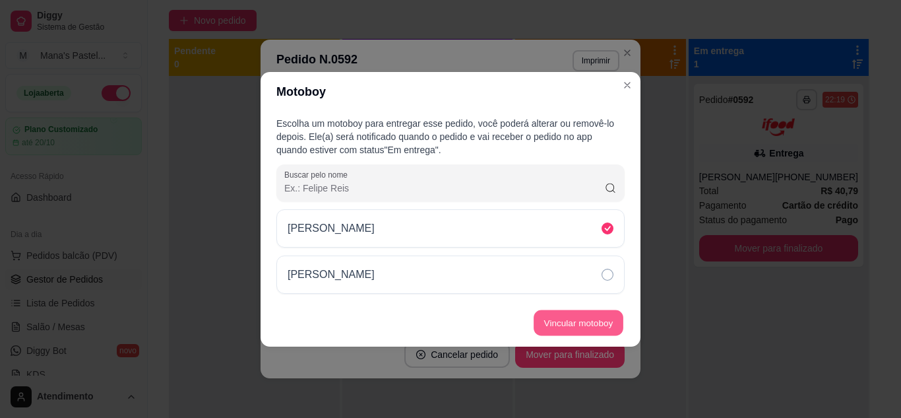
click at [561, 314] on button "Vincular motoboy" at bounding box center [579, 322] width 90 height 26
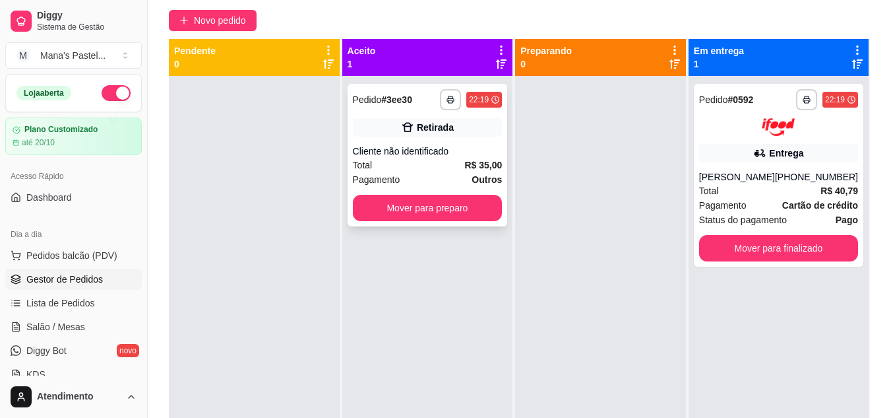
click at [422, 138] on div "**********" at bounding box center [428, 155] width 160 height 143
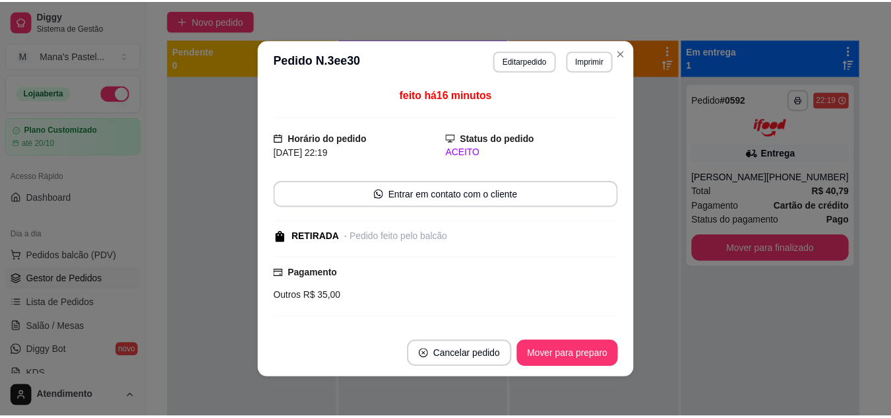
scroll to position [91, 0]
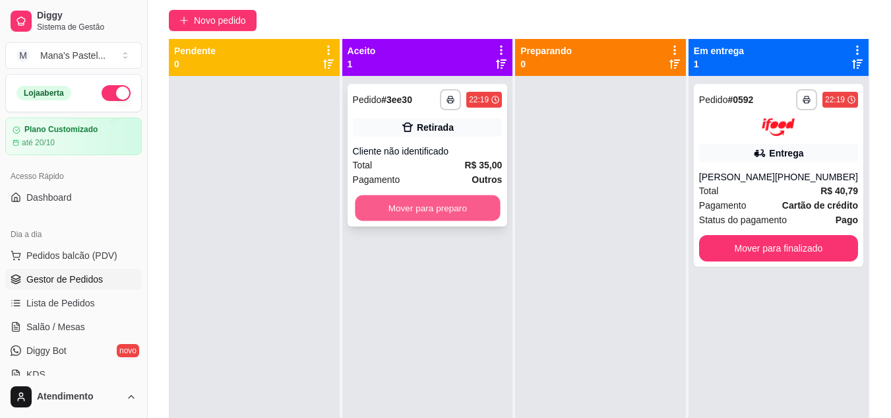
click at [483, 218] on button "Mover para preparo" at bounding box center [427, 208] width 145 height 26
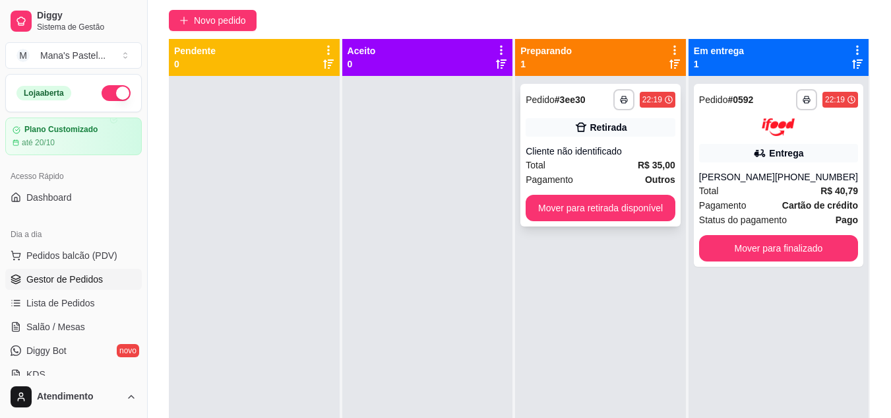
click at [523, 214] on div "**********" at bounding box center [601, 155] width 160 height 143
click at [639, 218] on button "Mover para retirada disponível" at bounding box center [600, 208] width 145 height 26
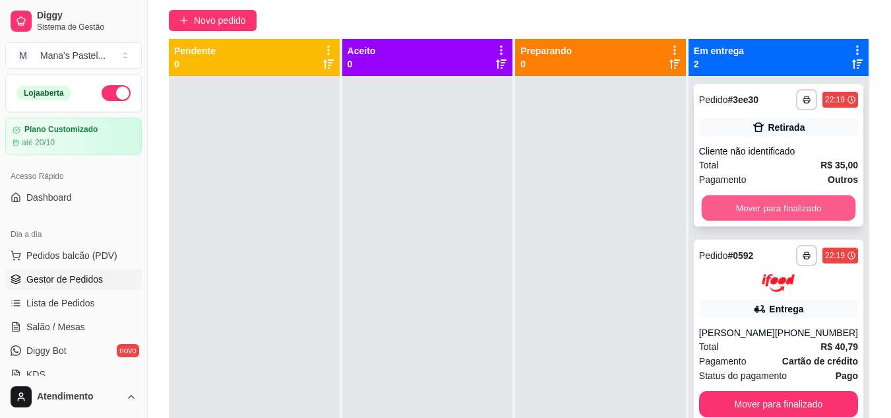
click at [769, 197] on button "Mover para finalizado" at bounding box center [778, 208] width 154 height 26
